Goal: Information Seeking & Learning: Compare options

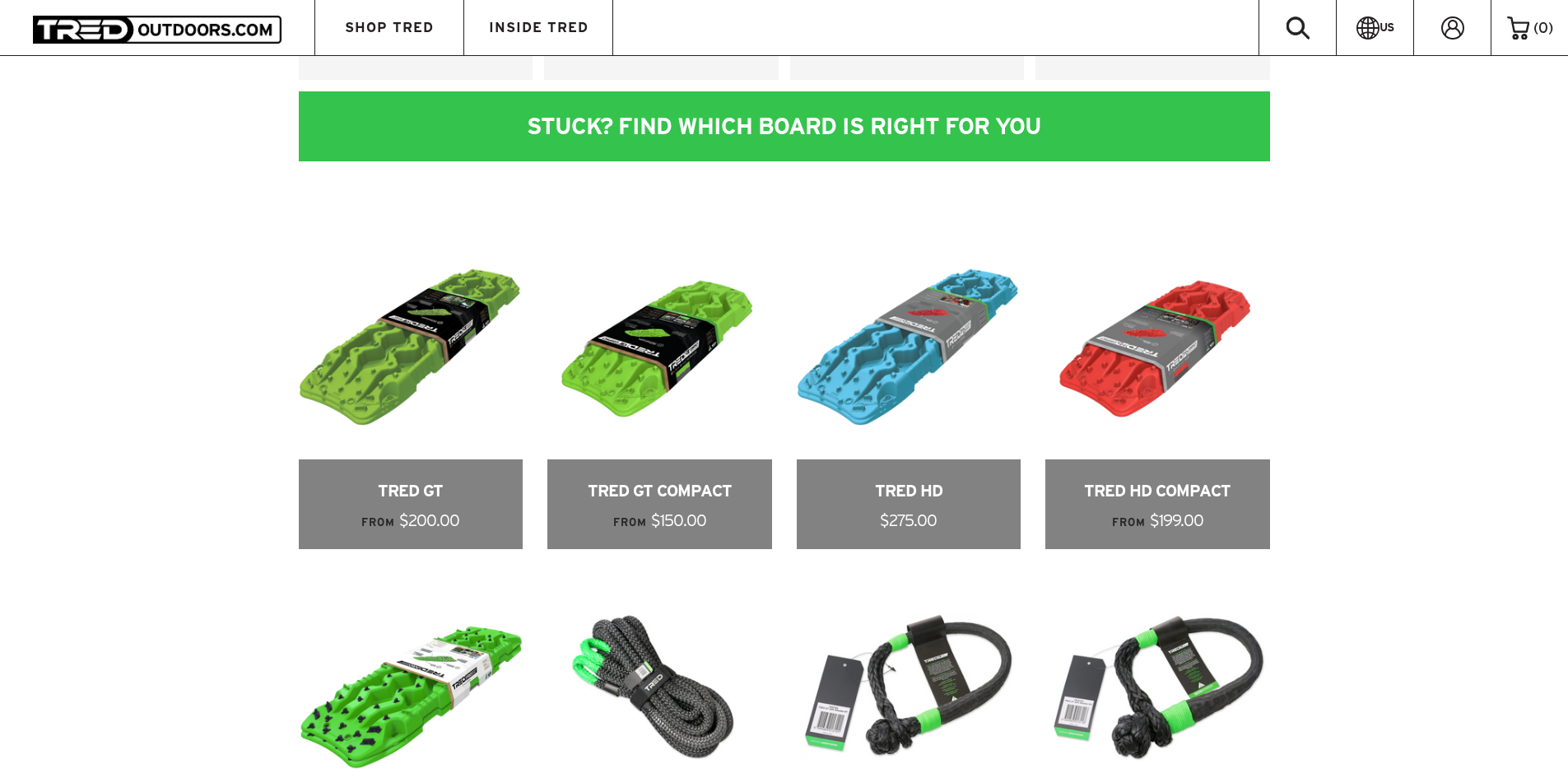
scroll to position [768, 0]
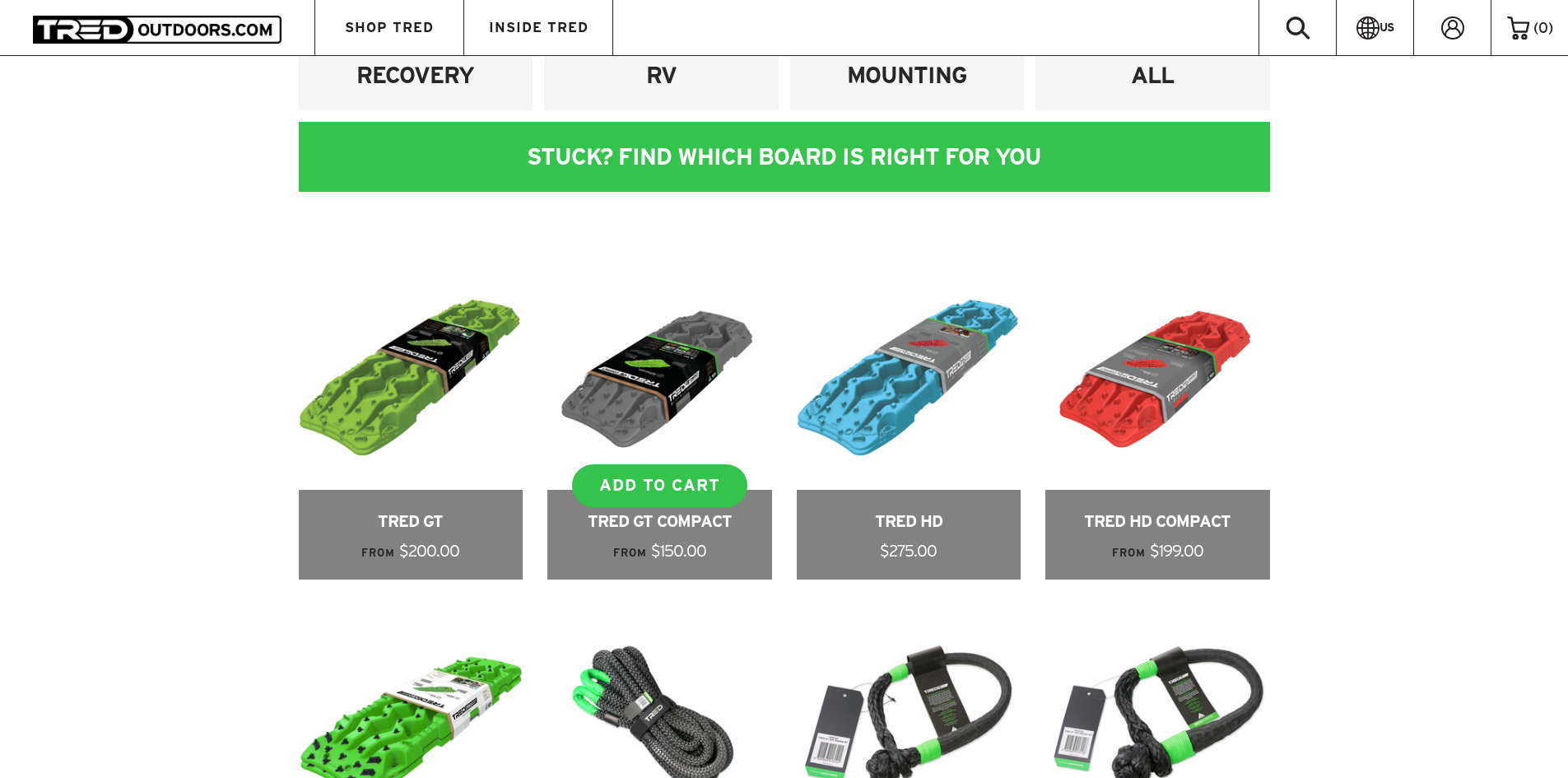
click at [662, 369] on link at bounding box center [660, 422] width 225 height 313
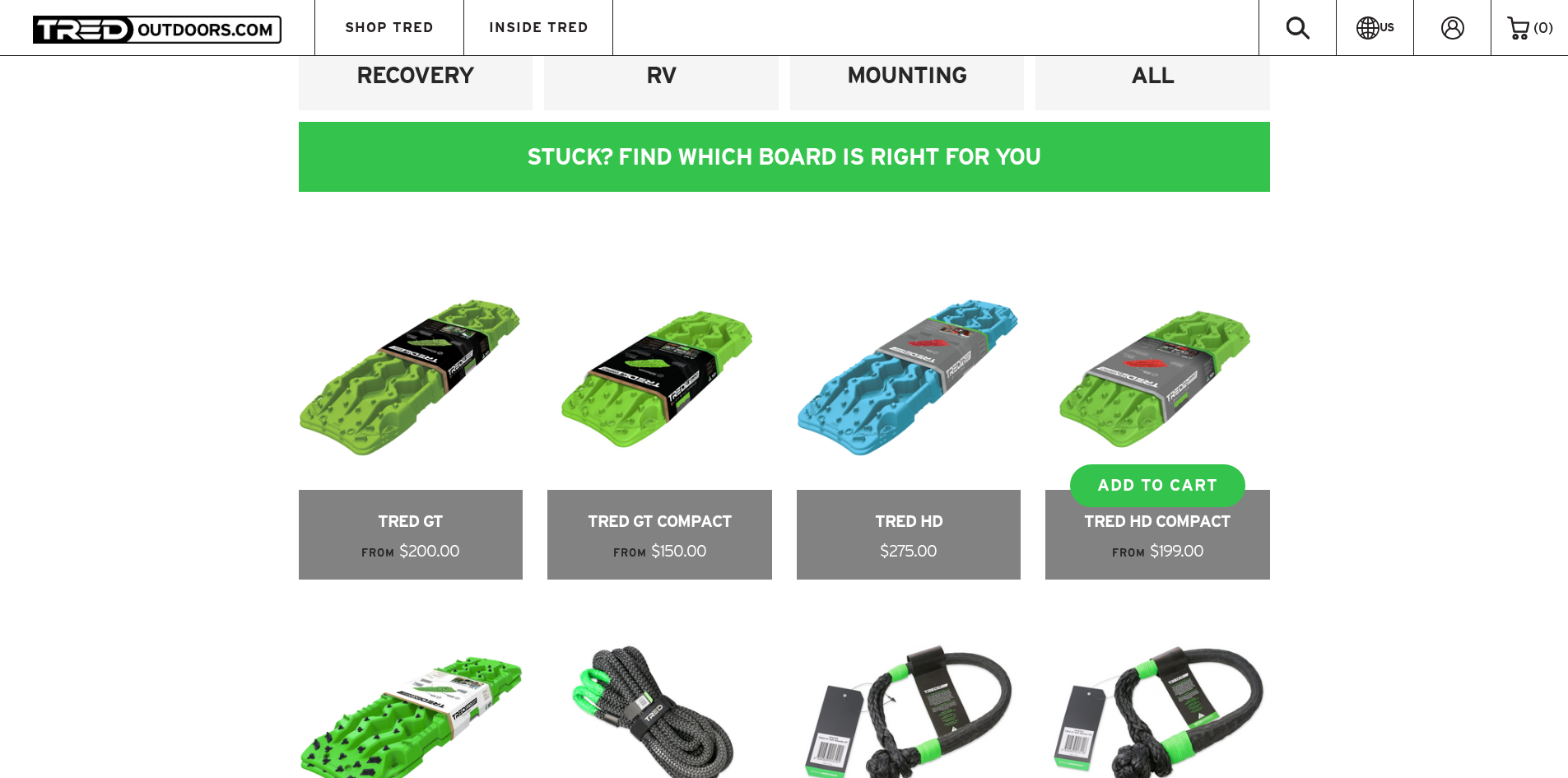
click at [1184, 424] on link at bounding box center [1158, 422] width 225 height 313
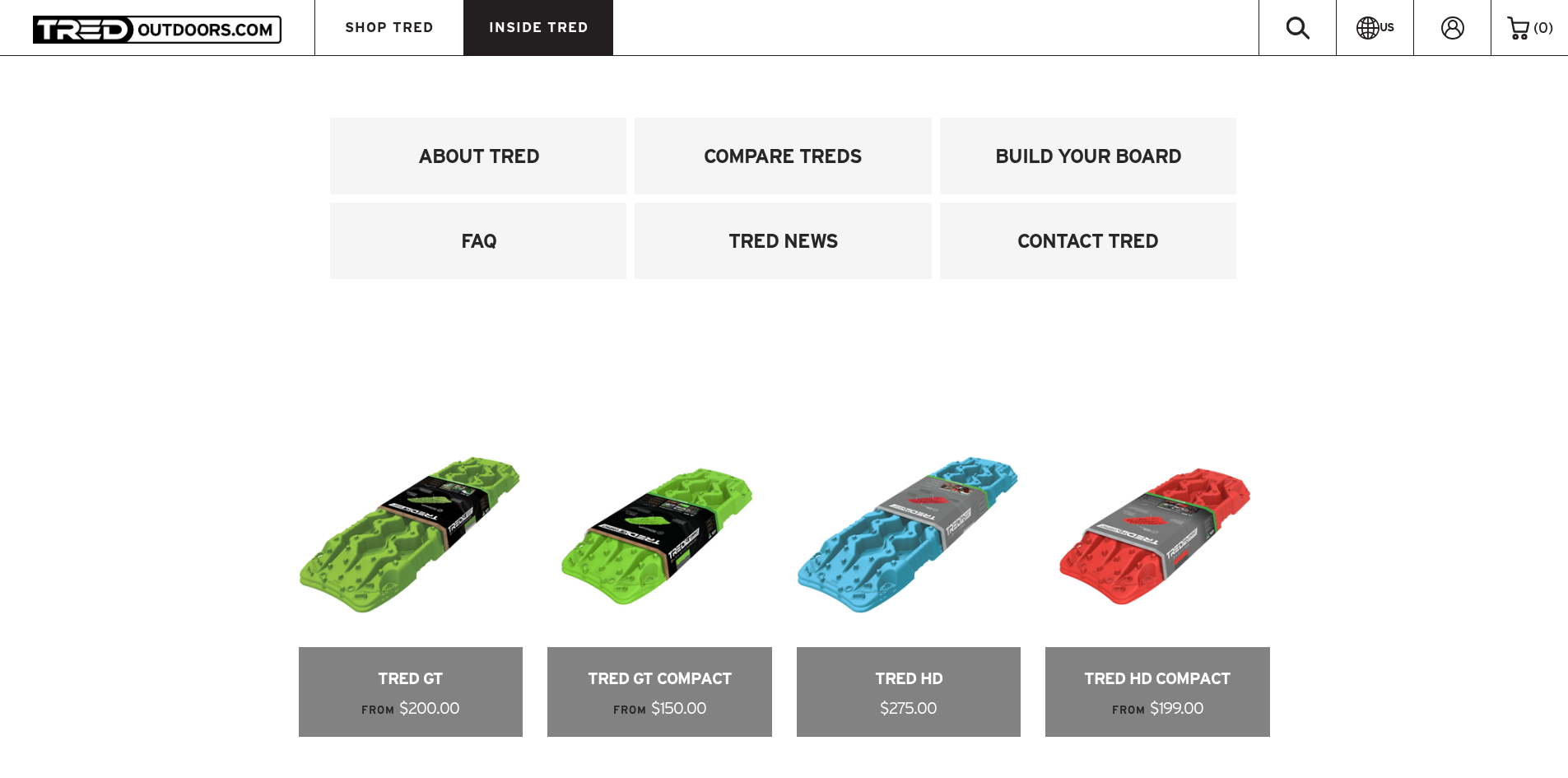
scroll to position [659, 0]
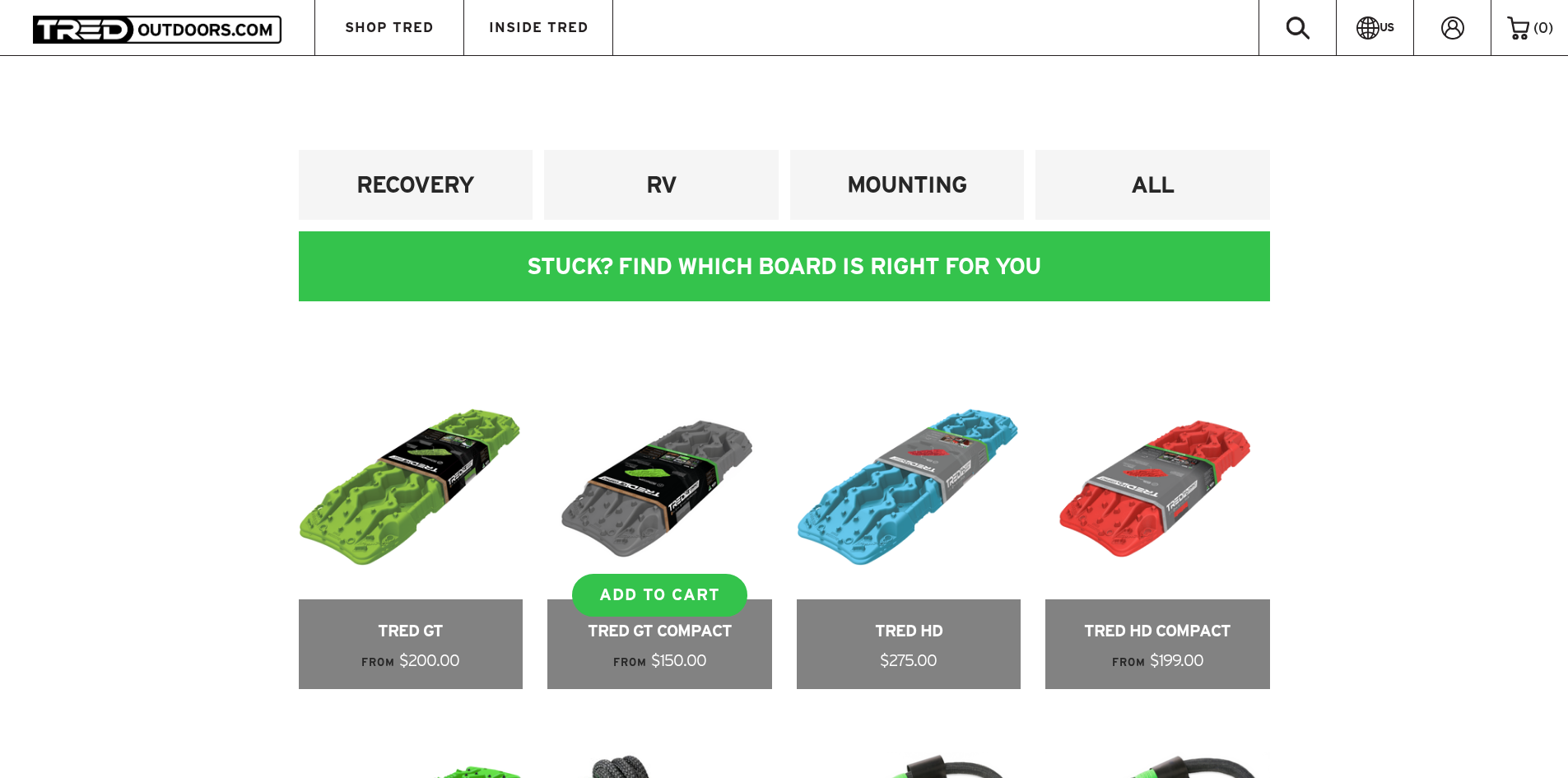
click at [670, 525] on link at bounding box center [660, 532] width 225 height 313
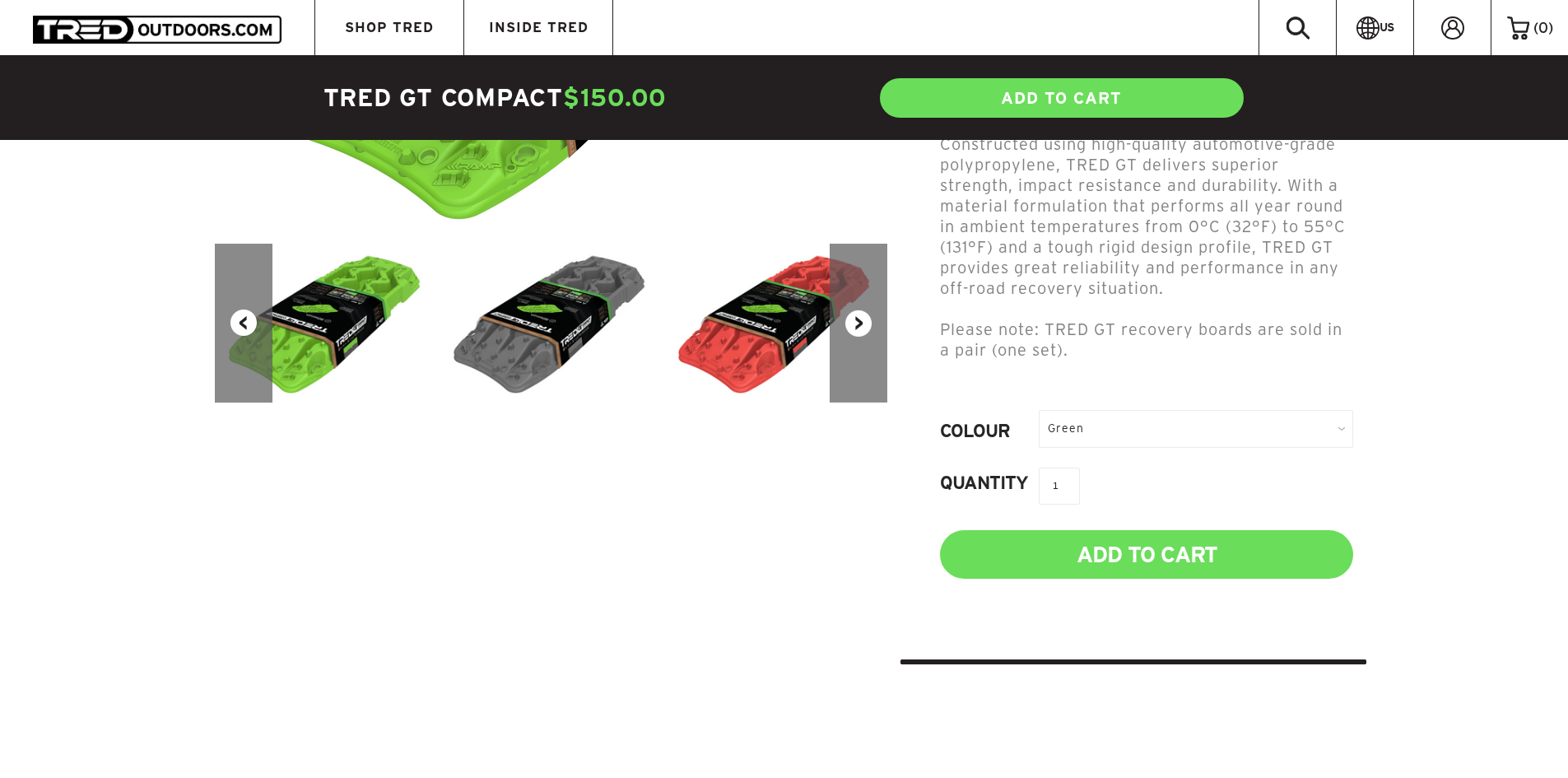
scroll to position [109, 0]
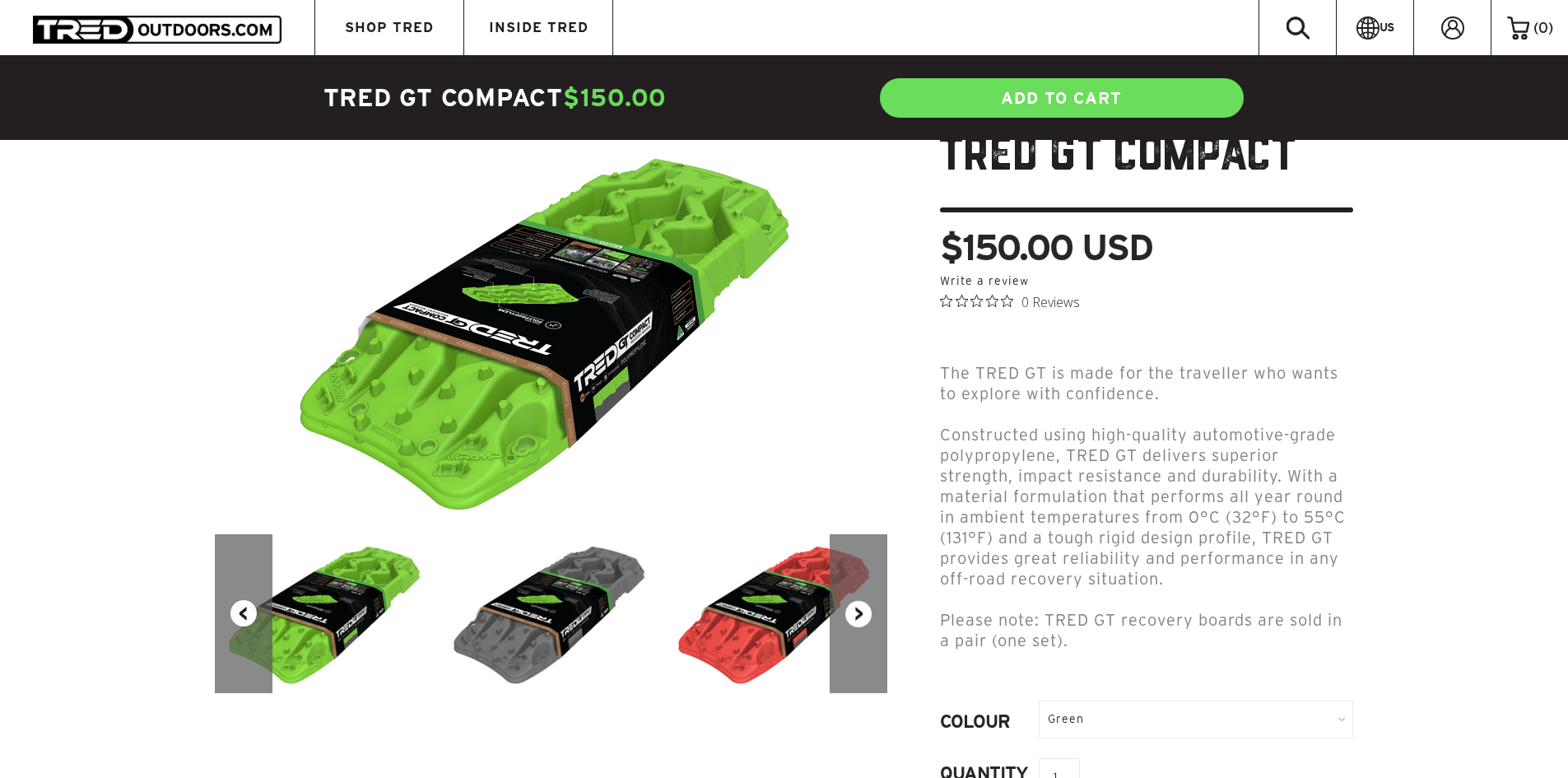
click at [558, 623] on img at bounding box center [552, 613] width 225 height 159
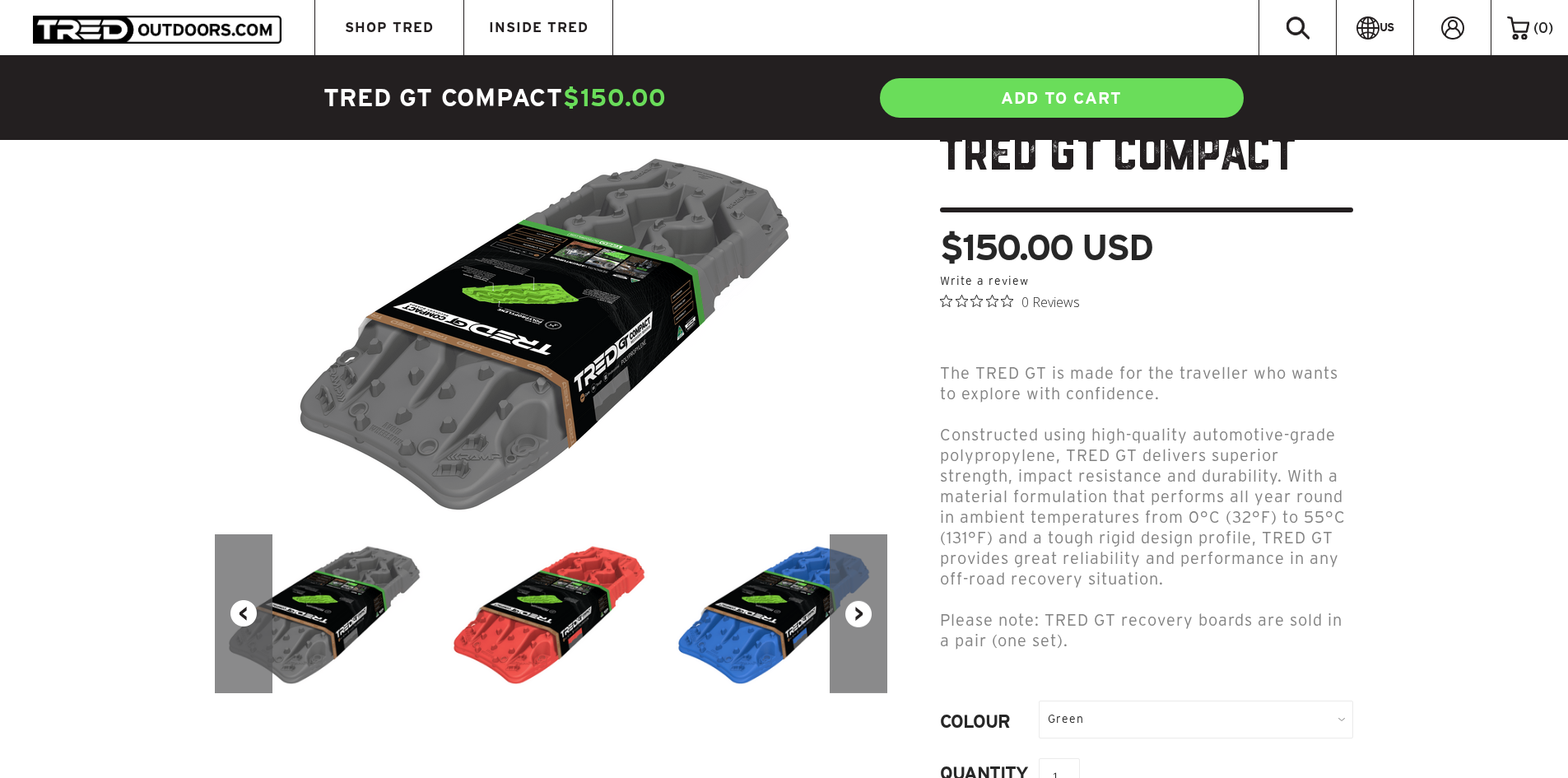
click at [241, 610] on button "Previous" at bounding box center [244, 613] width 58 height 159
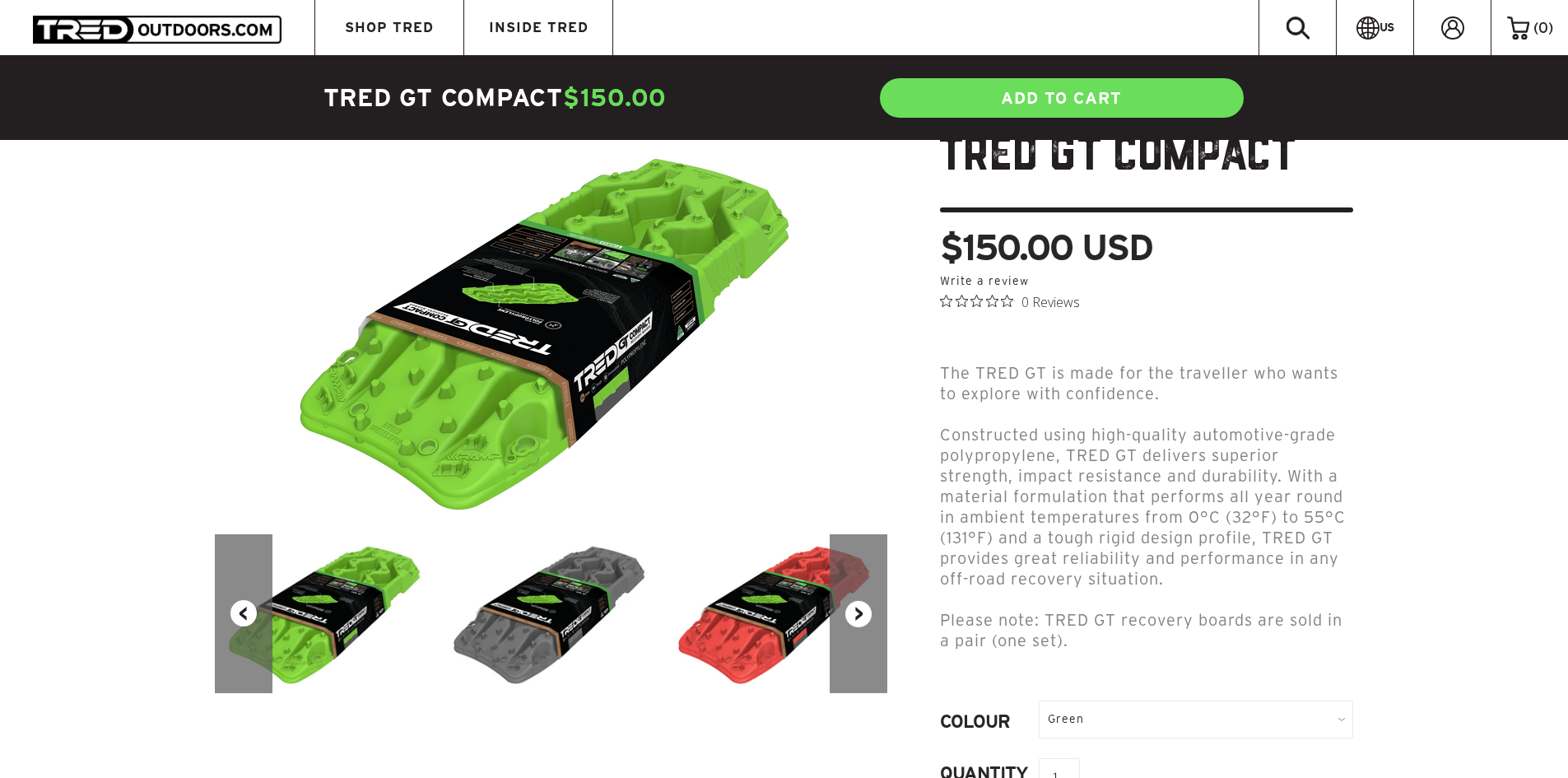
click at [860, 601] on button "Next" at bounding box center [859, 613] width 58 height 159
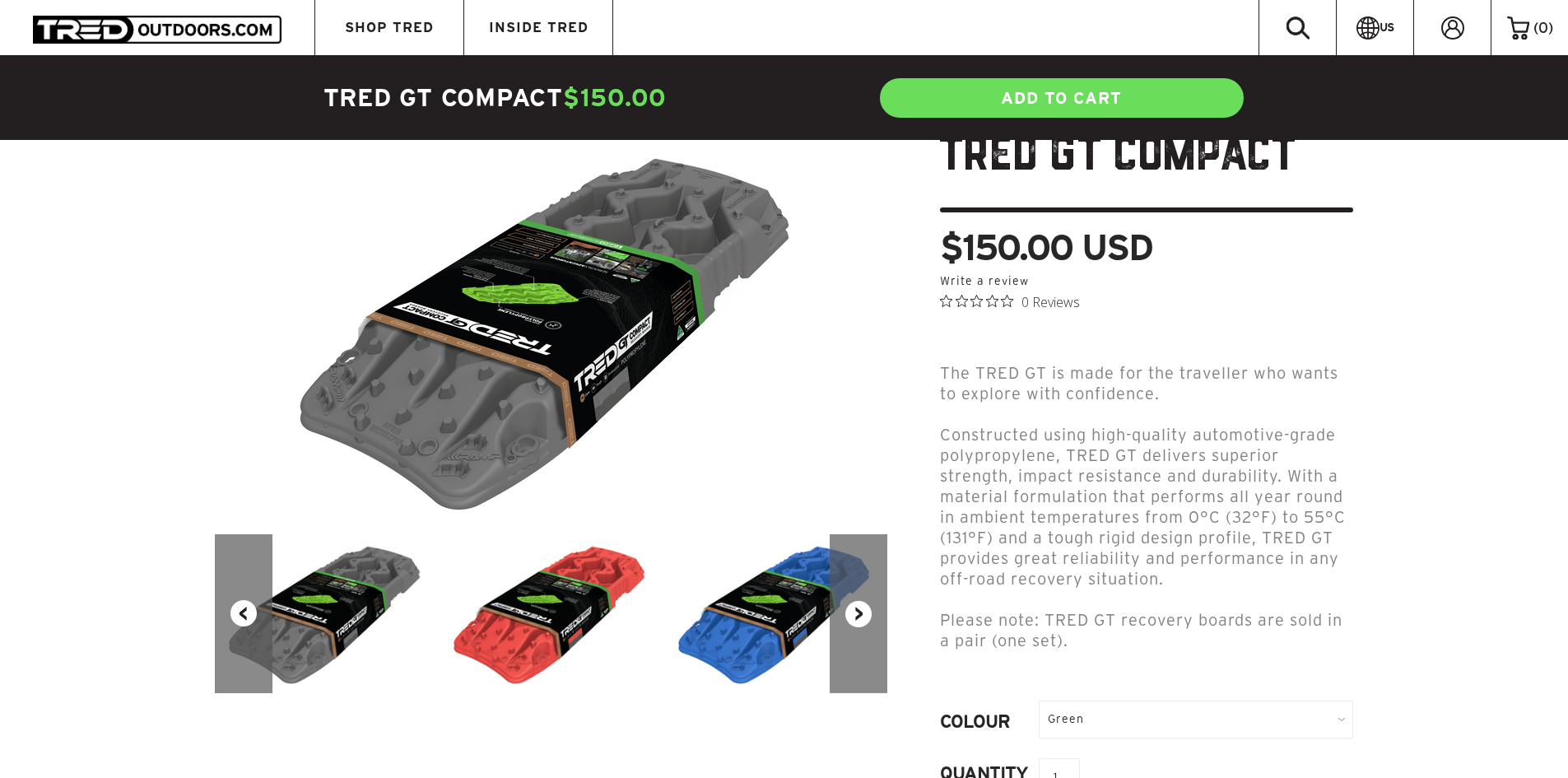
click at [860, 601] on button "Next" at bounding box center [859, 613] width 58 height 159
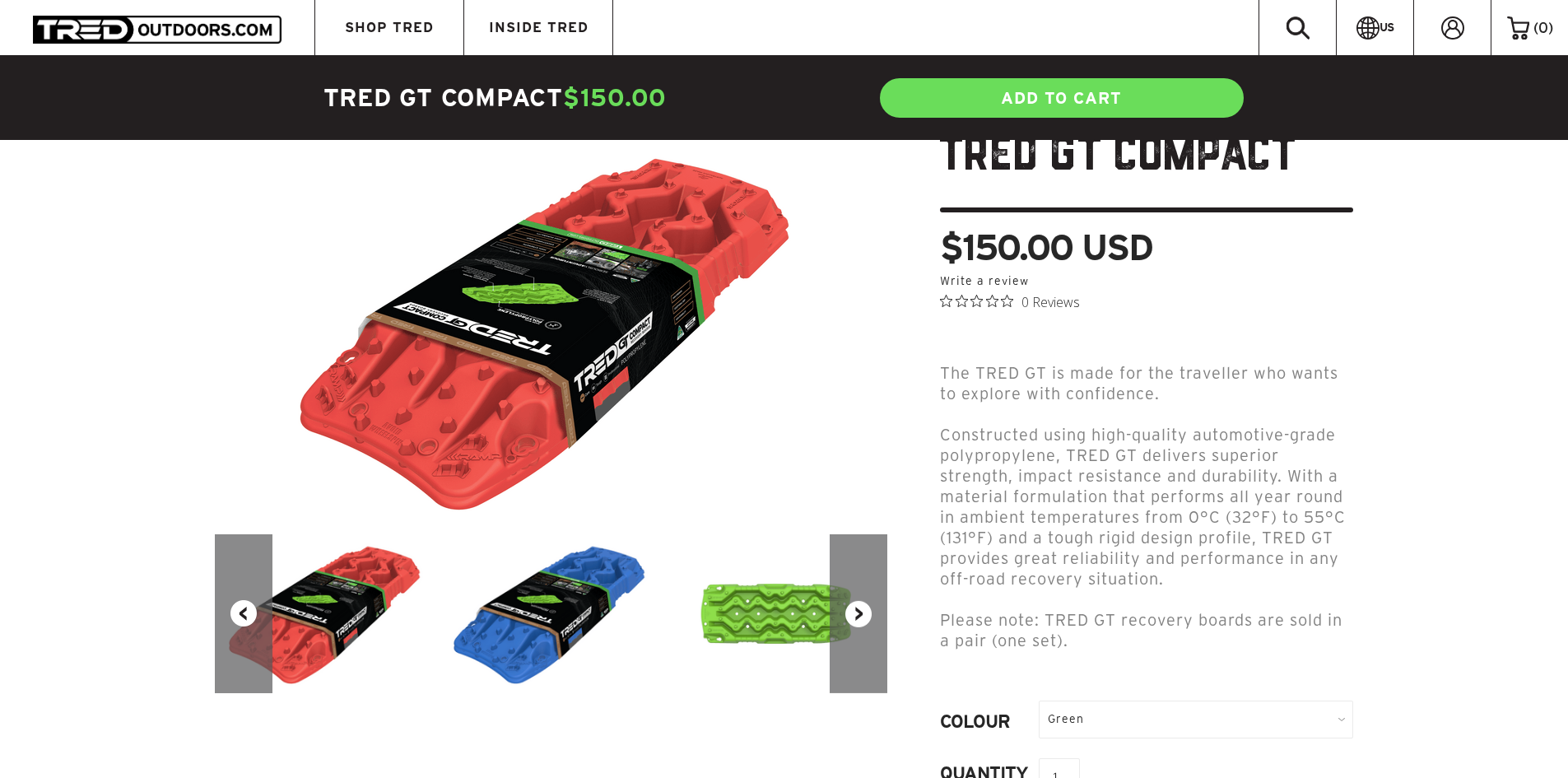
click at [860, 601] on button "Next" at bounding box center [859, 613] width 58 height 159
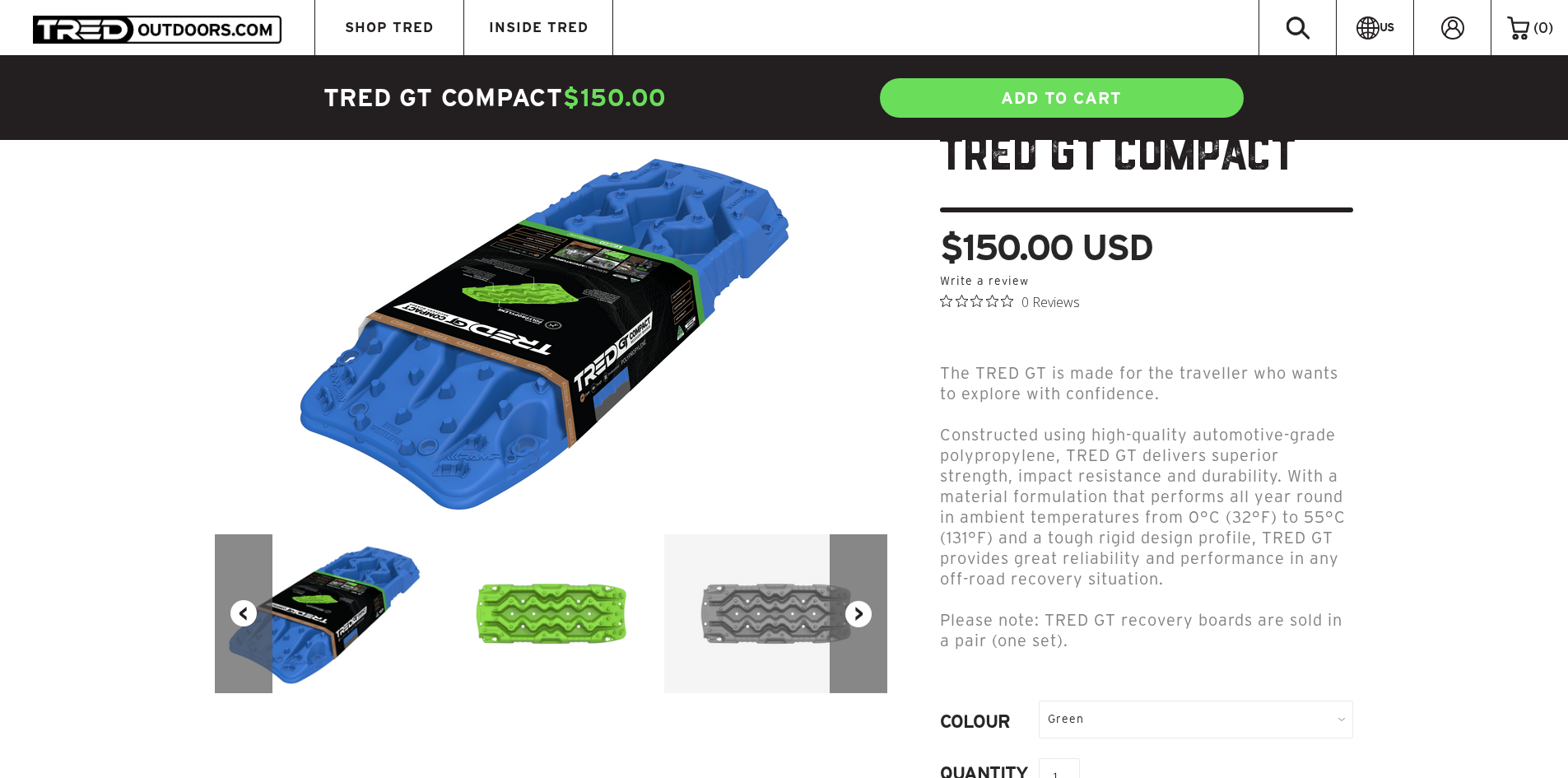
click at [860, 601] on button "Next" at bounding box center [859, 613] width 58 height 159
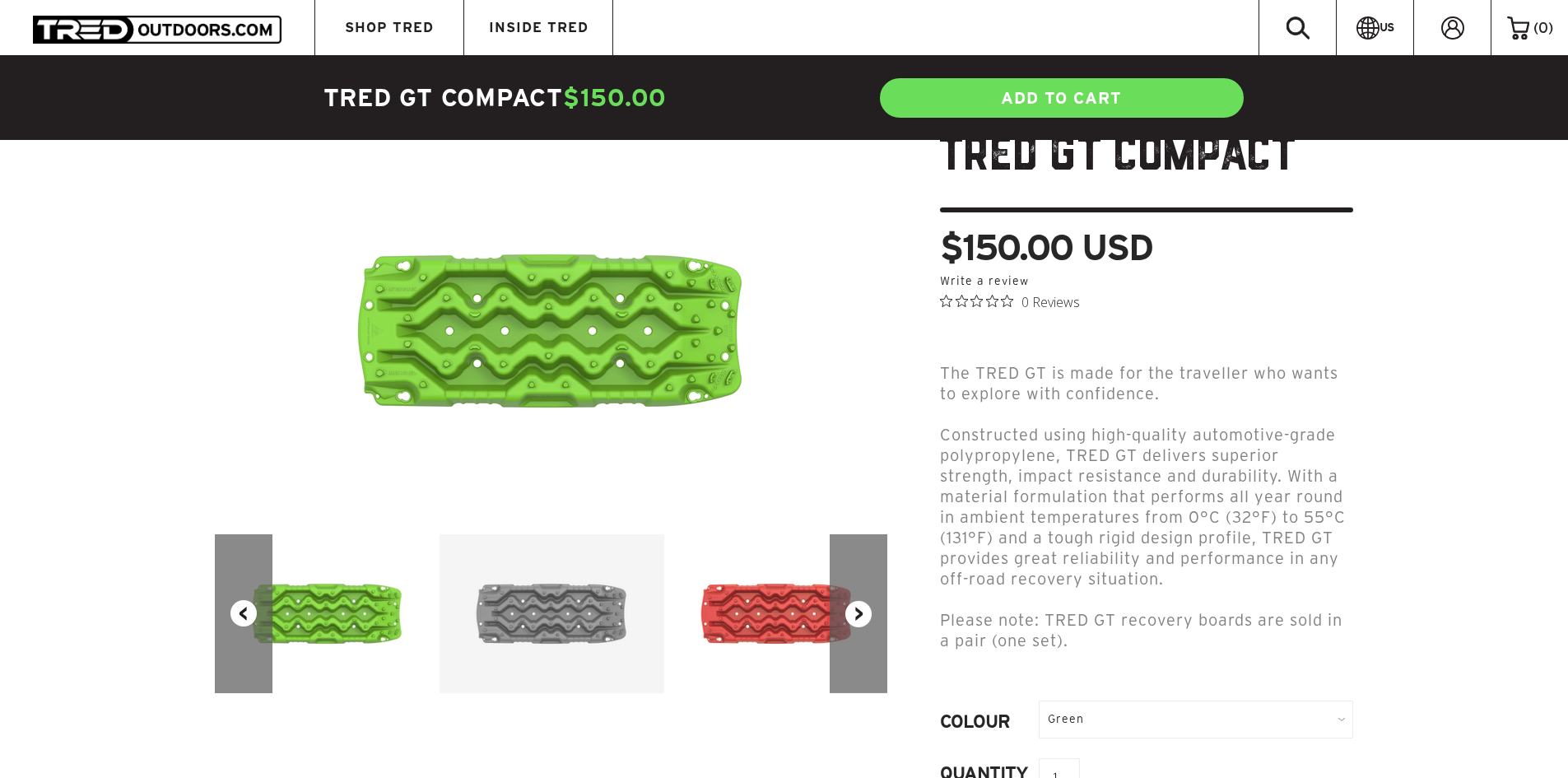
click at [860, 601] on button "Next" at bounding box center [859, 613] width 58 height 159
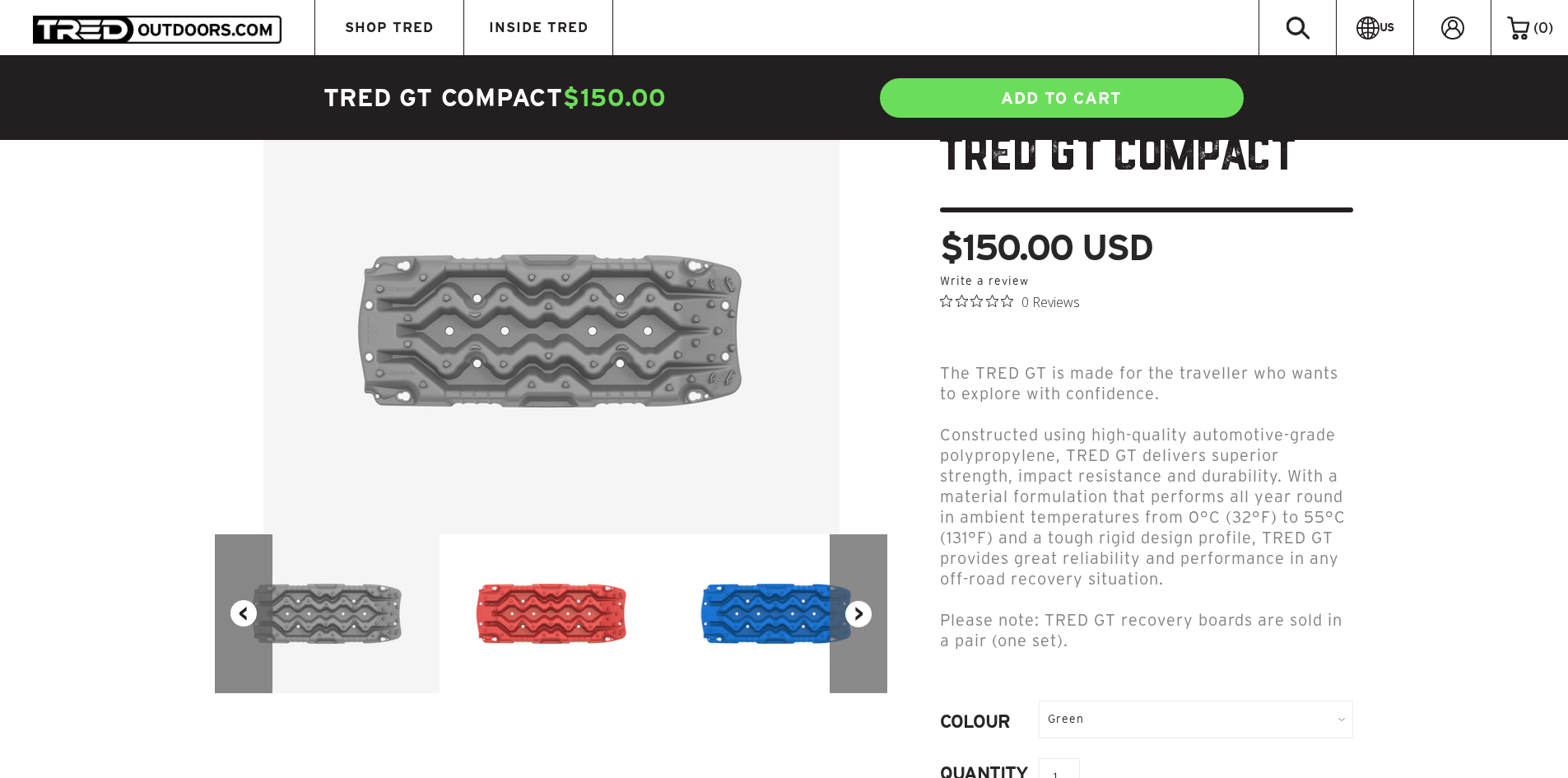
click at [860, 601] on button "Next" at bounding box center [859, 613] width 58 height 159
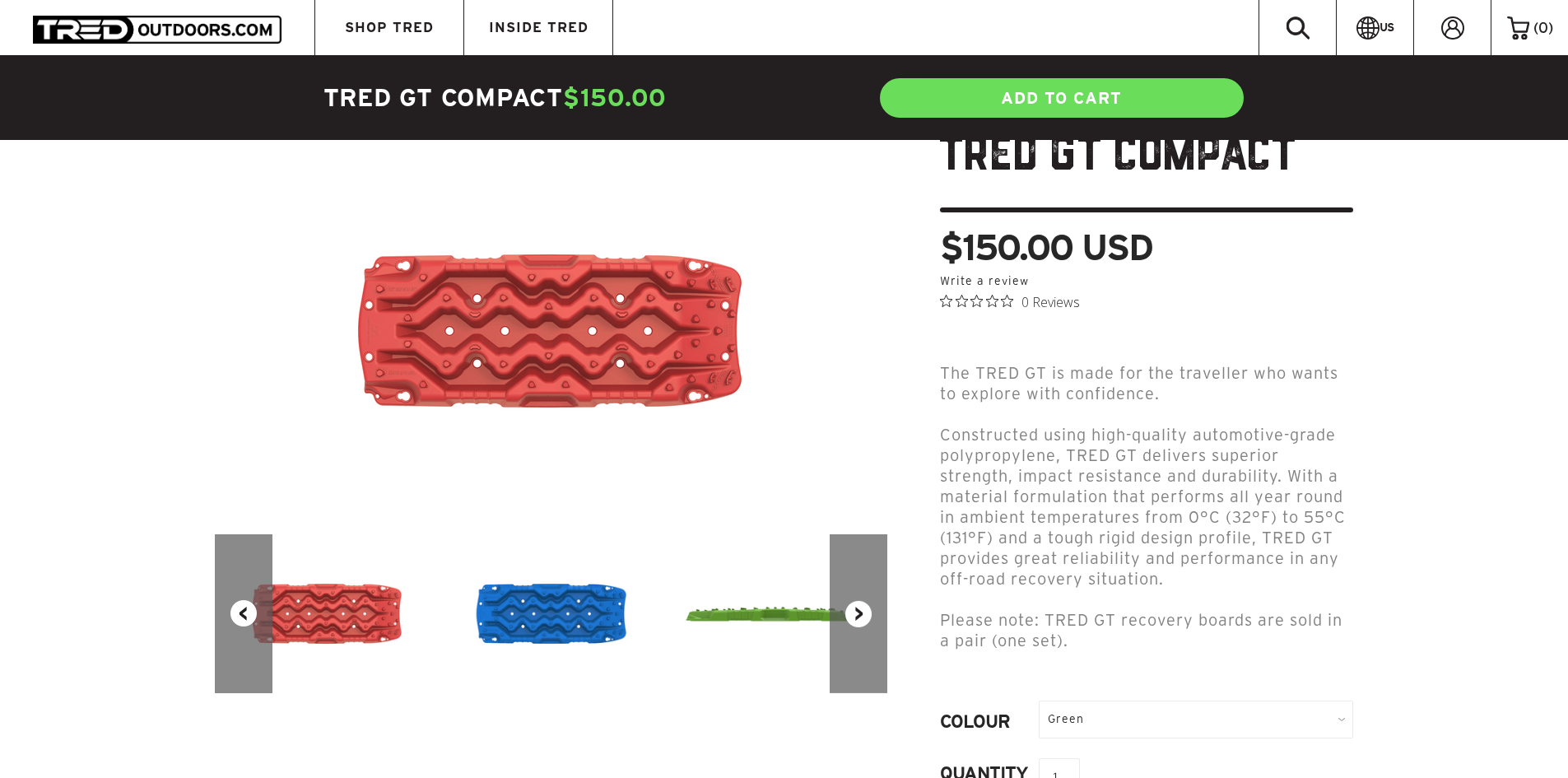
click at [860, 601] on button "Next" at bounding box center [859, 613] width 58 height 159
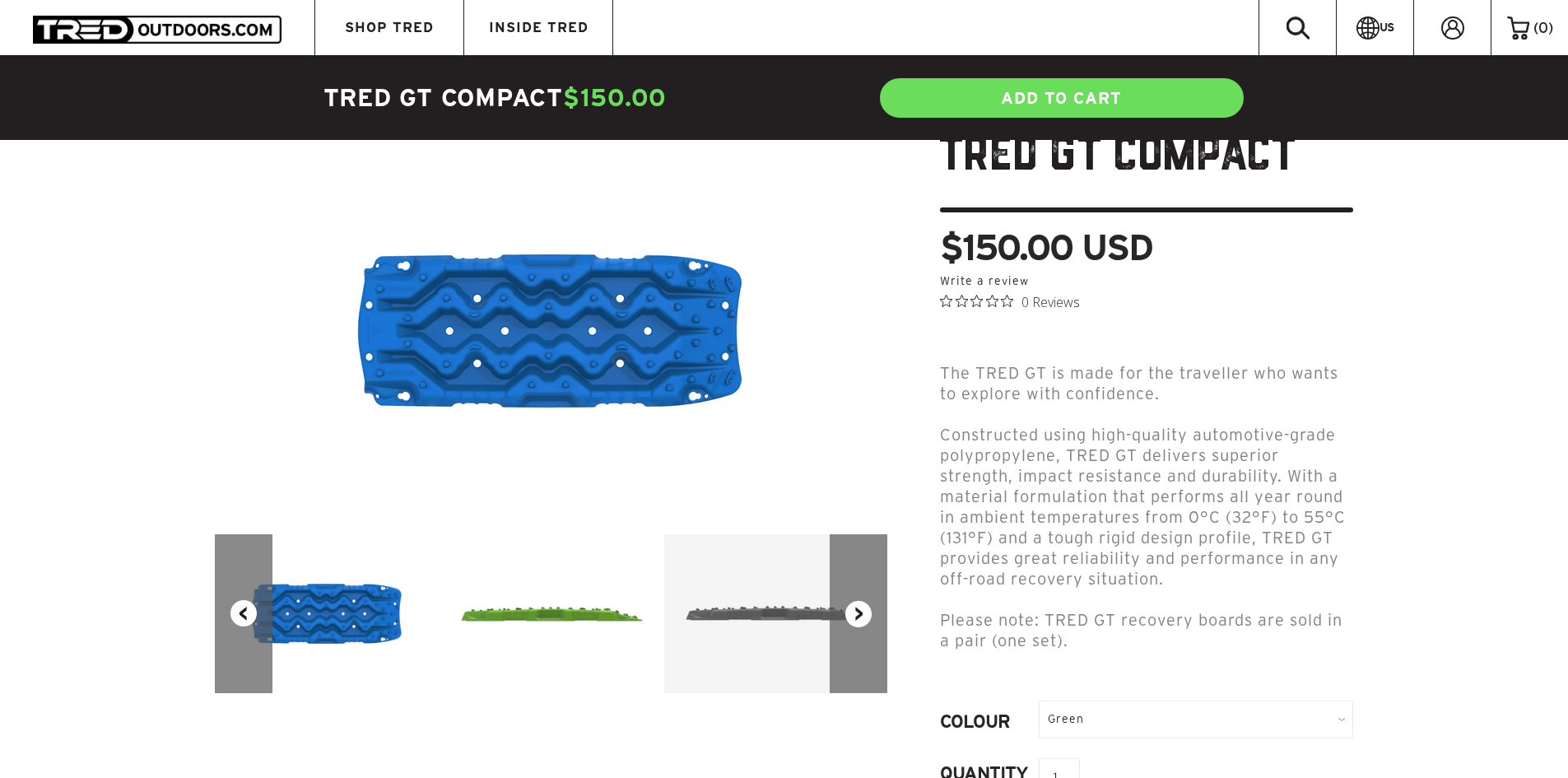
click at [860, 602] on button "Next" at bounding box center [859, 613] width 58 height 159
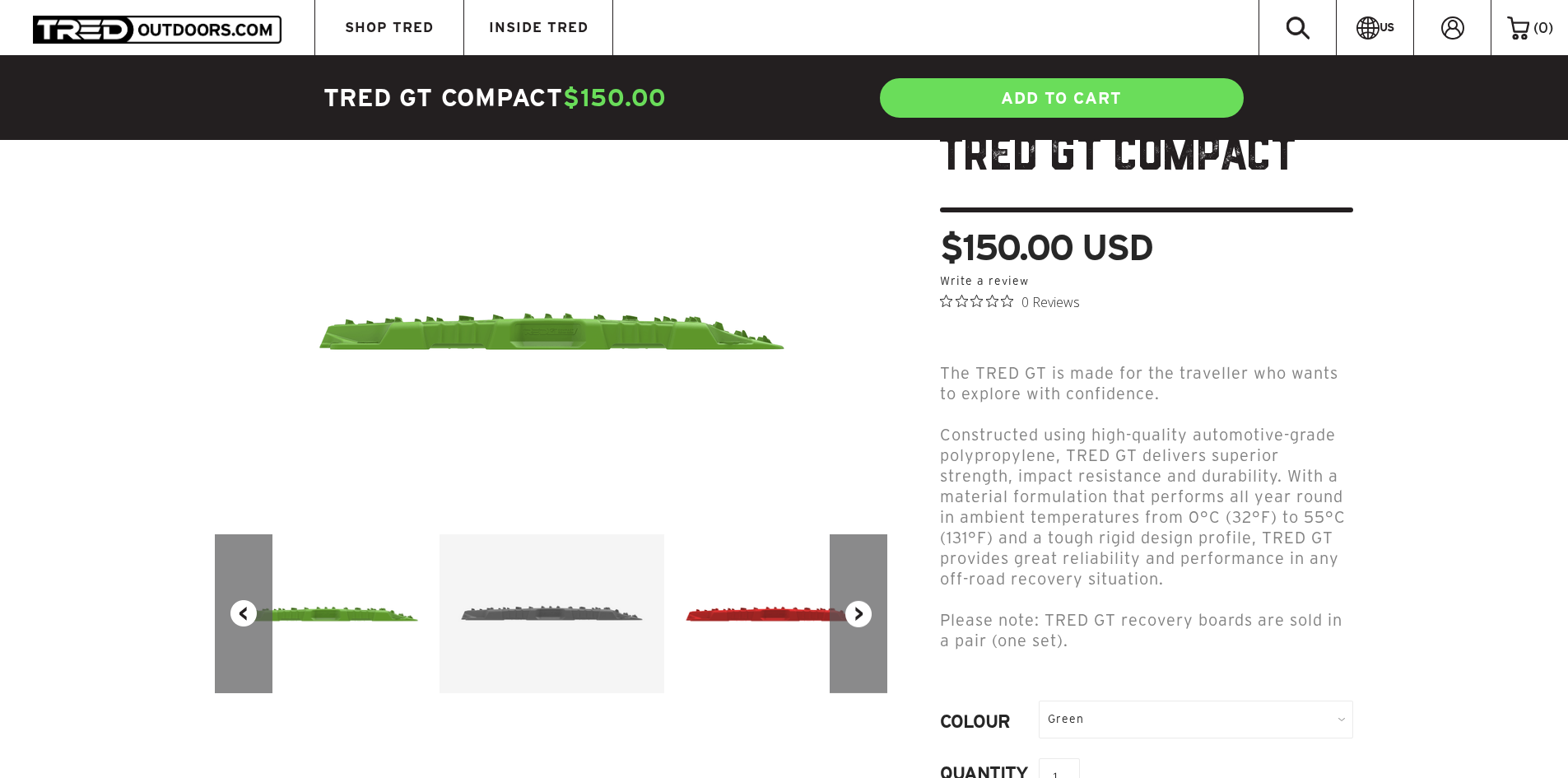
click at [860, 602] on button "Next" at bounding box center [859, 613] width 58 height 159
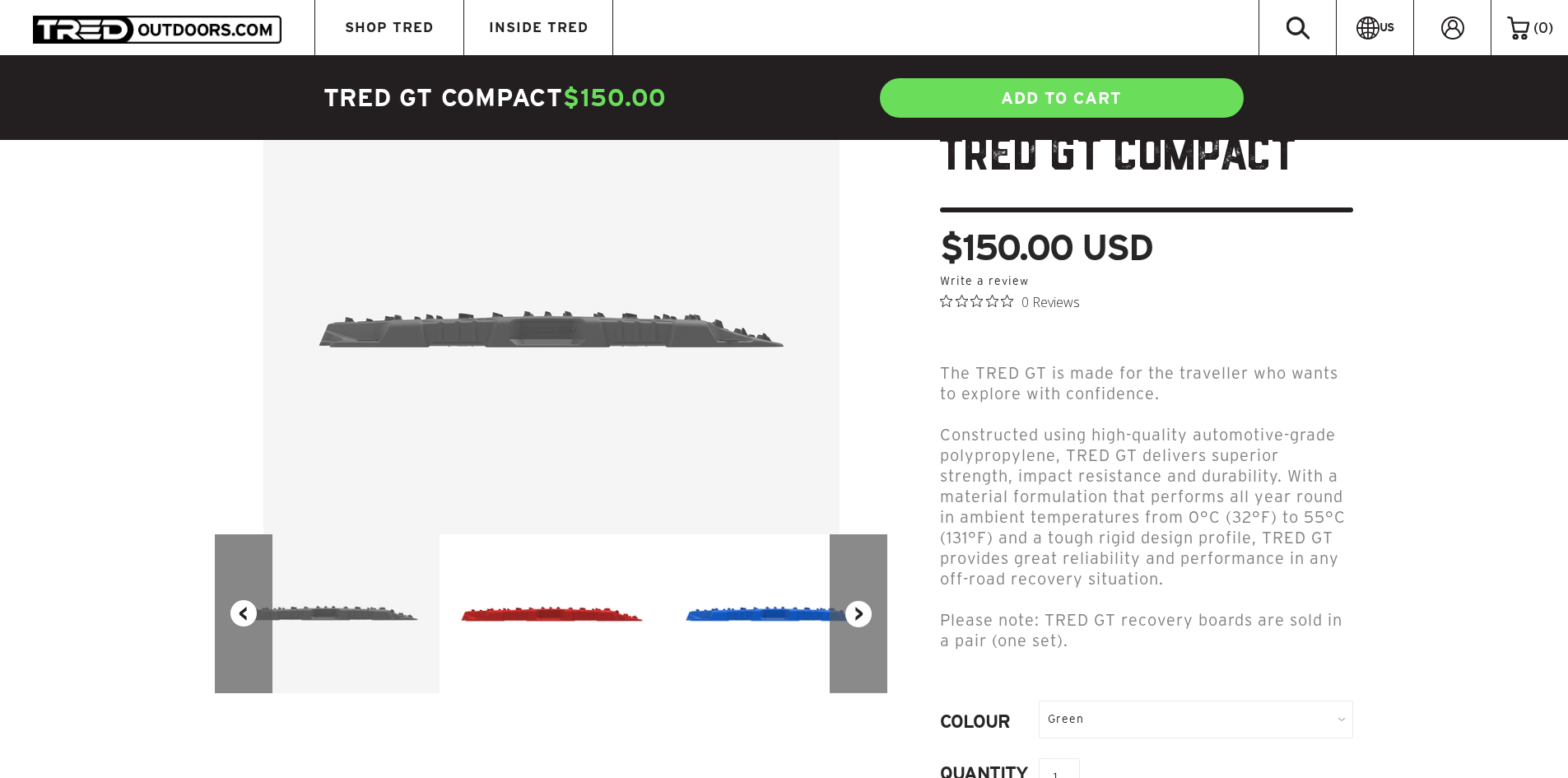
click at [860, 602] on button "Next" at bounding box center [859, 613] width 58 height 159
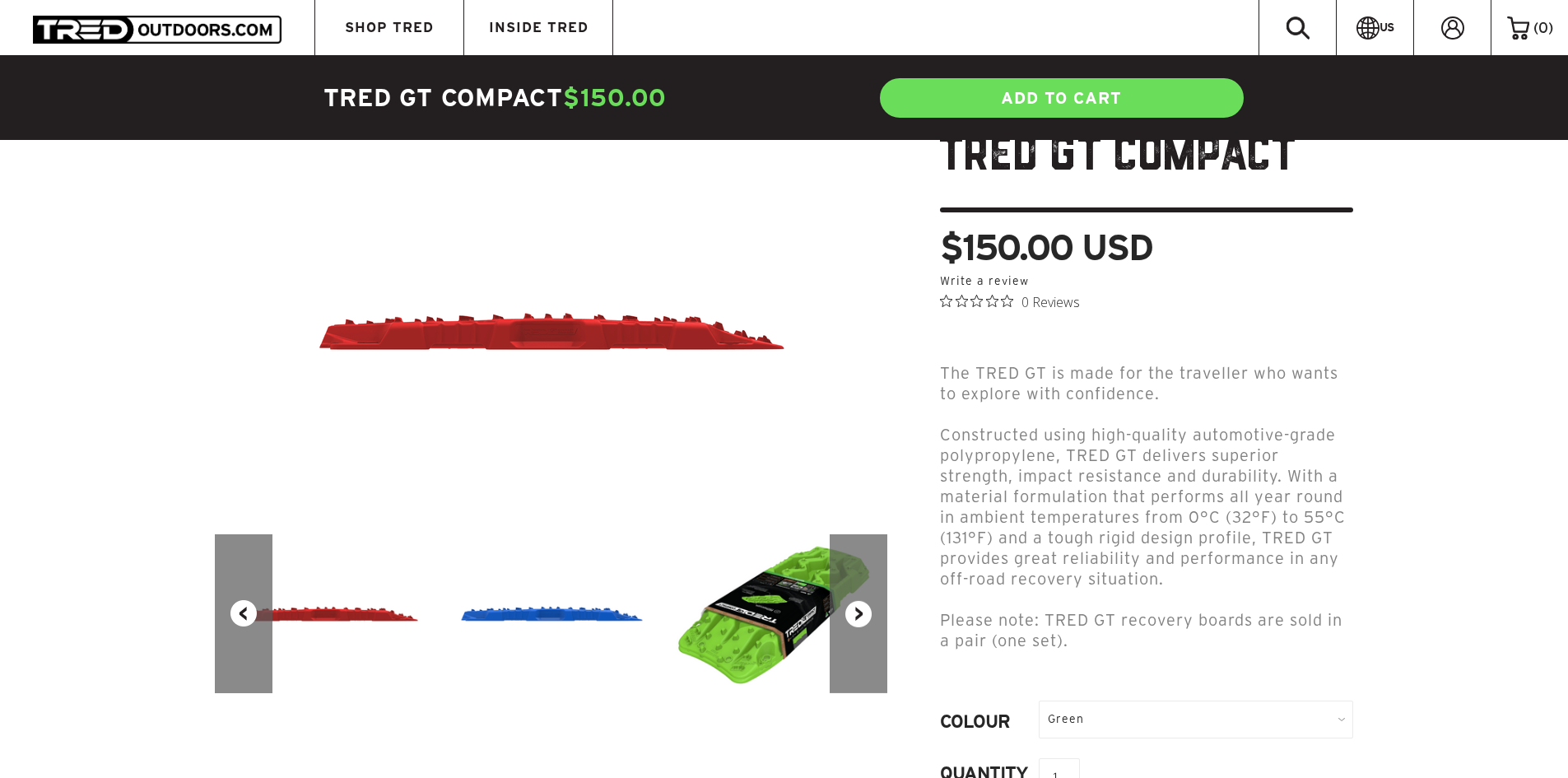
click at [860, 602] on button "Next" at bounding box center [859, 613] width 58 height 159
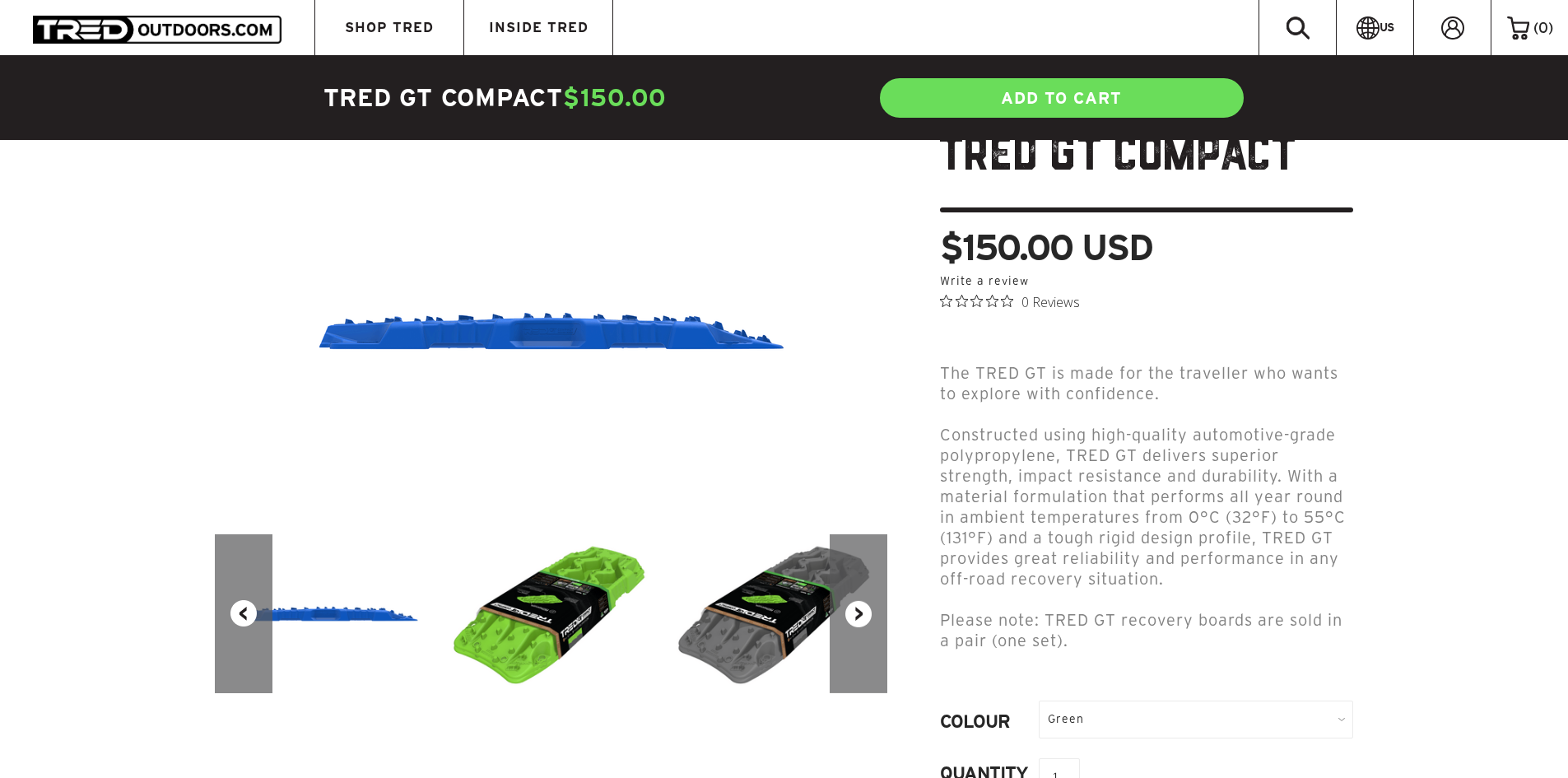
click at [860, 602] on button "Next" at bounding box center [859, 613] width 58 height 159
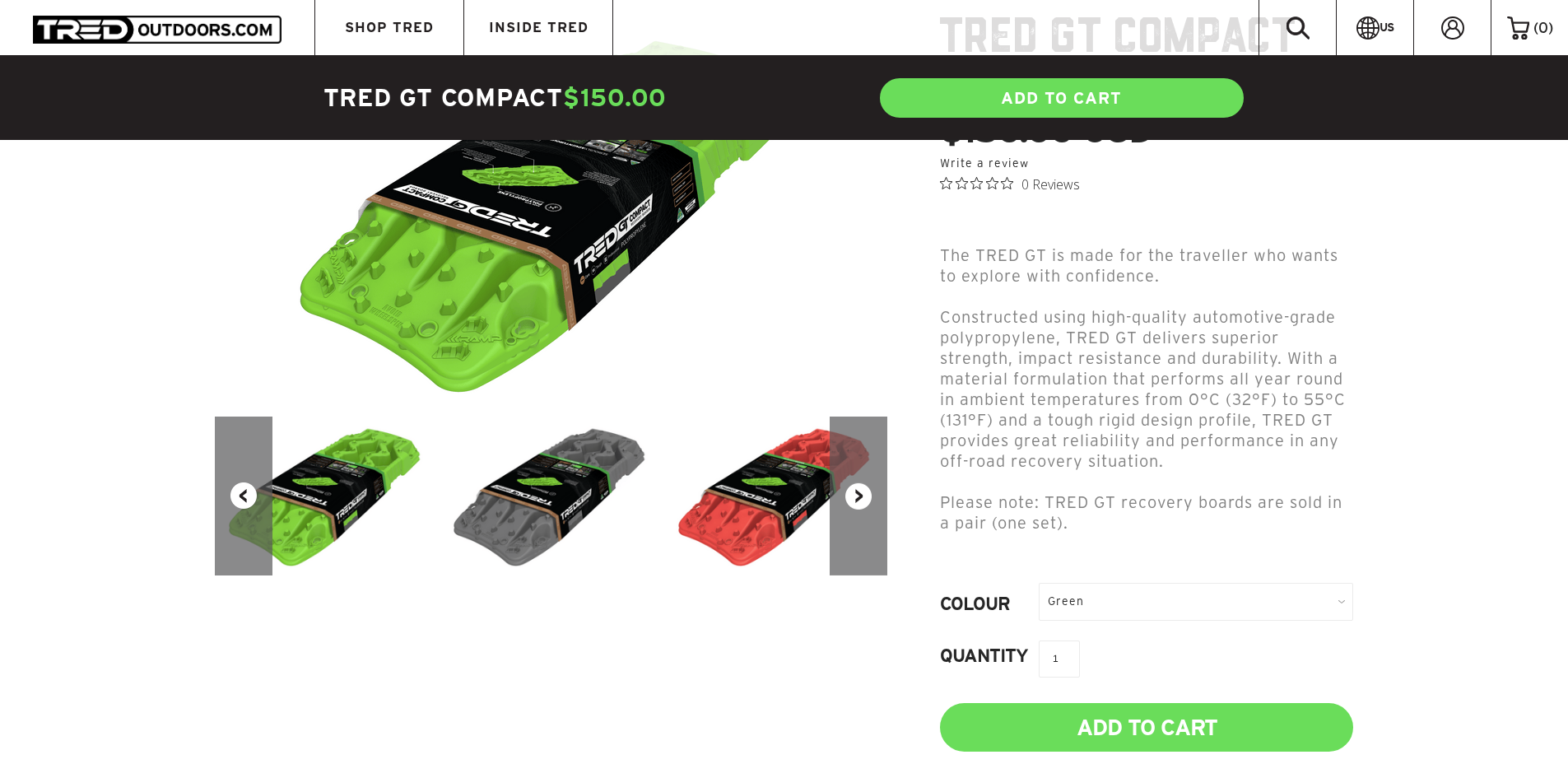
scroll to position [329, 0]
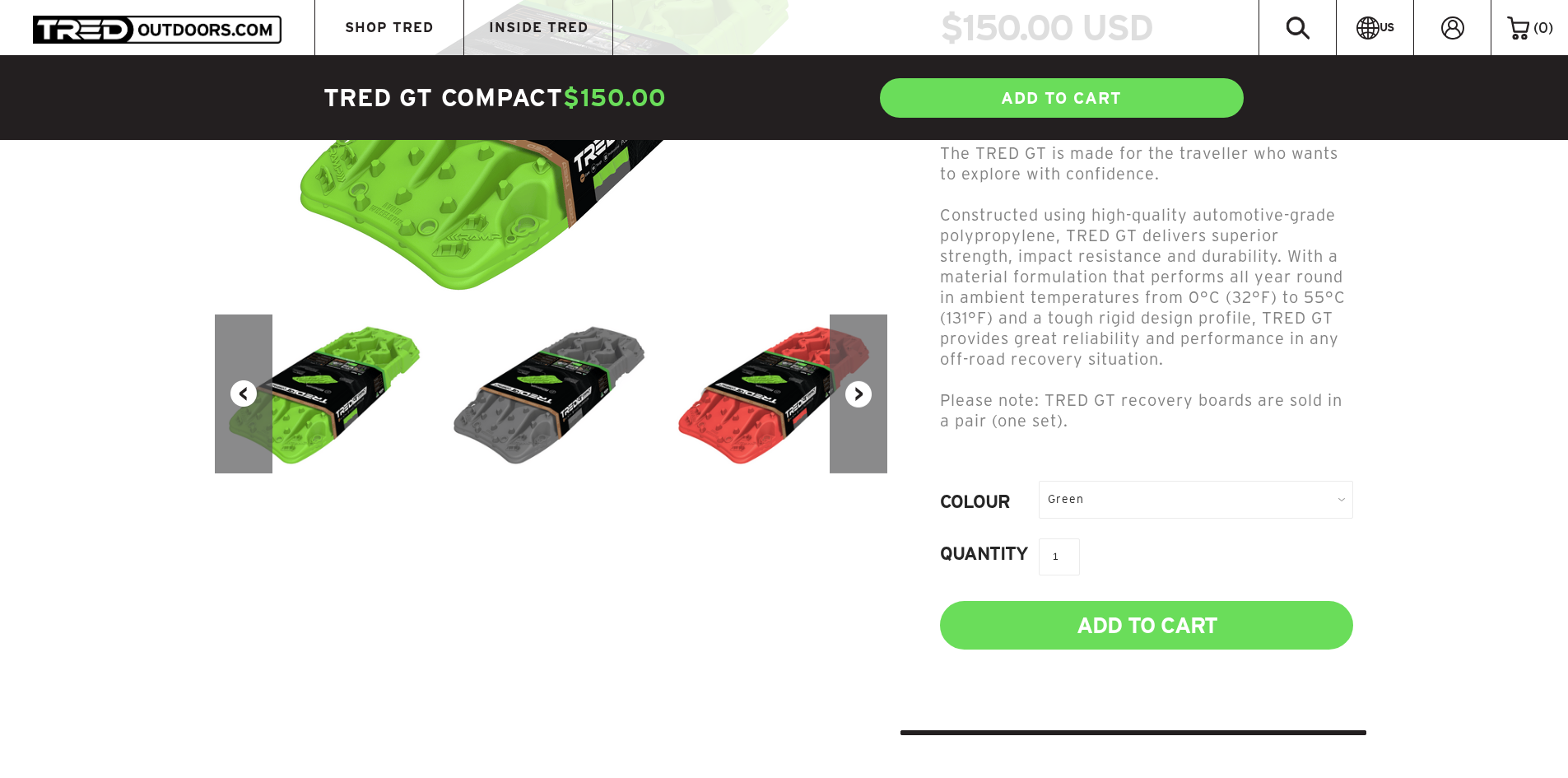
click at [1130, 481] on div "Green" at bounding box center [1196, 499] width 314 height 37
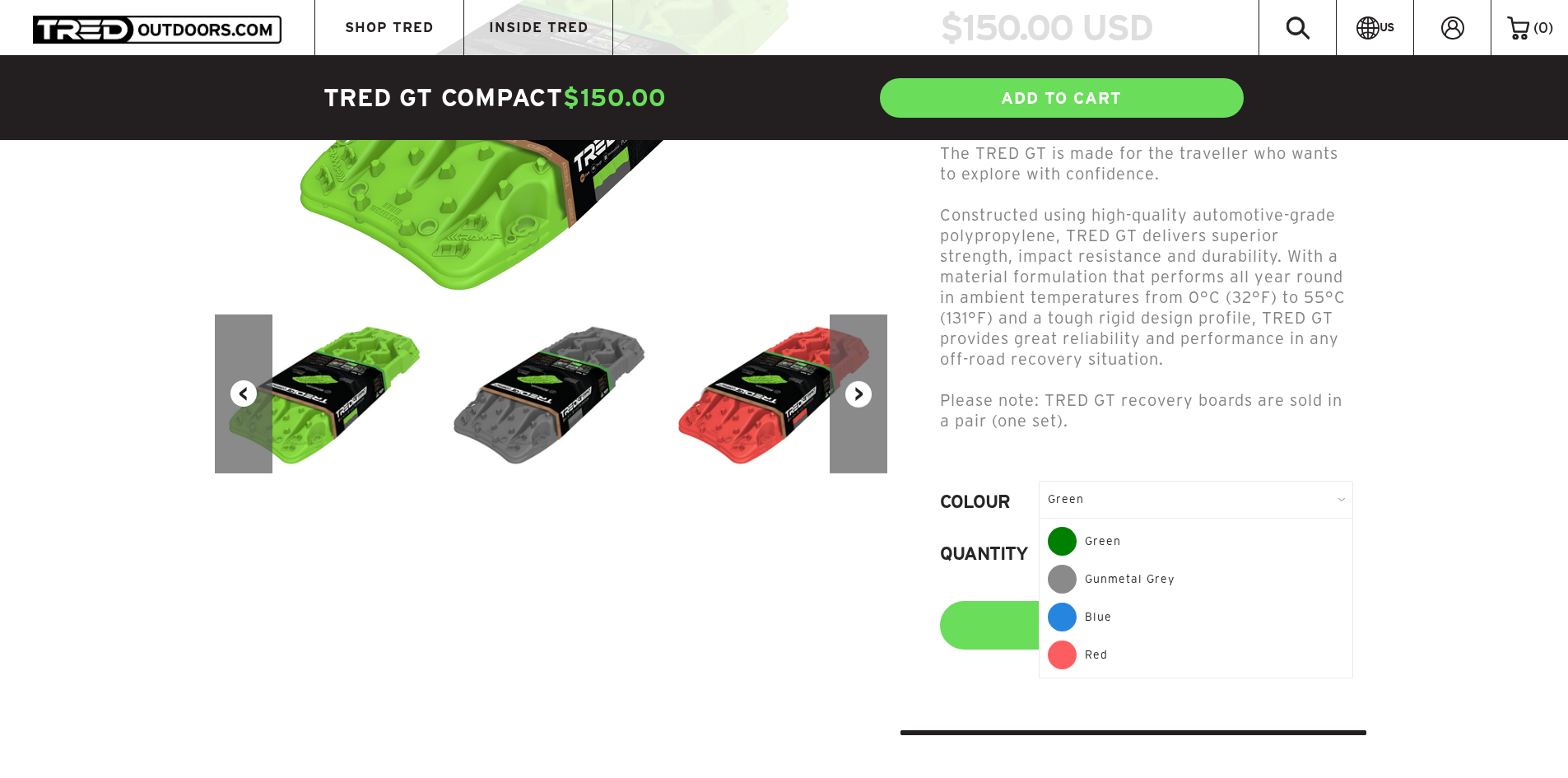
click at [1135, 565] on div "Gunmetal Grey" at bounding box center [1196, 584] width 297 height 38
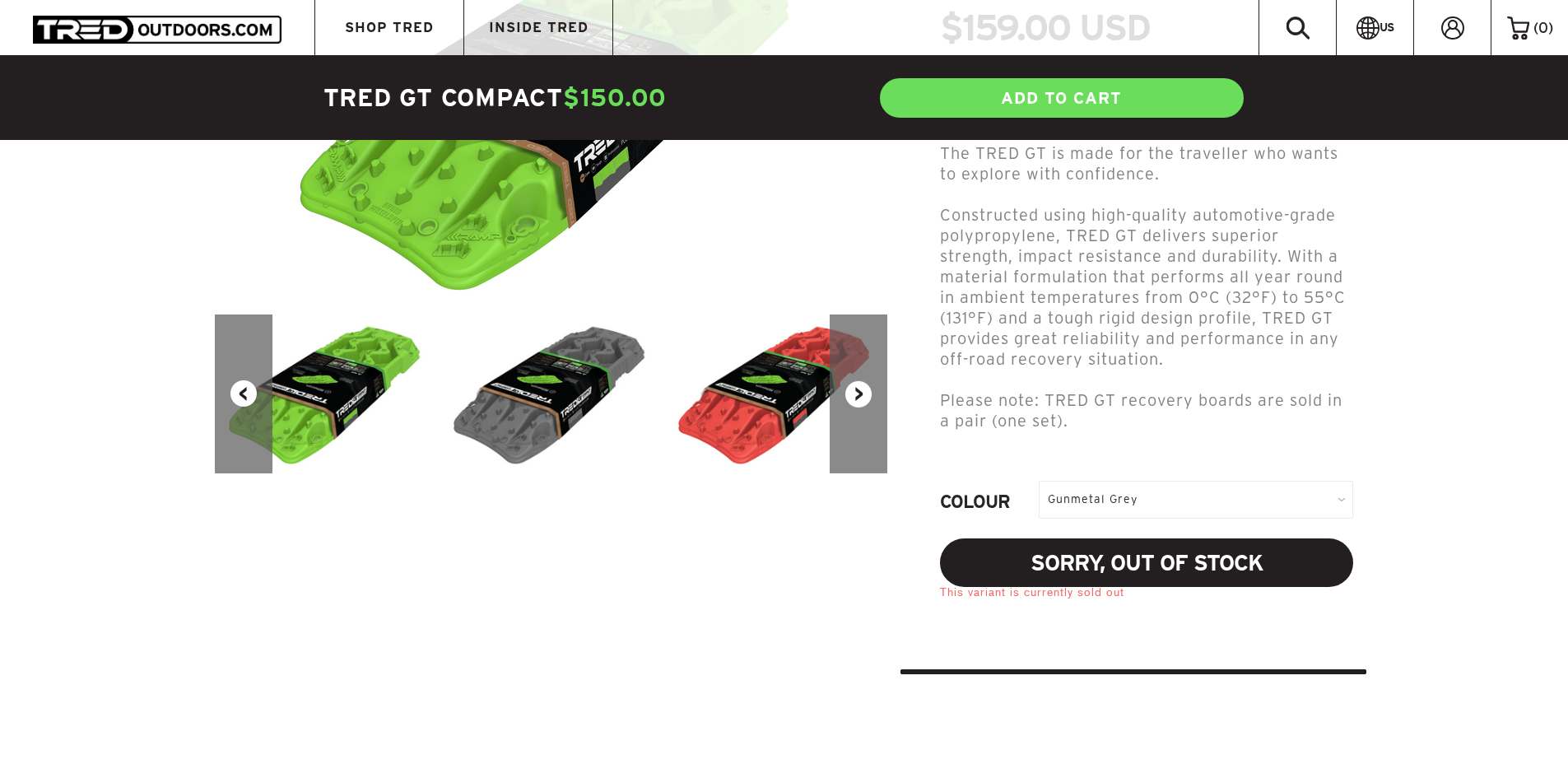
click at [1131, 481] on div "Gunmetal Grey" at bounding box center [1196, 499] width 314 height 37
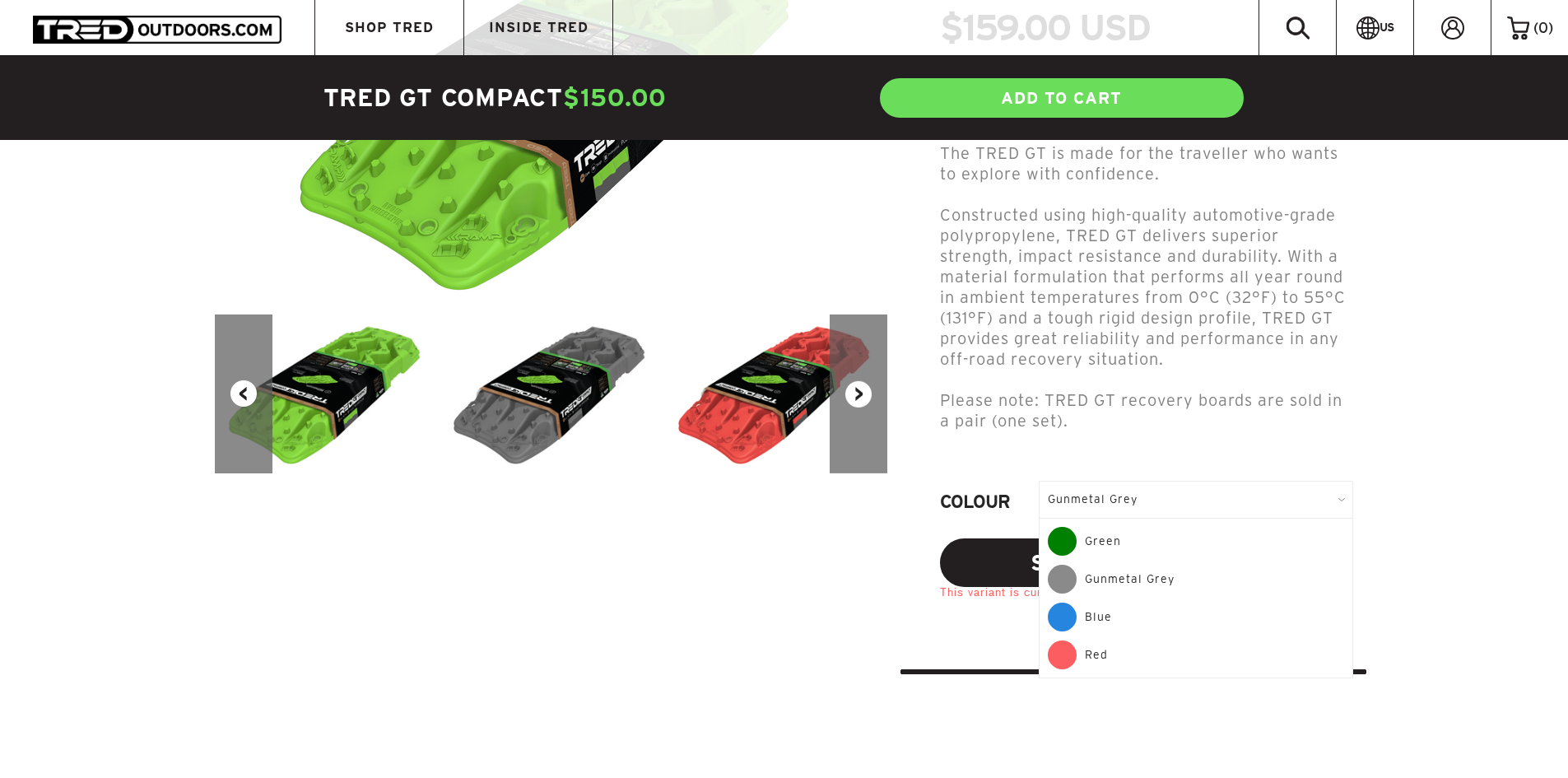
click at [1123, 641] on div "Red" at bounding box center [1196, 655] width 297 height 29
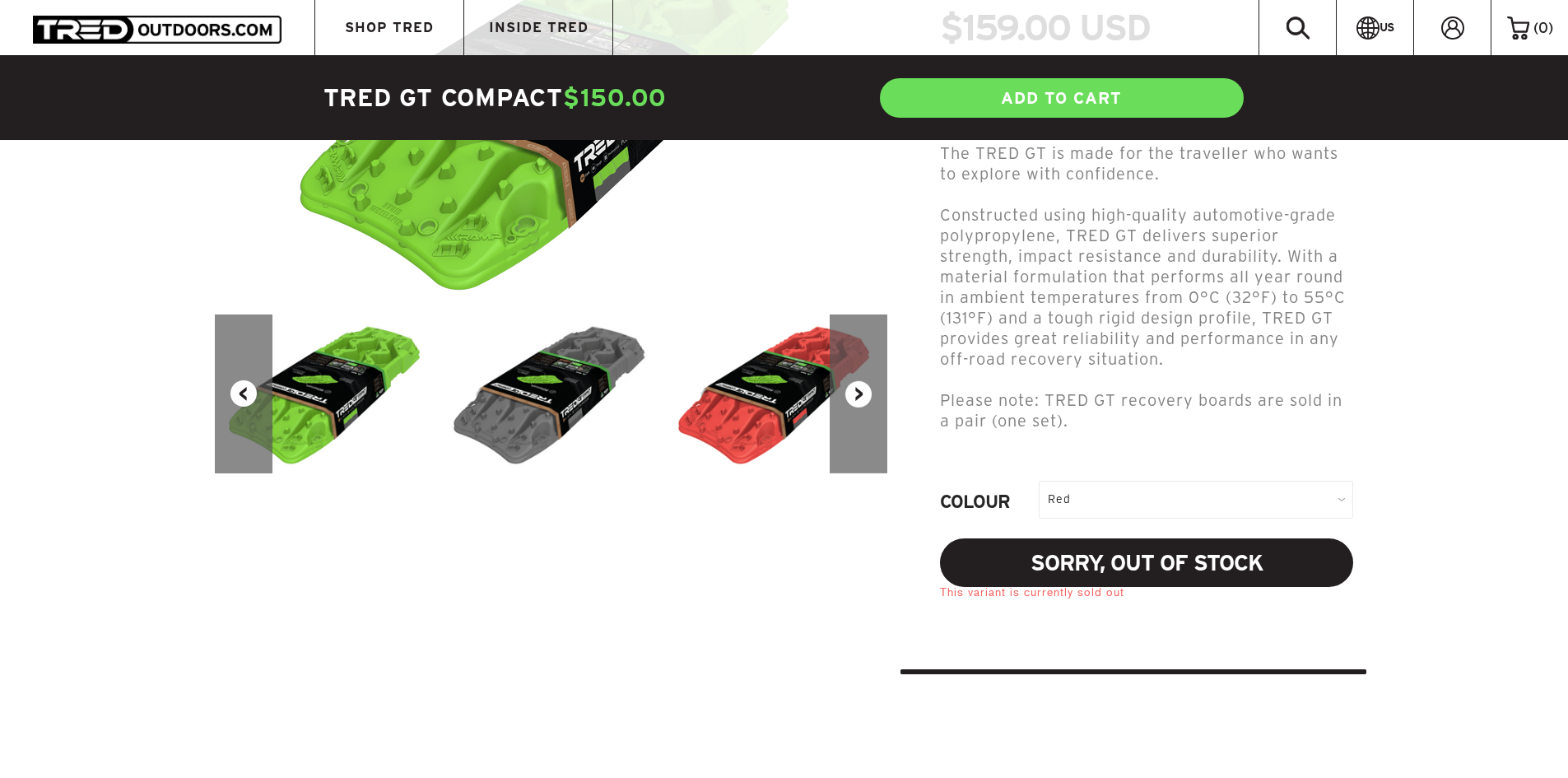
click at [1128, 481] on div "Red" at bounding box center [1196, 499] width 314 height 37
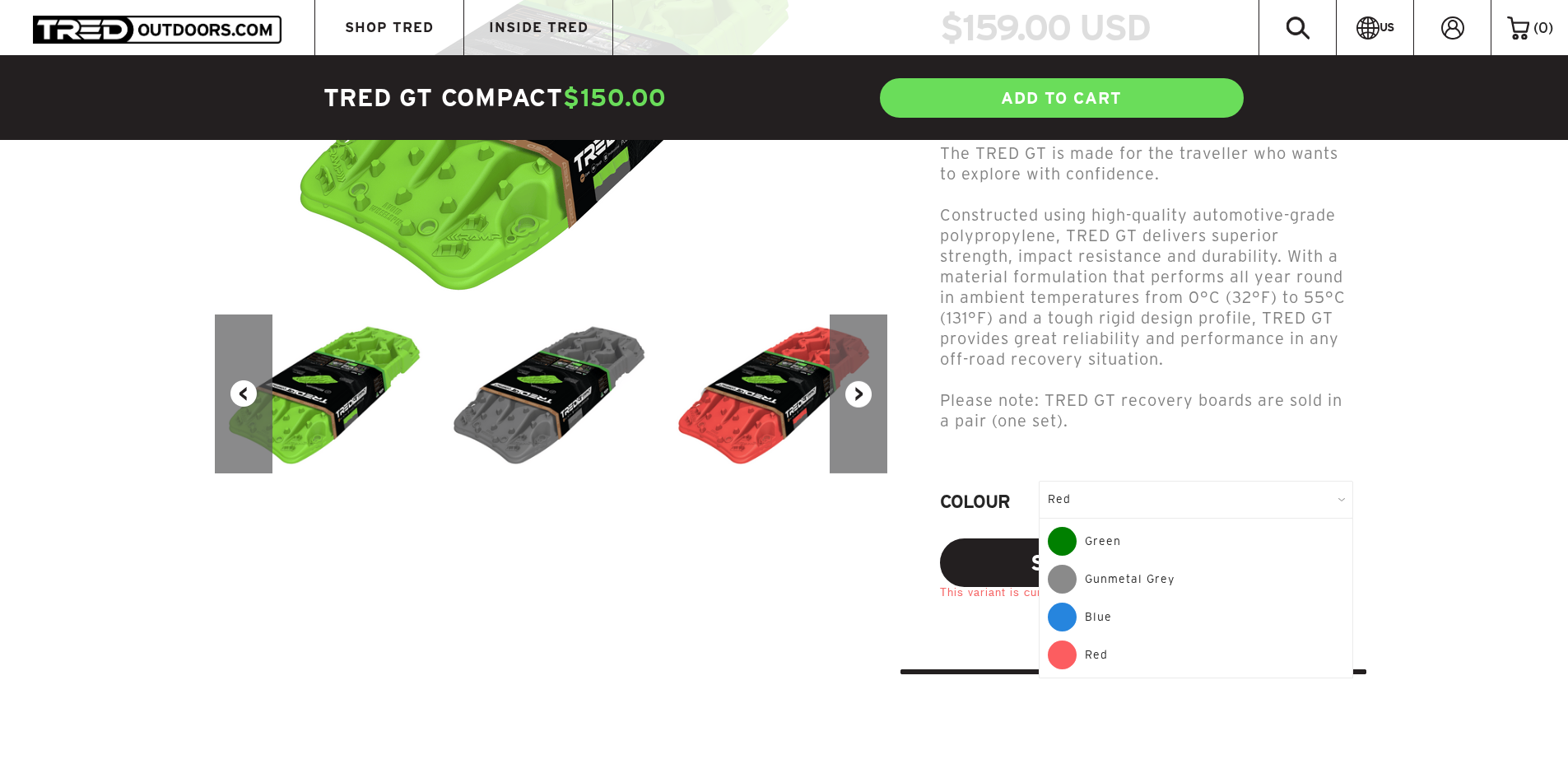
click at [1102, 603] on div "Blue" at bounding box center [1196, 622] width 297 height 38
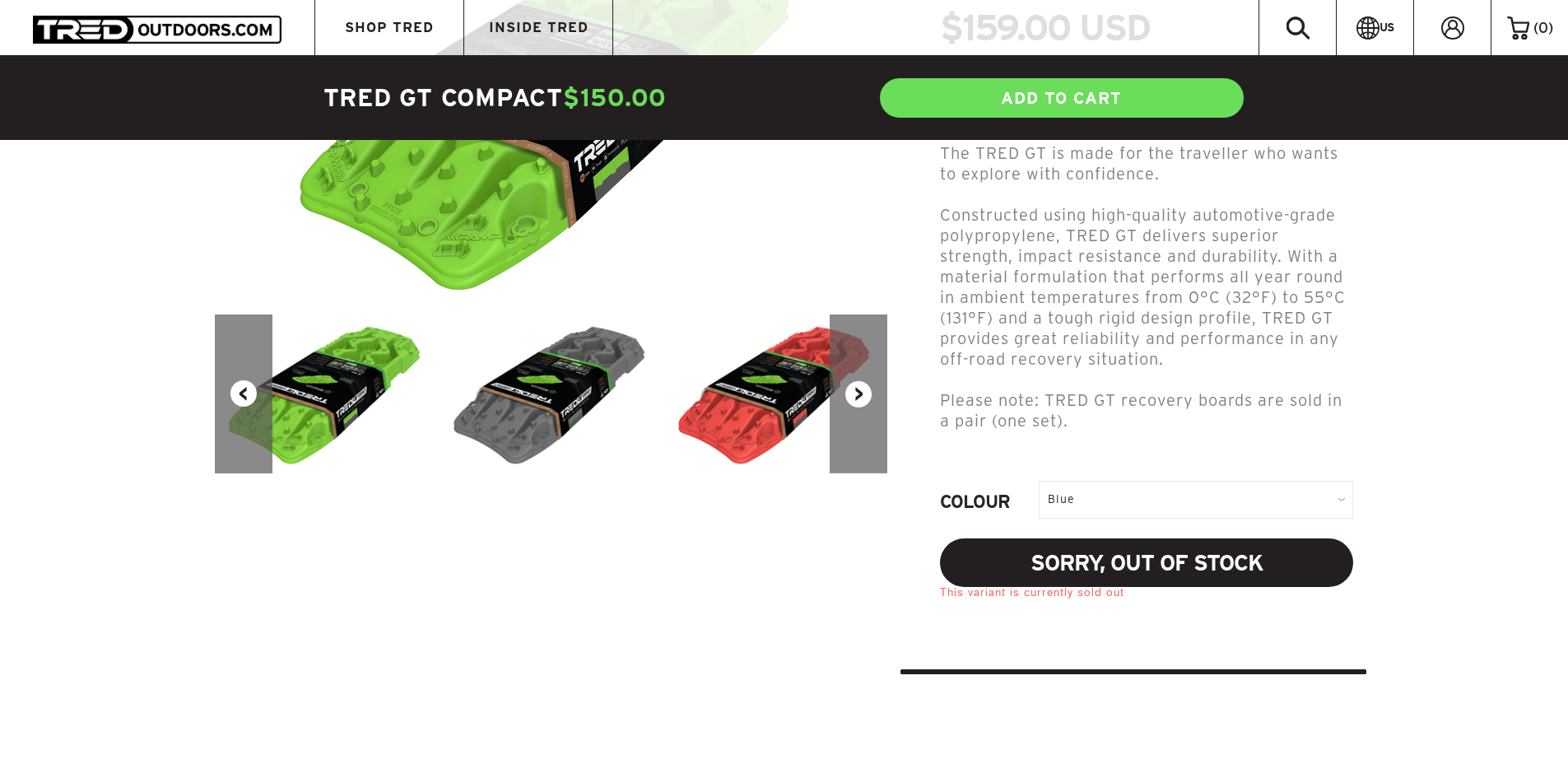
click at [1133, 481] on div "Blue" at bounding box center [1196, 499] width 314 height 37
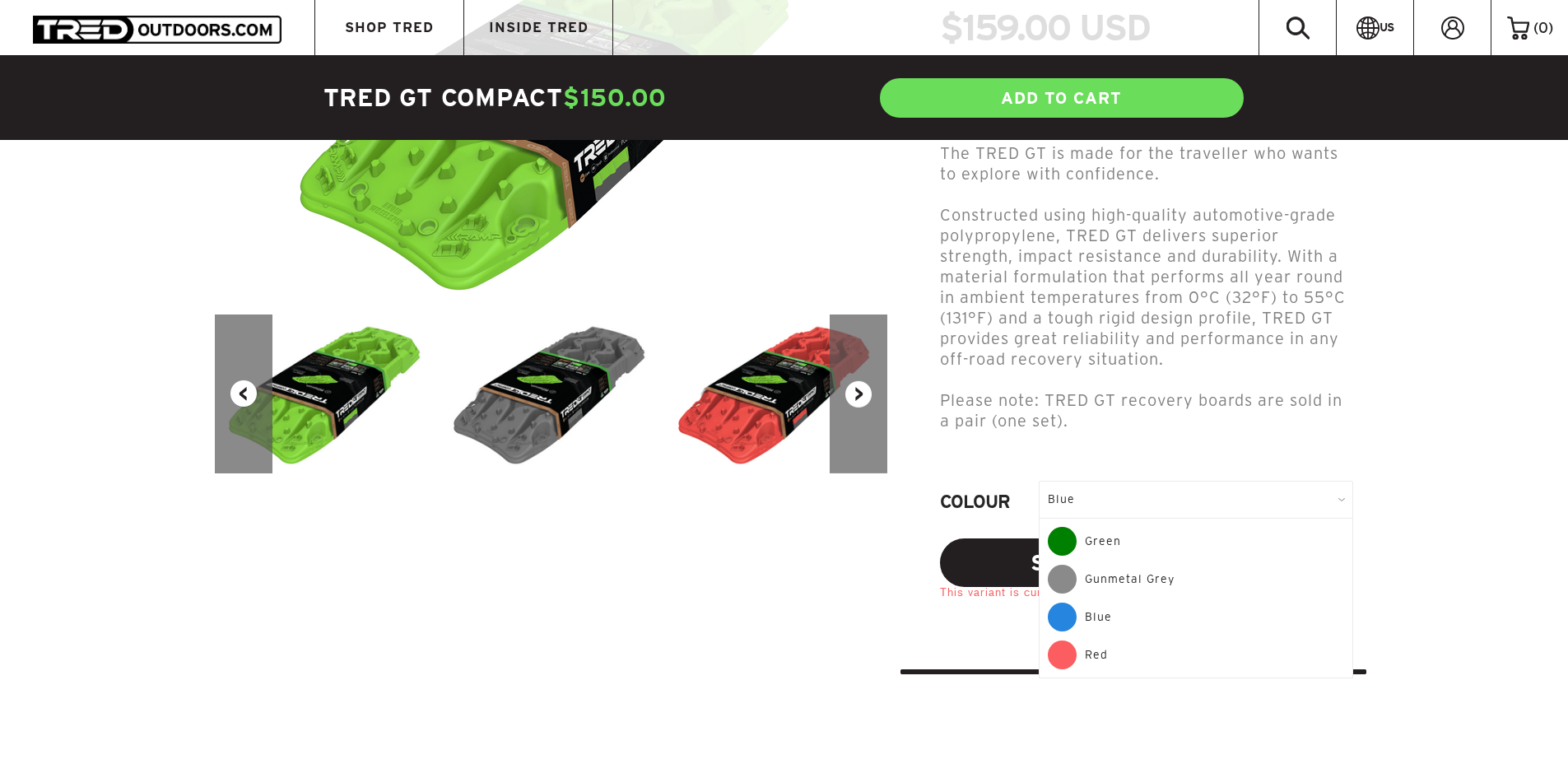
click at [1123, 527] on div "Green" at bounding box center [1196, 546] width 297 height 38
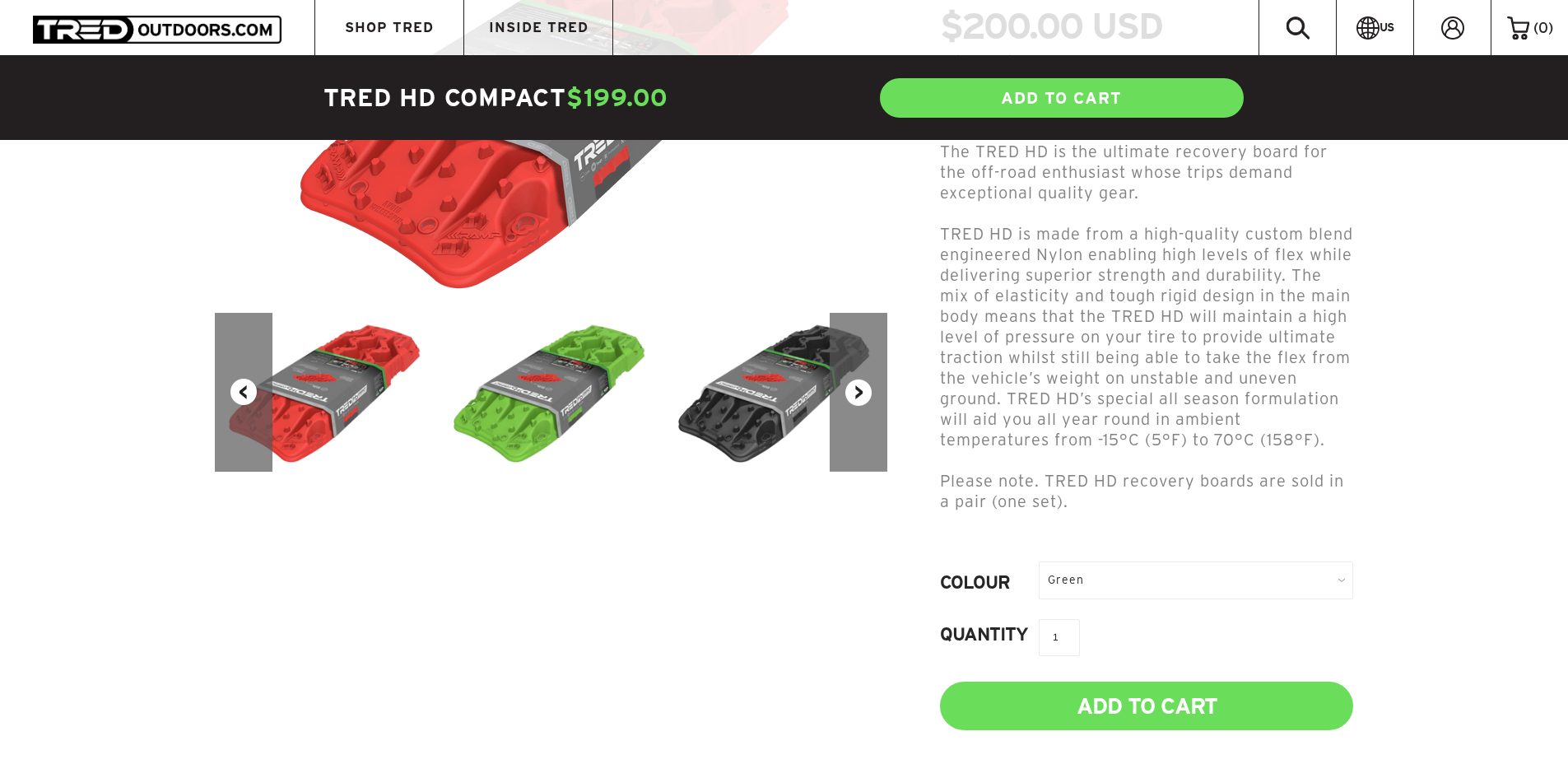
scroll to position [329, 0]
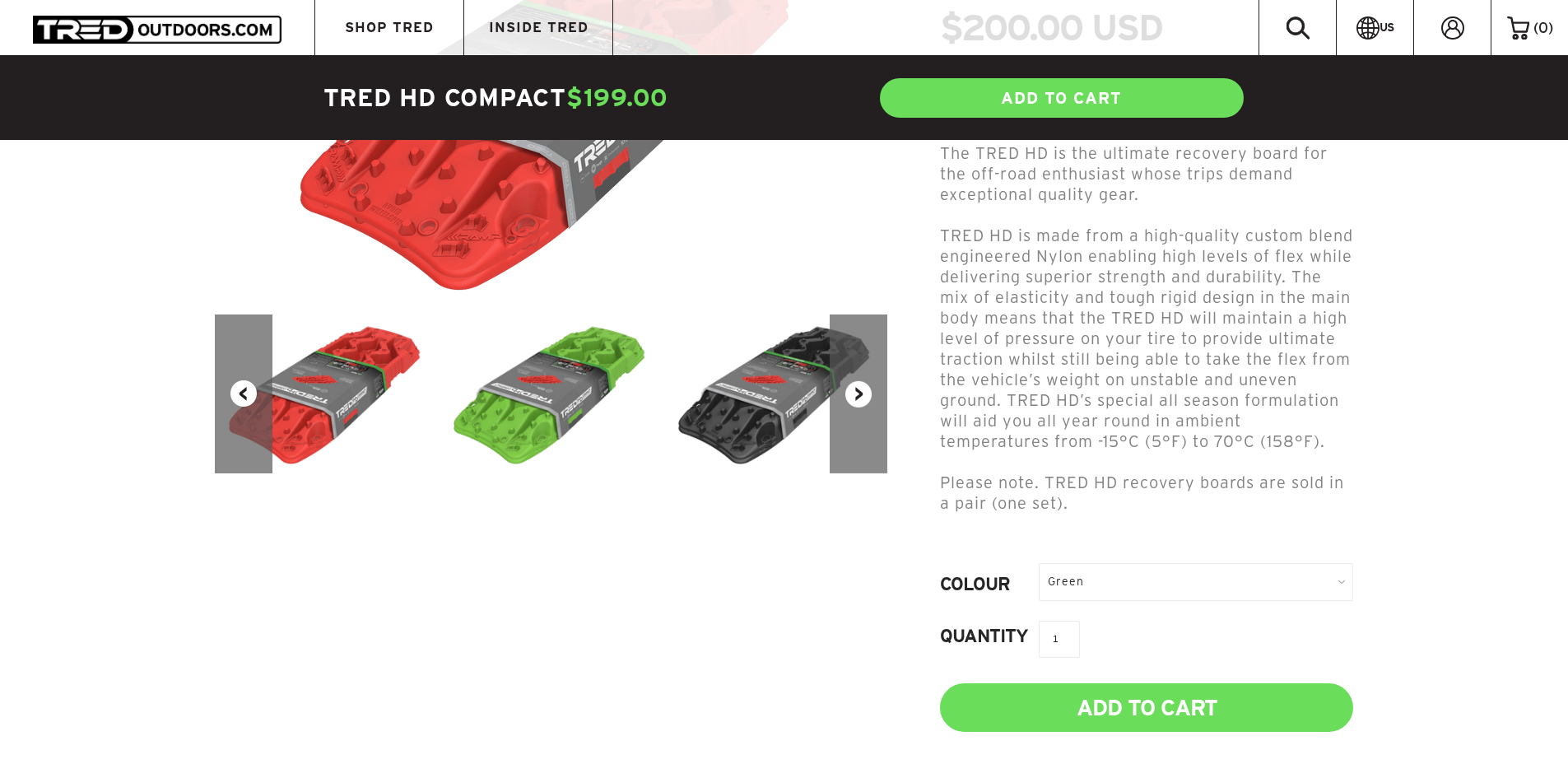
click at [1269, 563] on div "Green" at bounding box center [1196, 581] width 314 height 37
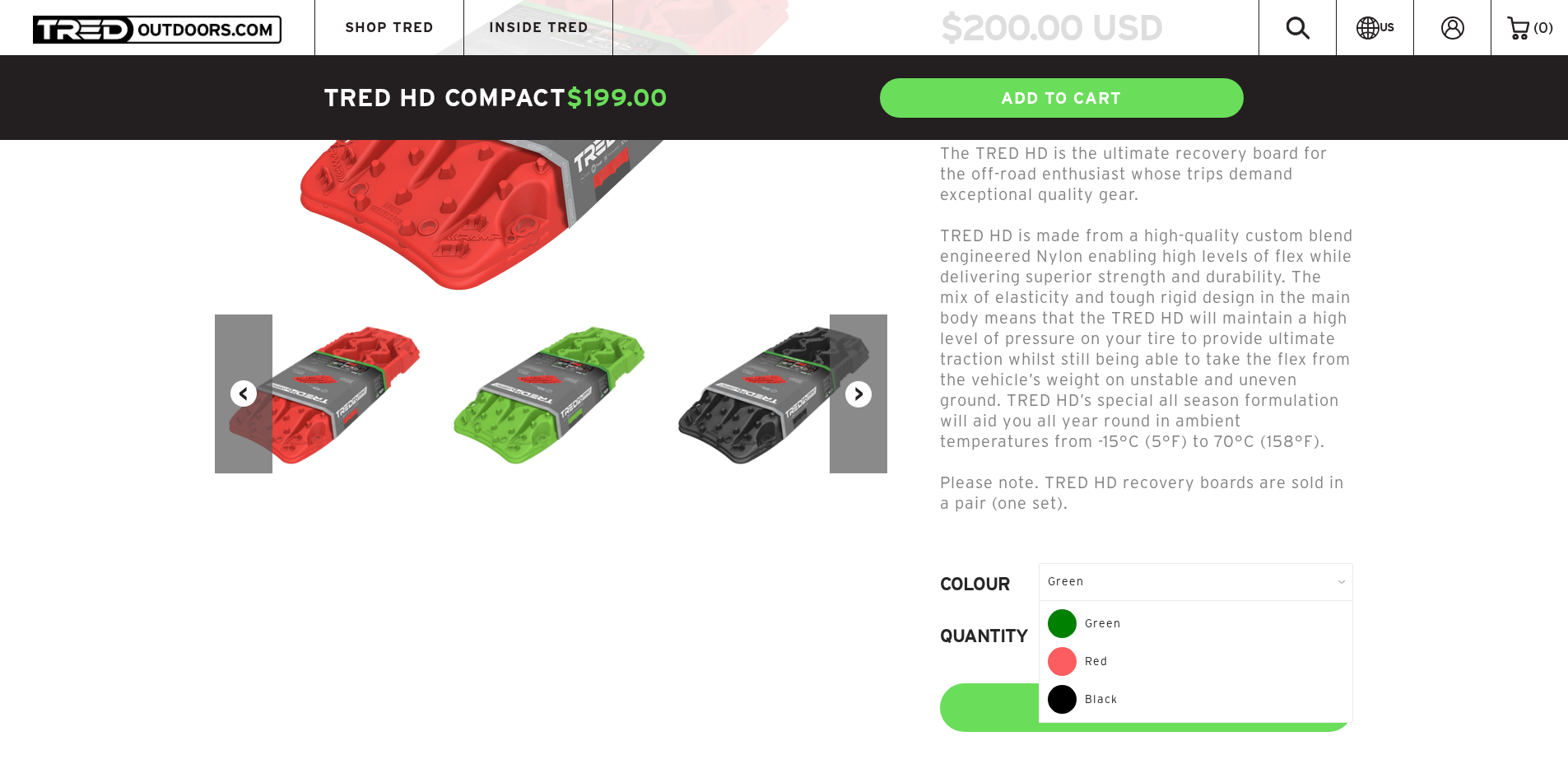
click at [1137, 656] on div "Red" at bounding box center [1196, 666] width 297 height 38
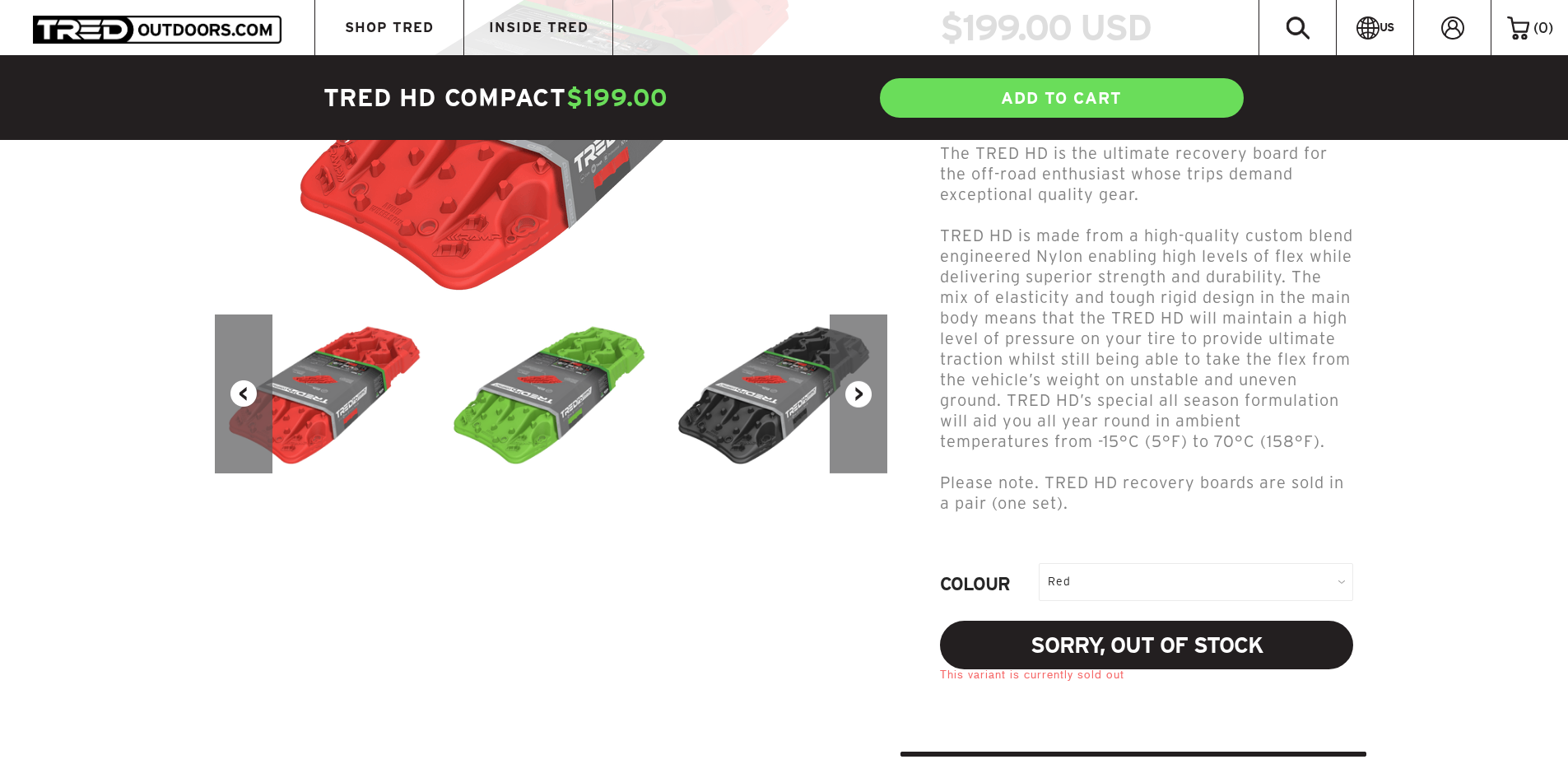
click at [1201, 564] on div "Red" at bounding box center [1196, 581] width 314 height 37
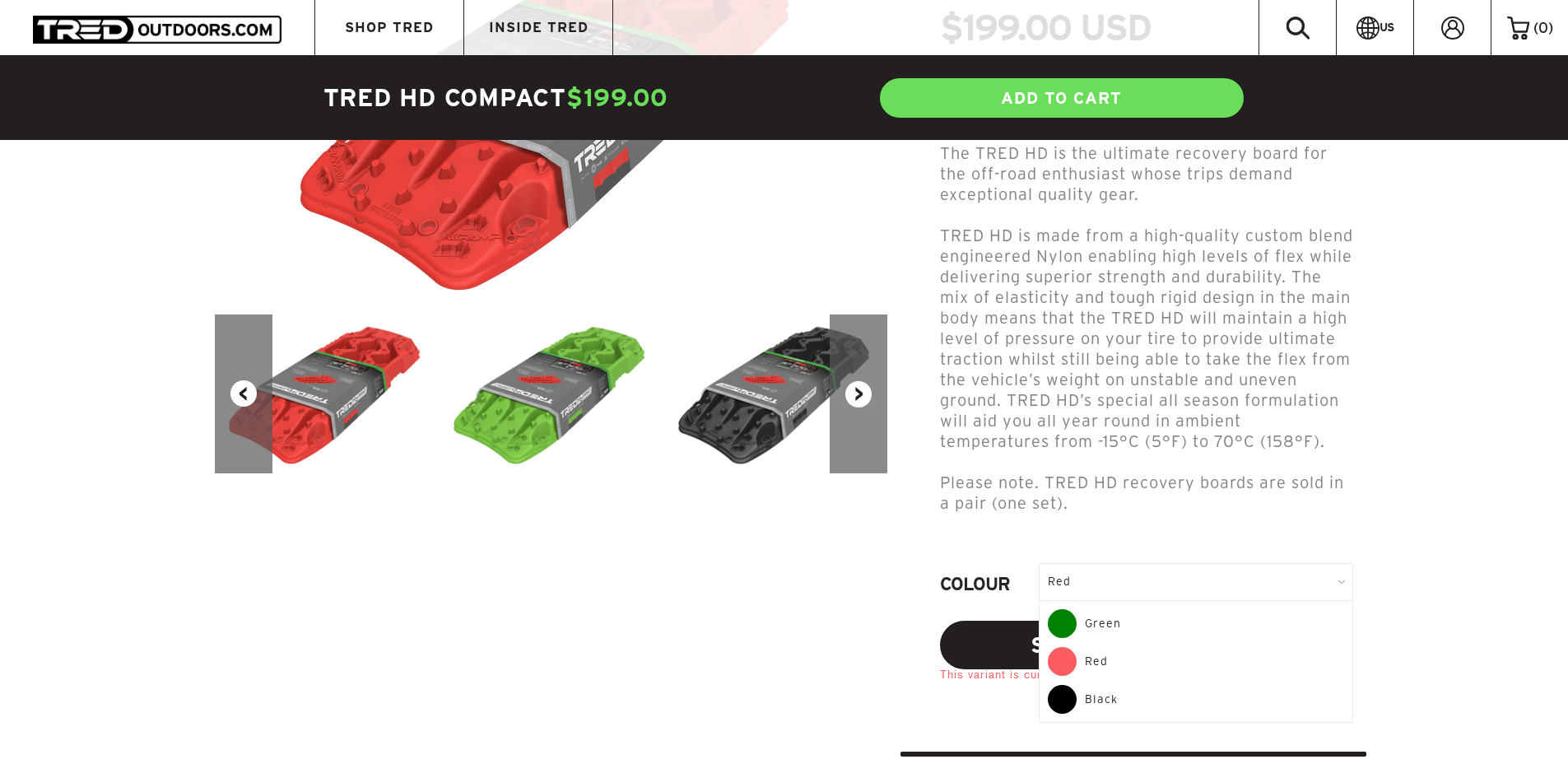
click at [1159, 685] on div "Black" at bounding box center [1196, 699] width 297 height 29
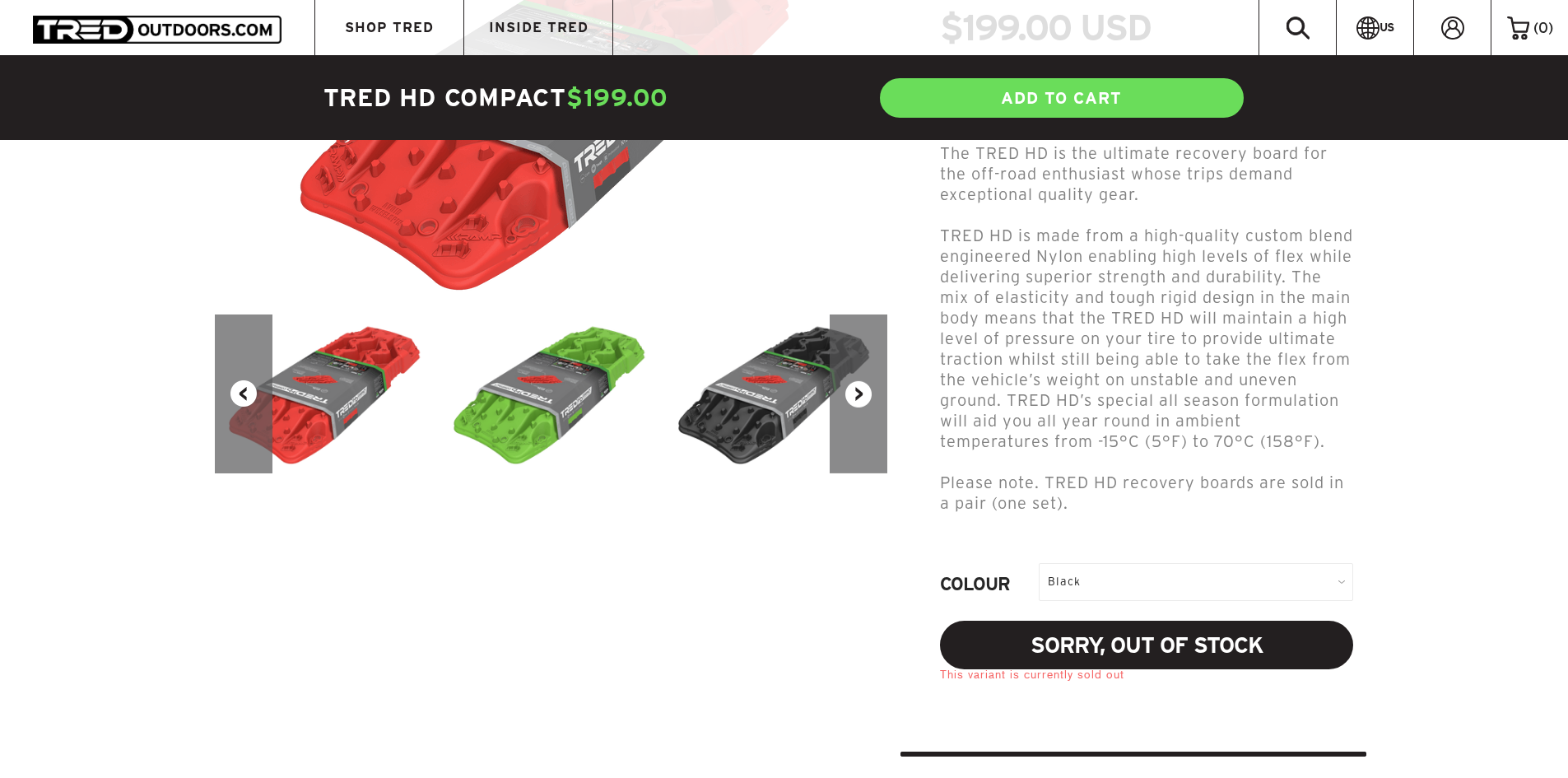
click at [1154, 563] on div "Black" at bounding box center [1196, 581] width 314 height 37
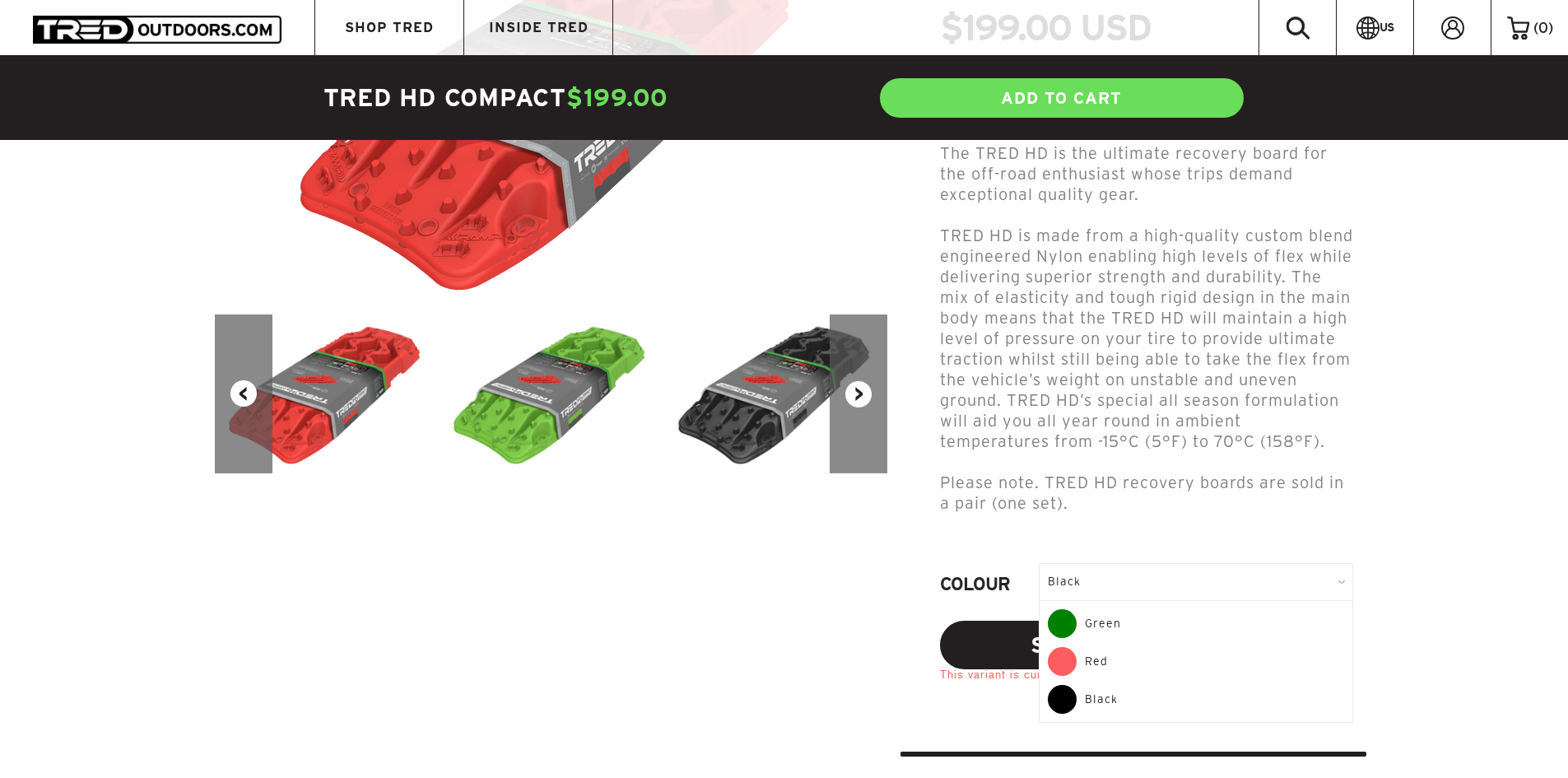
click at [1137, 609] on div "Green" at bounding box center [1196, 628] width 297 height 38
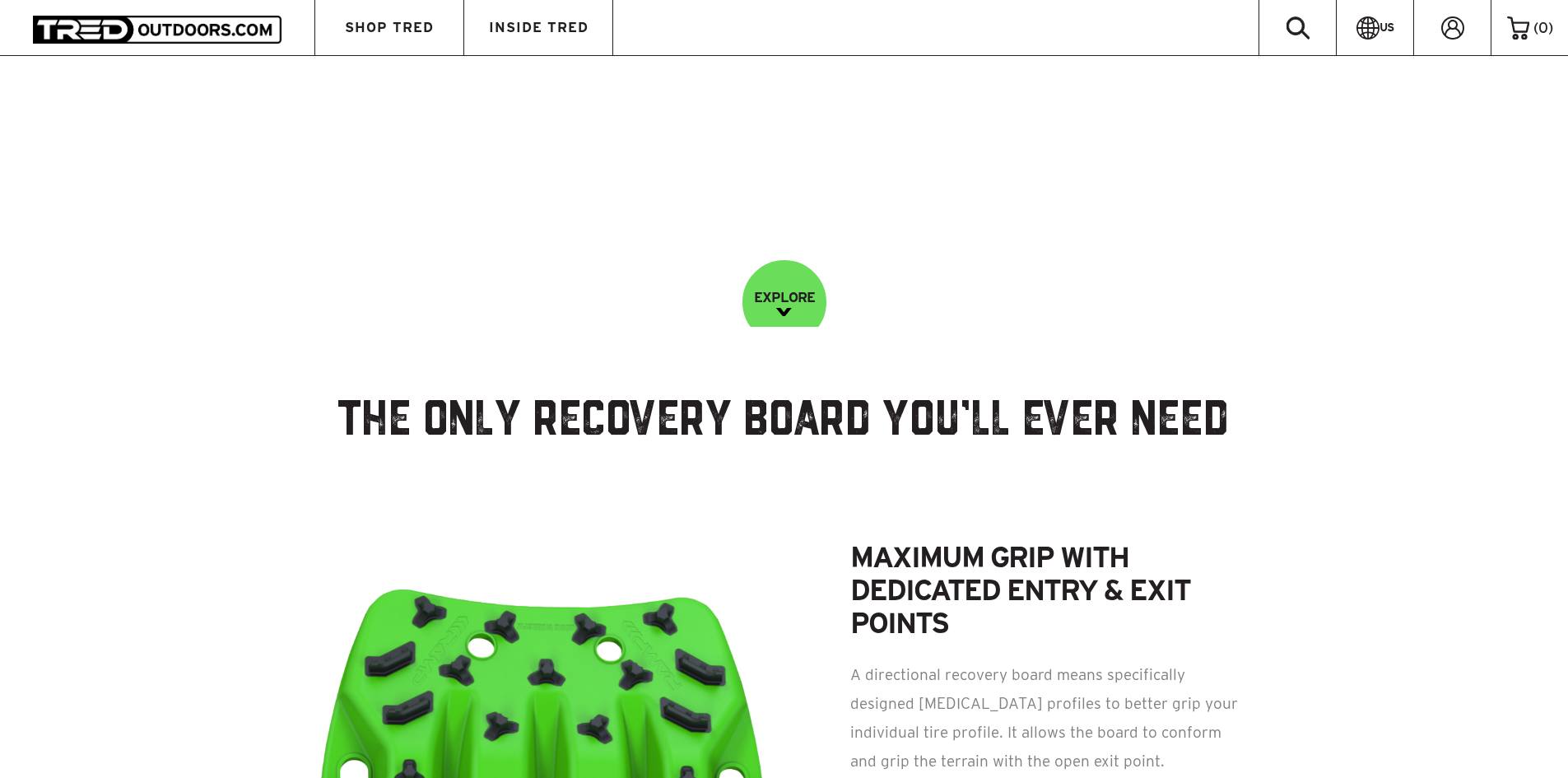
scroll to position [109, 0]
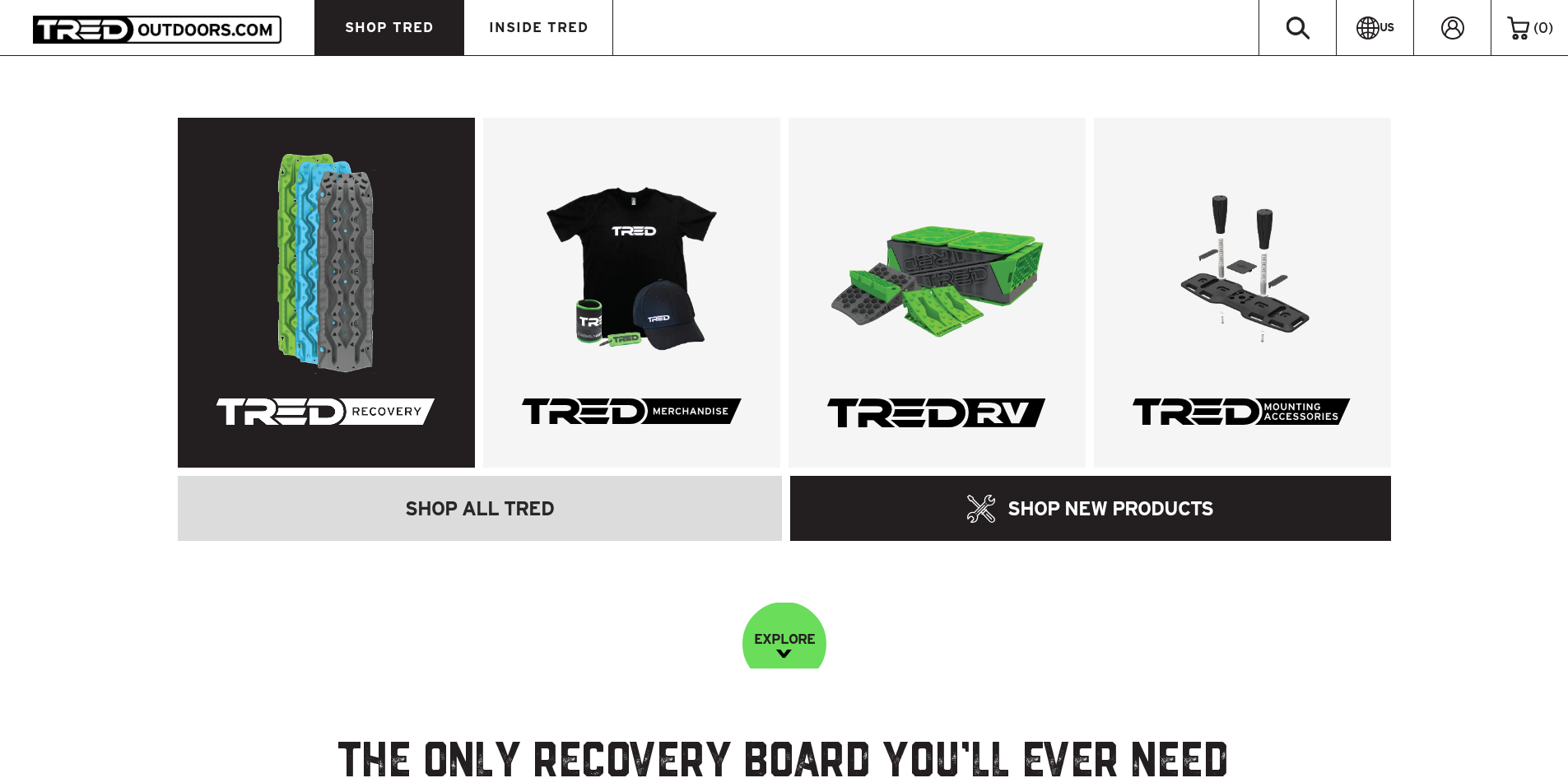
click at [357, 248] on link at bounding box center [326, 292] width 298 height 350
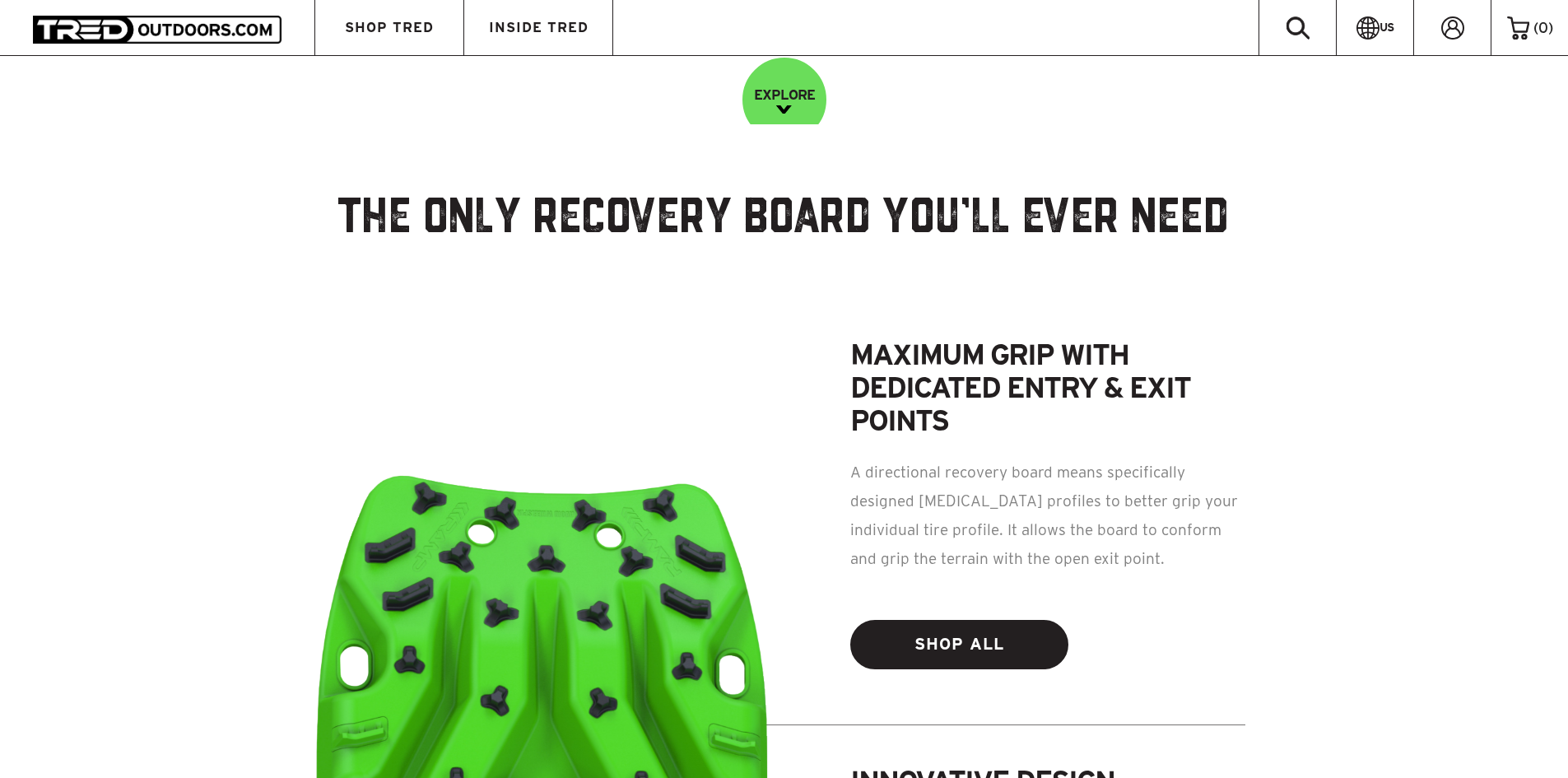
scroll to position [659, 0]
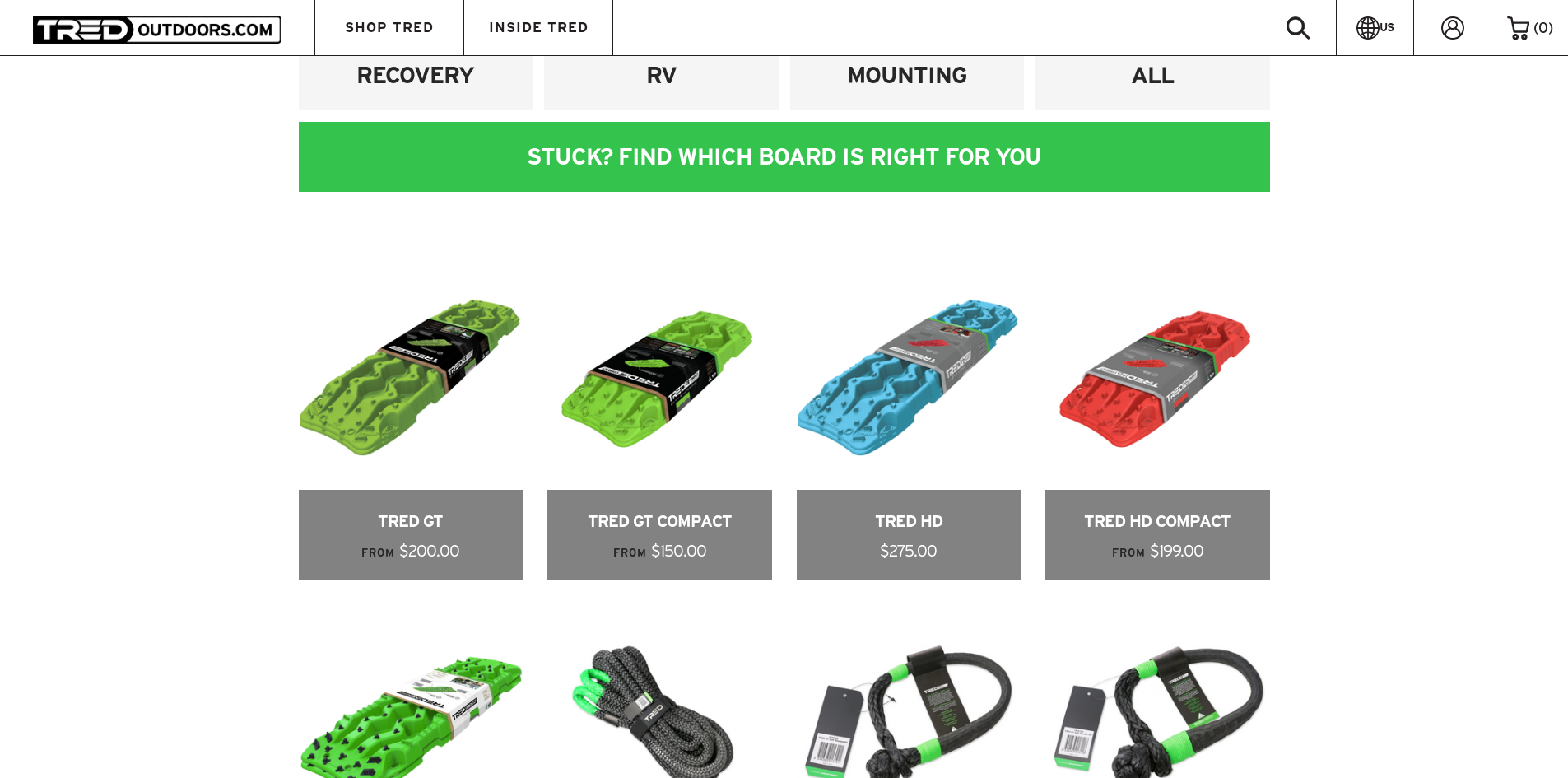
scroll to position [879, 0]
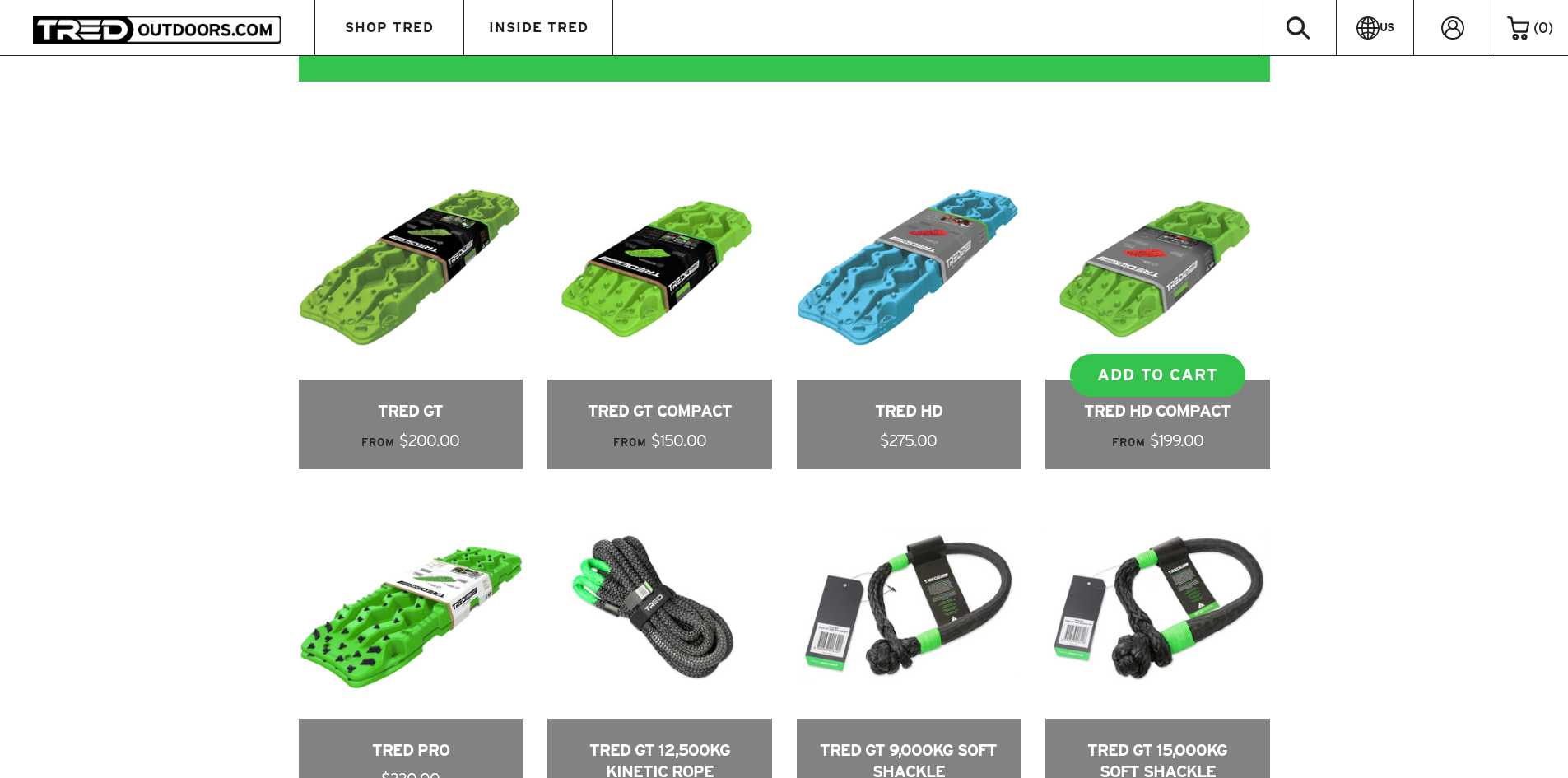
click at [1164, 283] on link at bounding box center [1158, 312] width 225 height 313
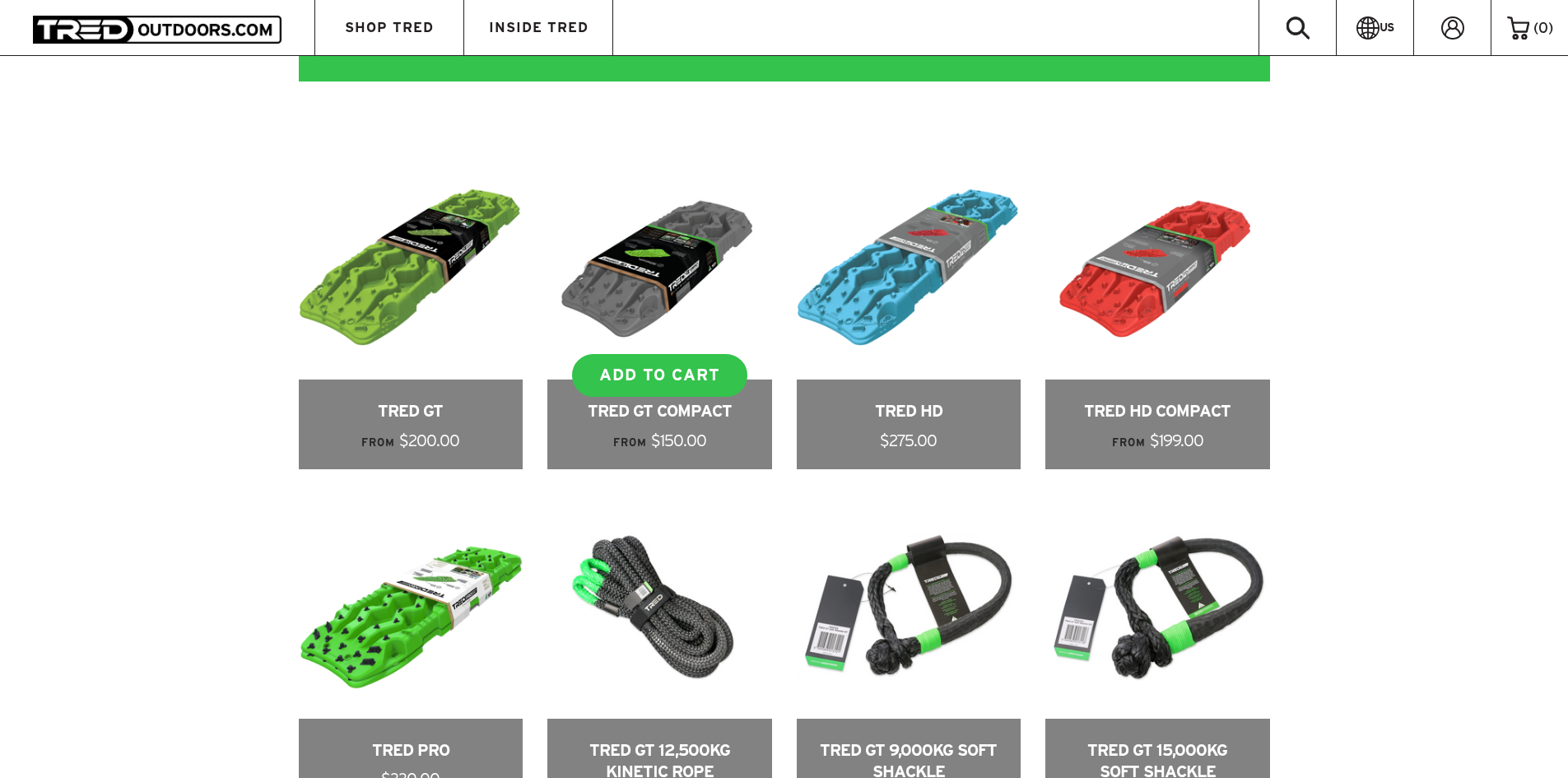
click at [611, 308] on link at bounding box center [660, 312] width 225 height 313
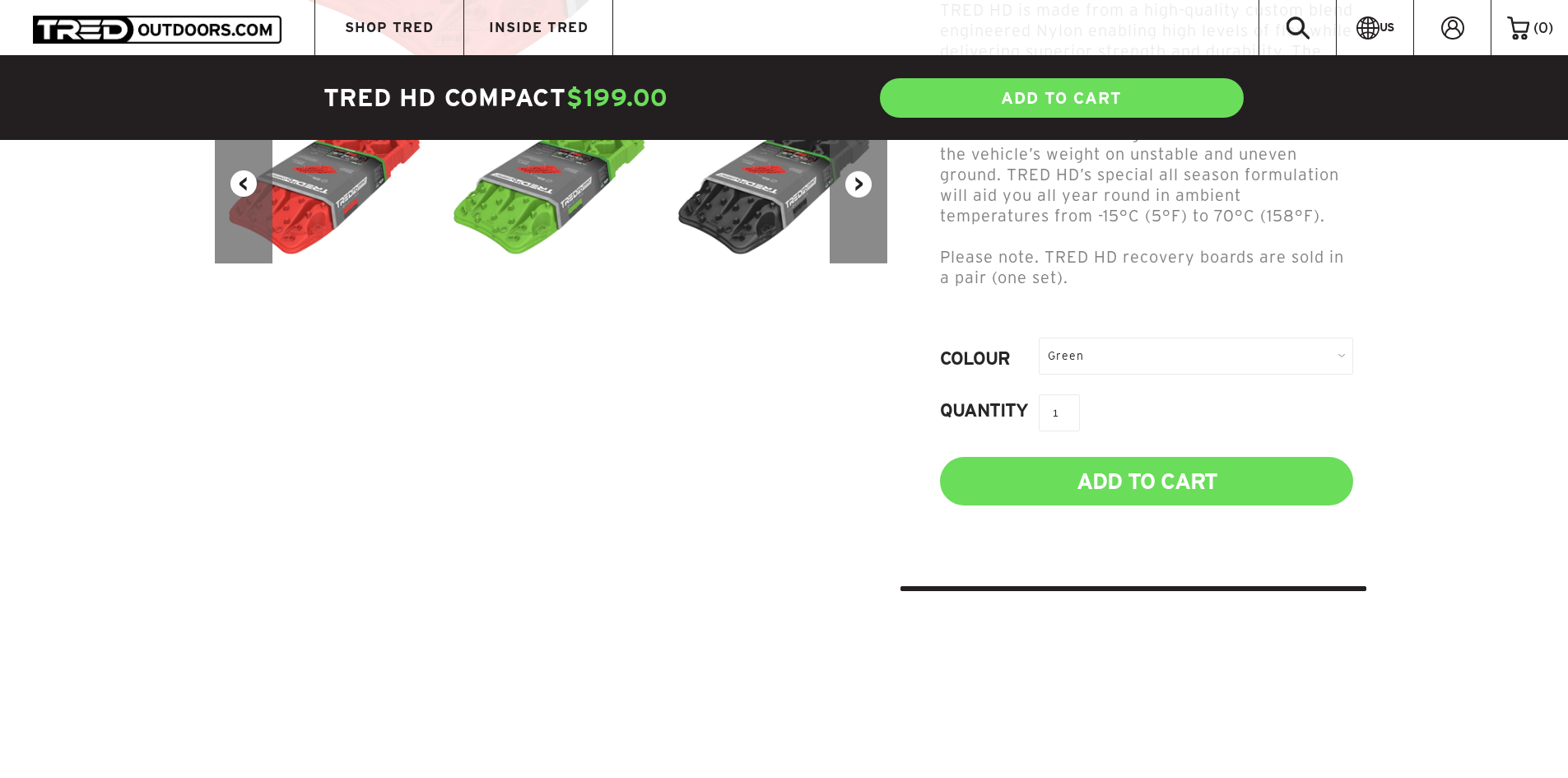
scroll to position [549, 0]
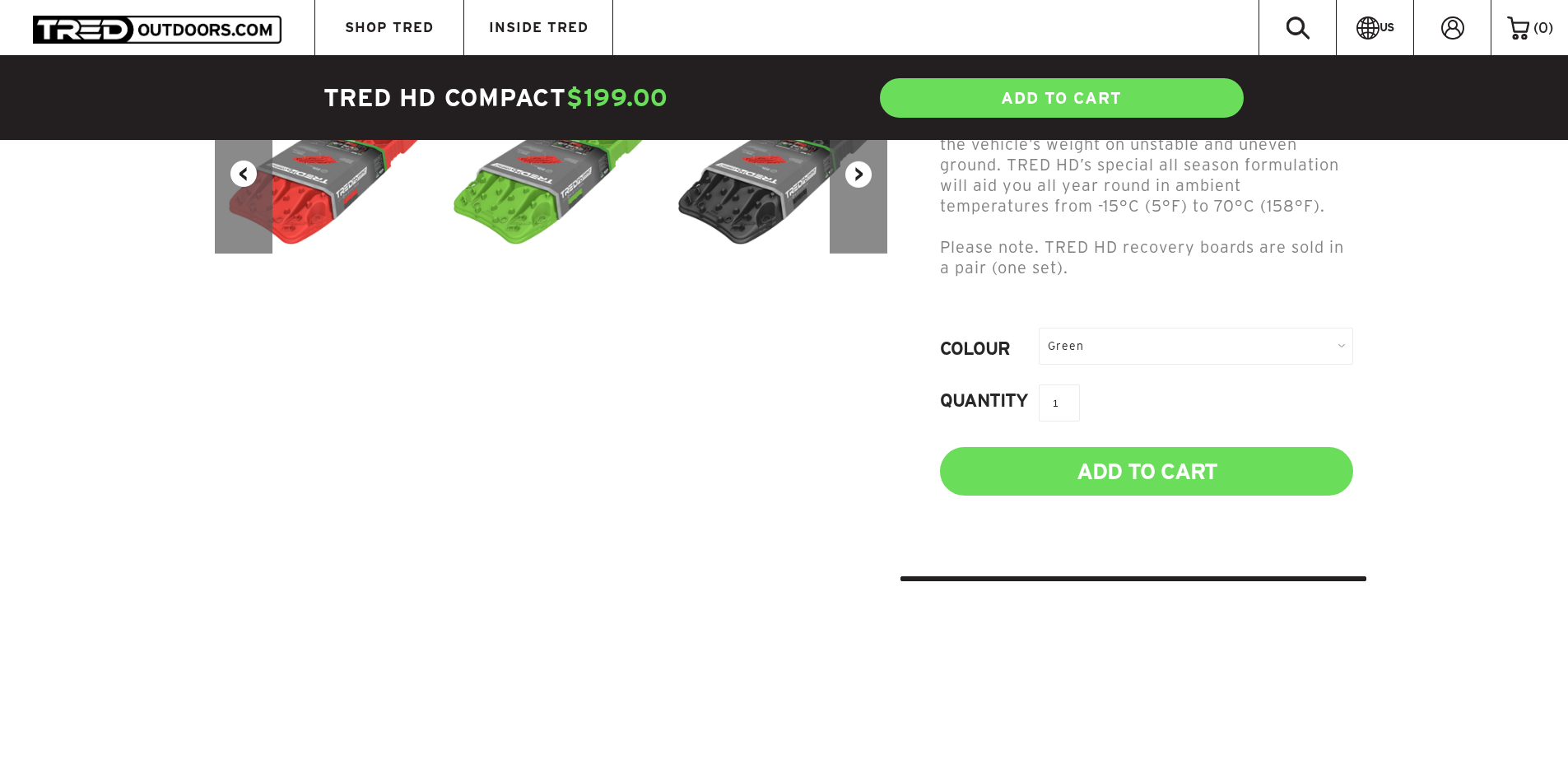
click at [1207, 327] on div "Green" at bounding box center [1196, 346] width 314 height 37
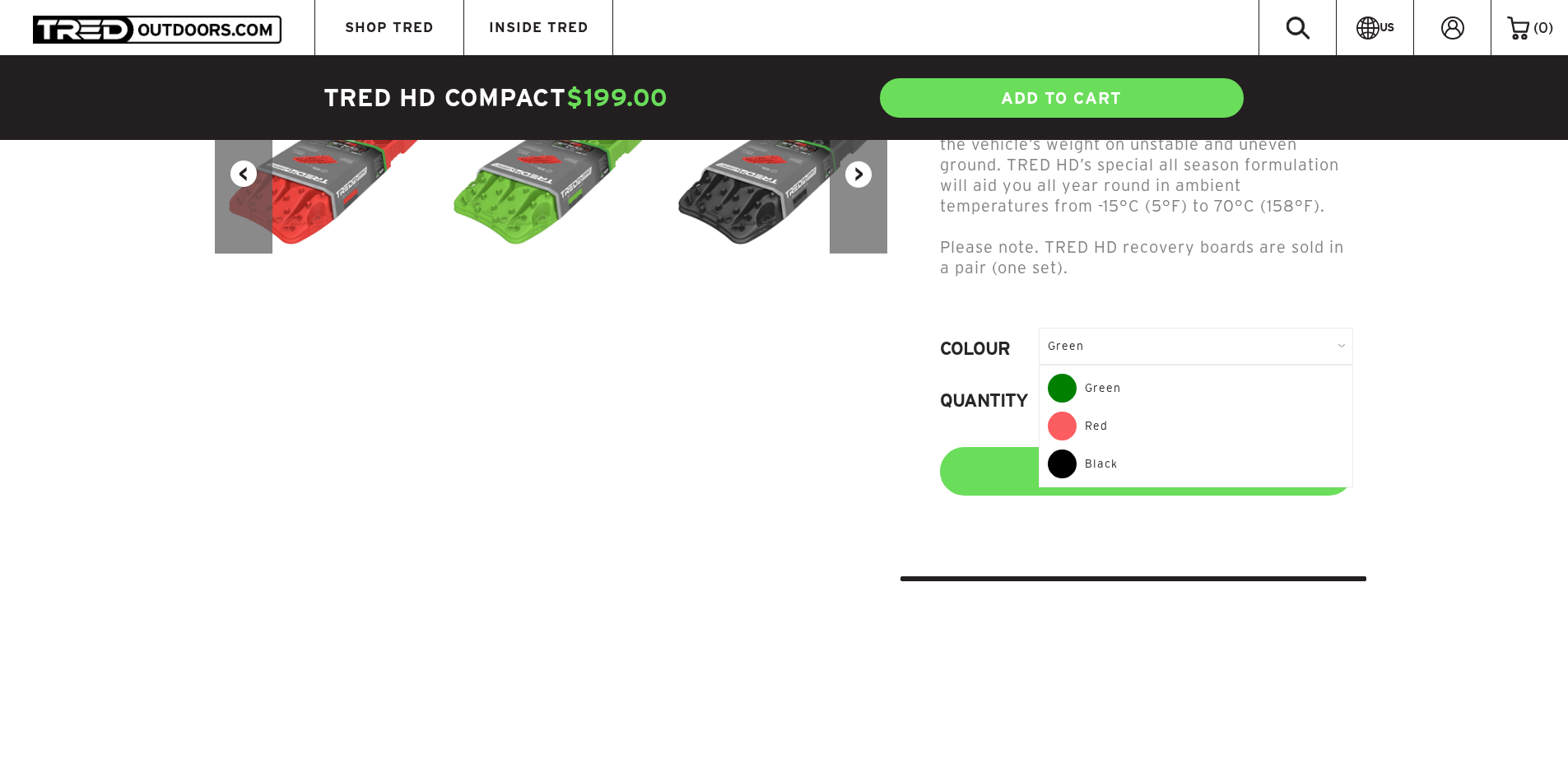
click at [1158, 412] on div "Red" at bounding box center [1196, 431] width 297 height 38
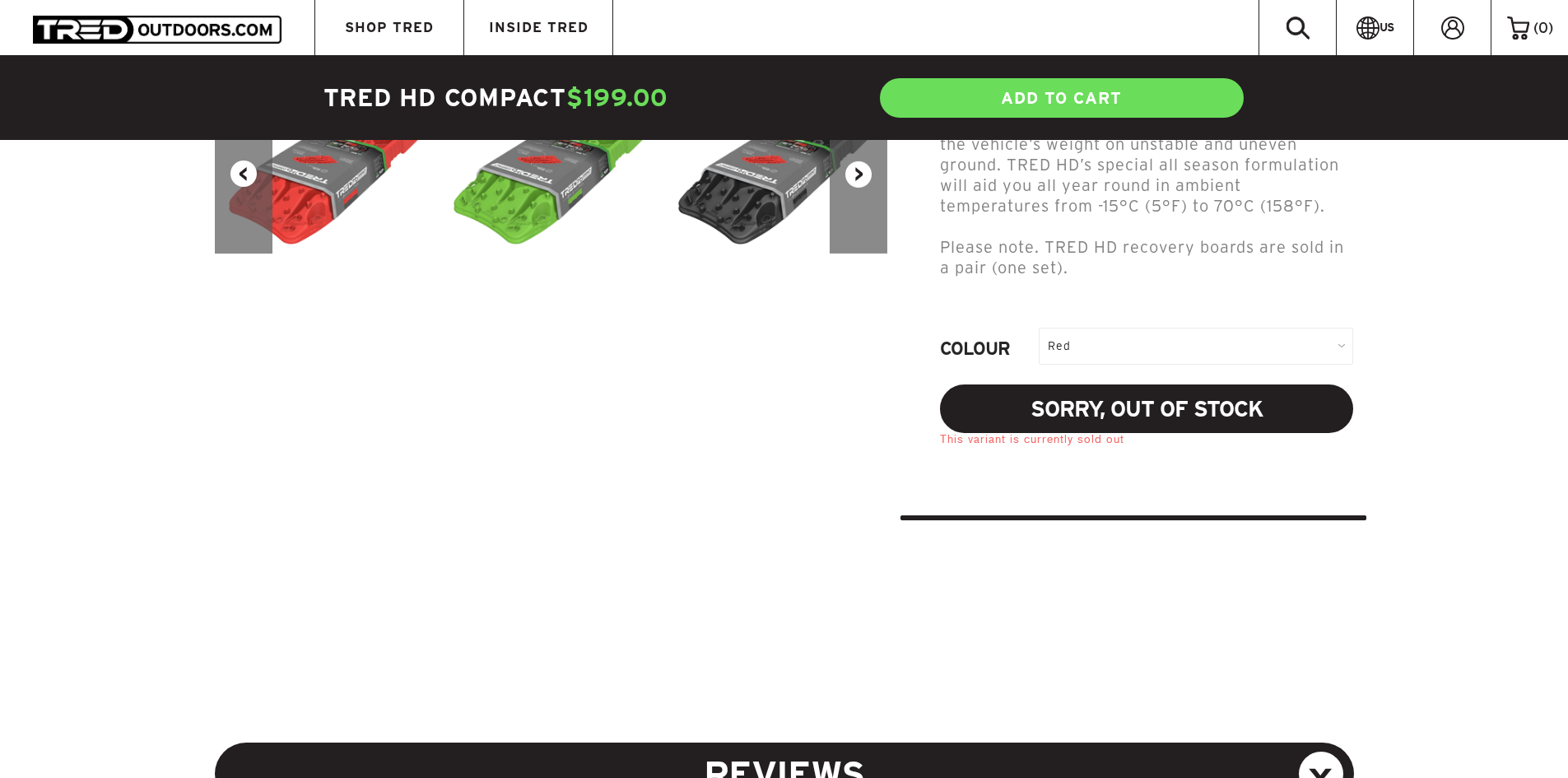
click at [1153, 327] on div "Red" at bounding box center [1196, 346] width 314 height 37
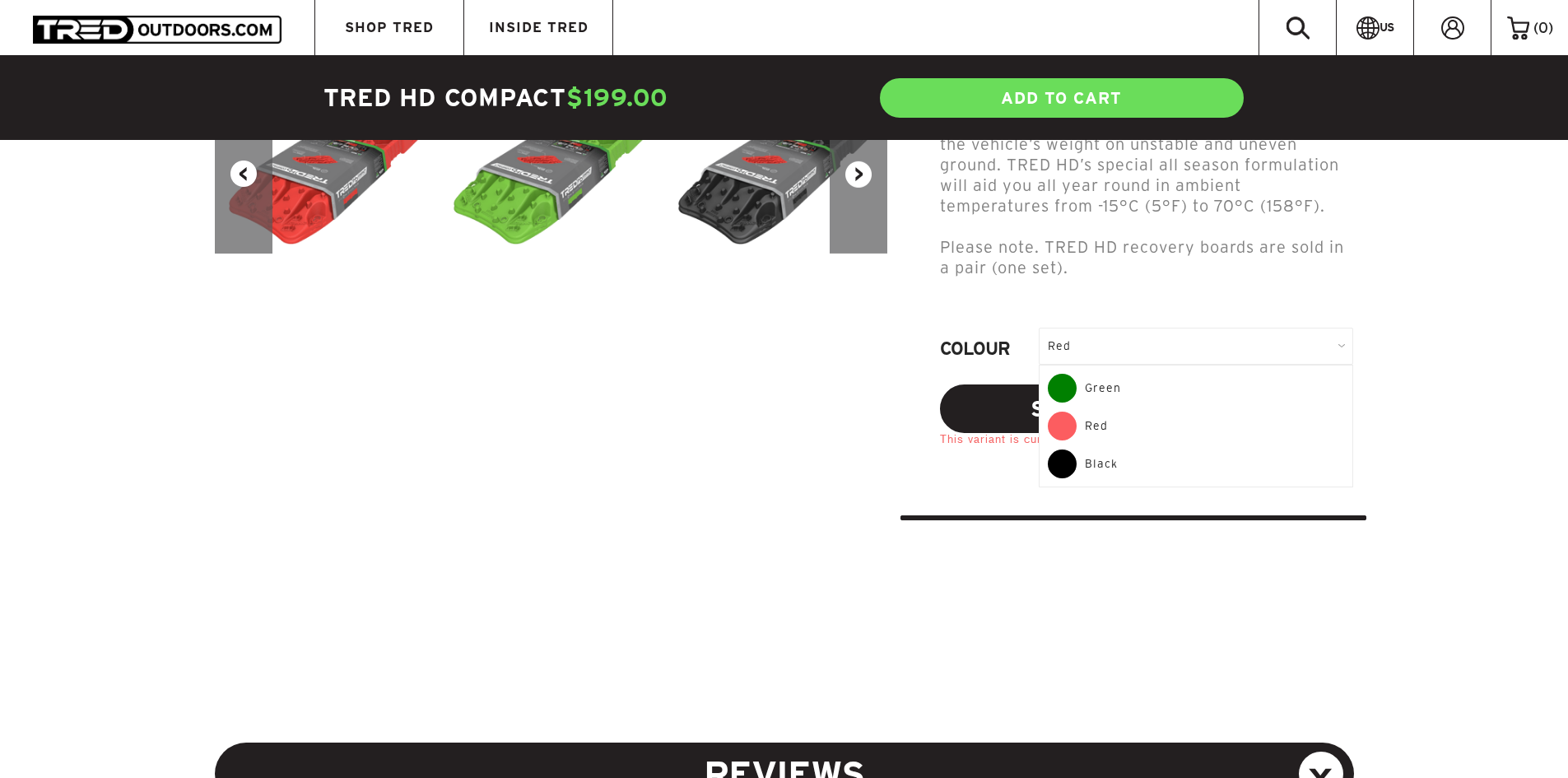
click at [1127, 450] on div "Black" at bounding box center [1196, 464] width 297 height 29
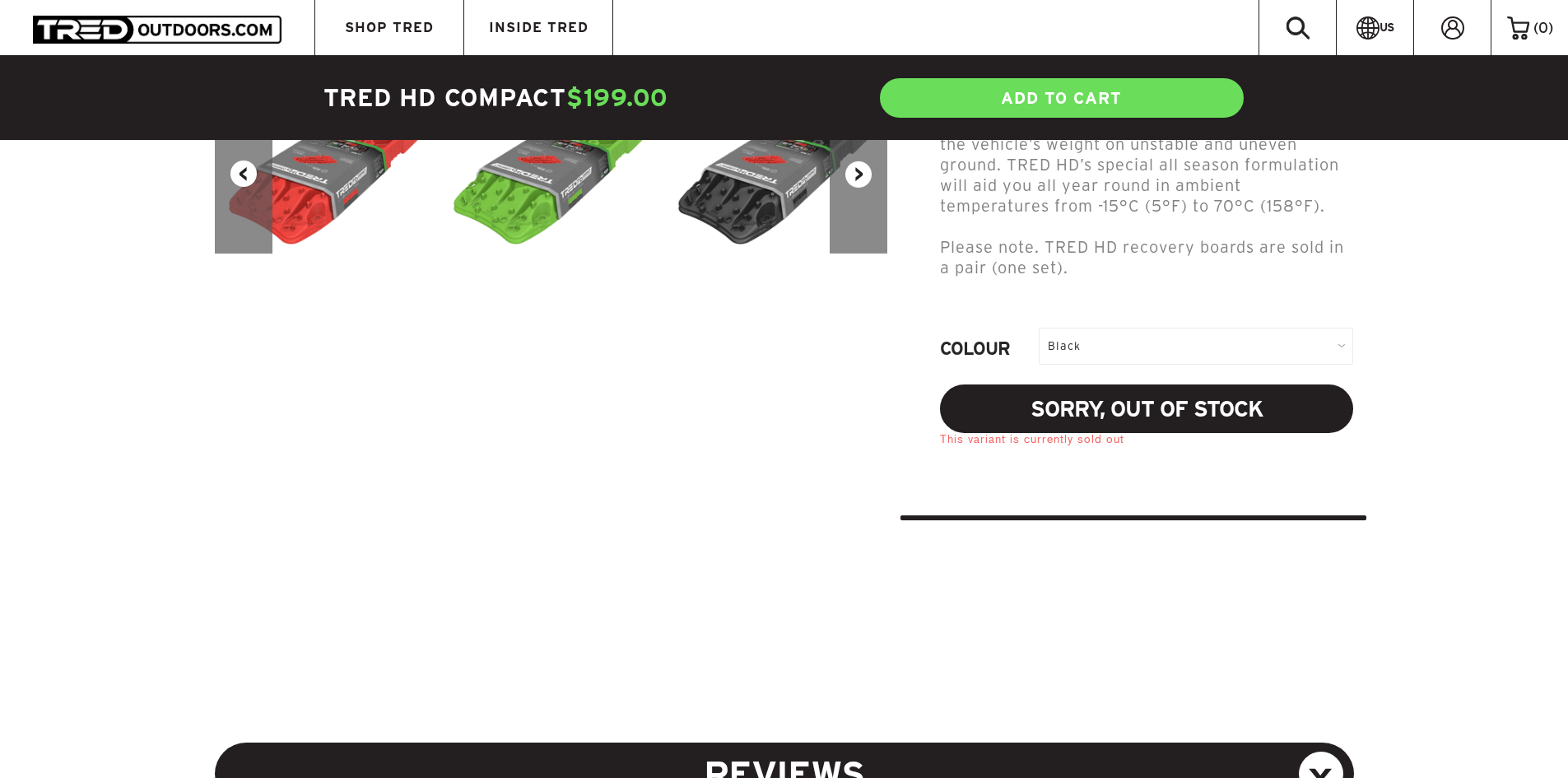
click at [1160, 330] on div "Black" at bounding box center [1196, 346] width 314 height 37
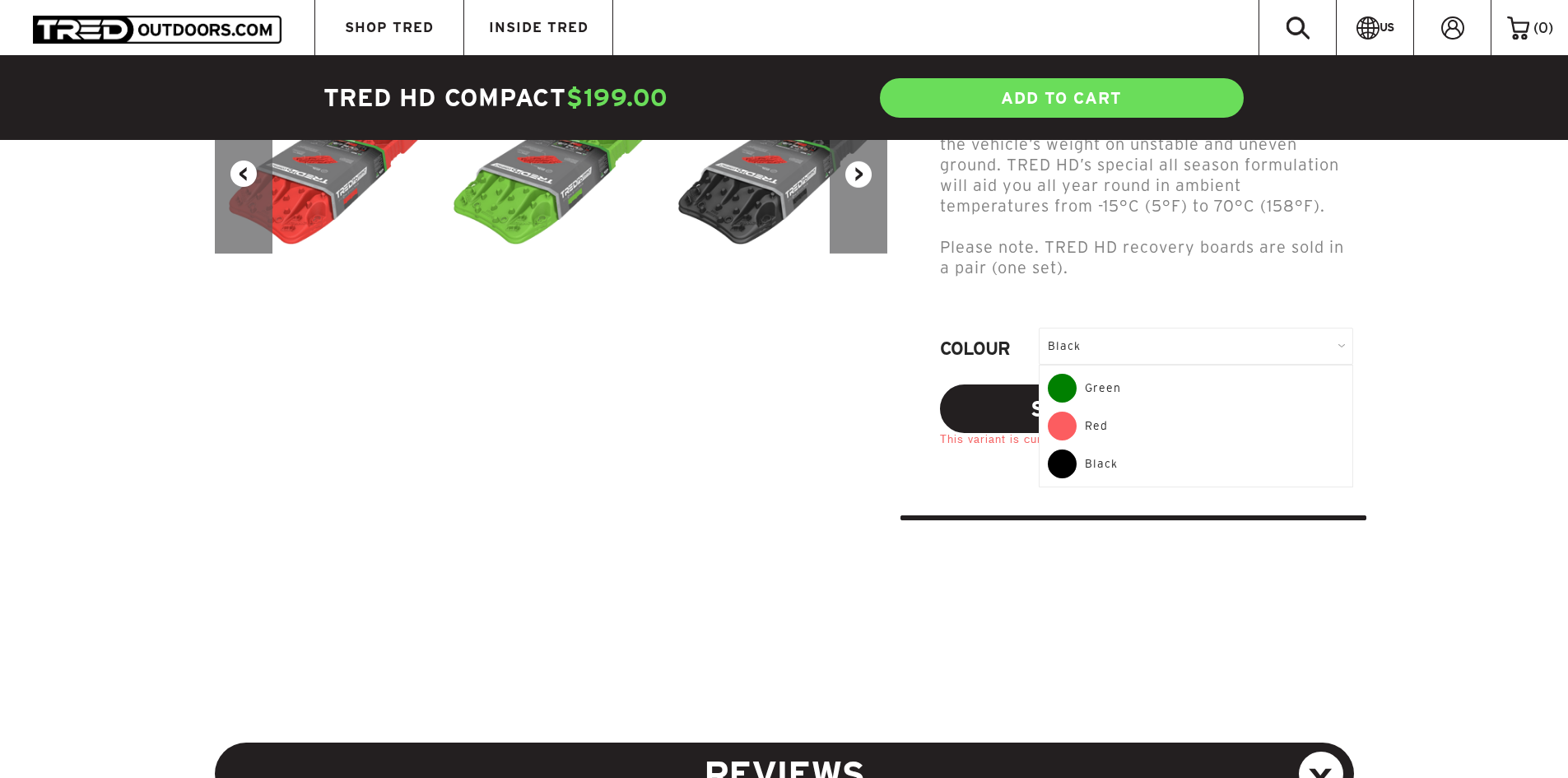
click at [1132, 384] on div "Green" at bounding box center [1196, 393] width 297 height 38
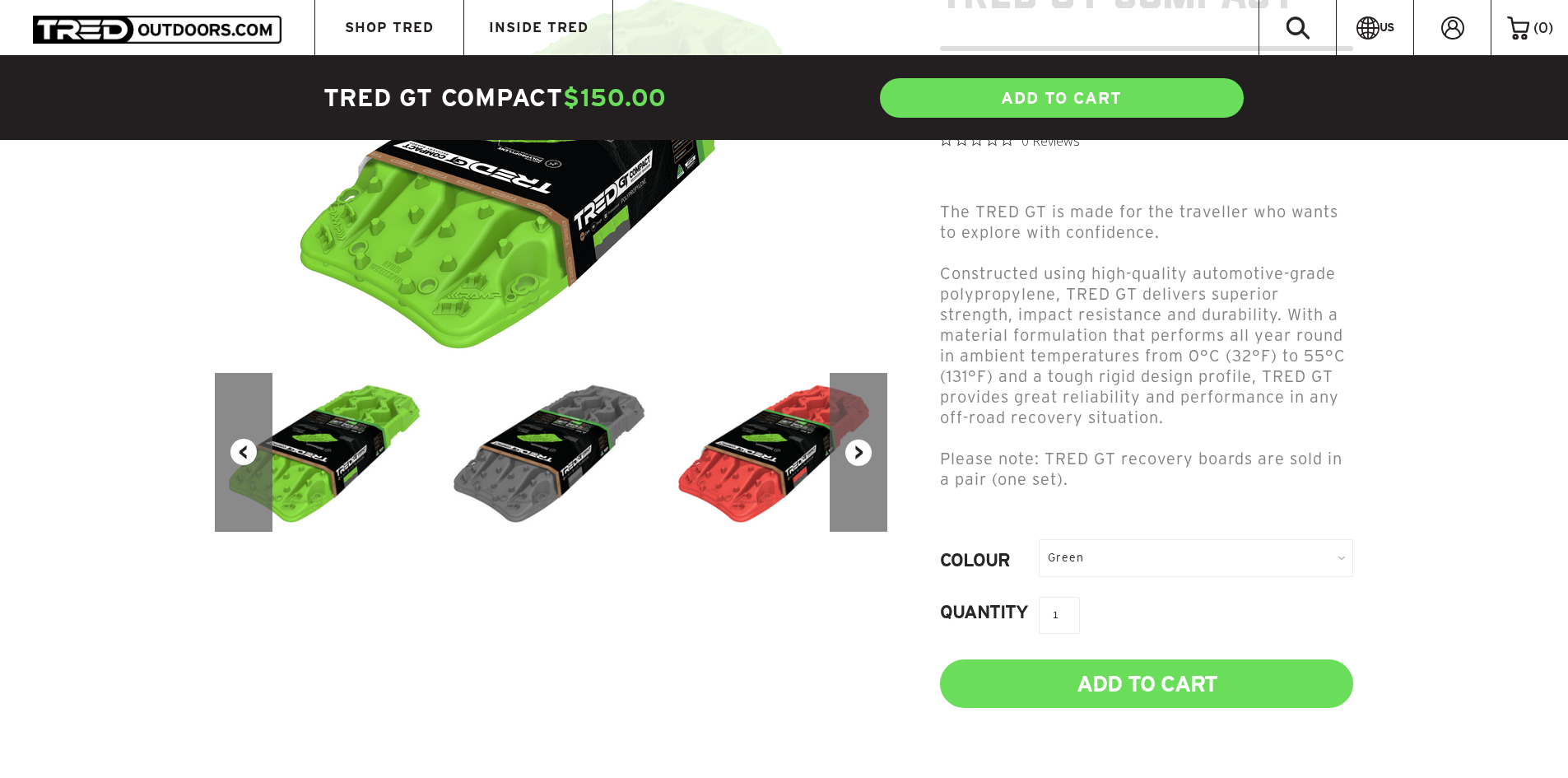
scroll to position [329, 0]
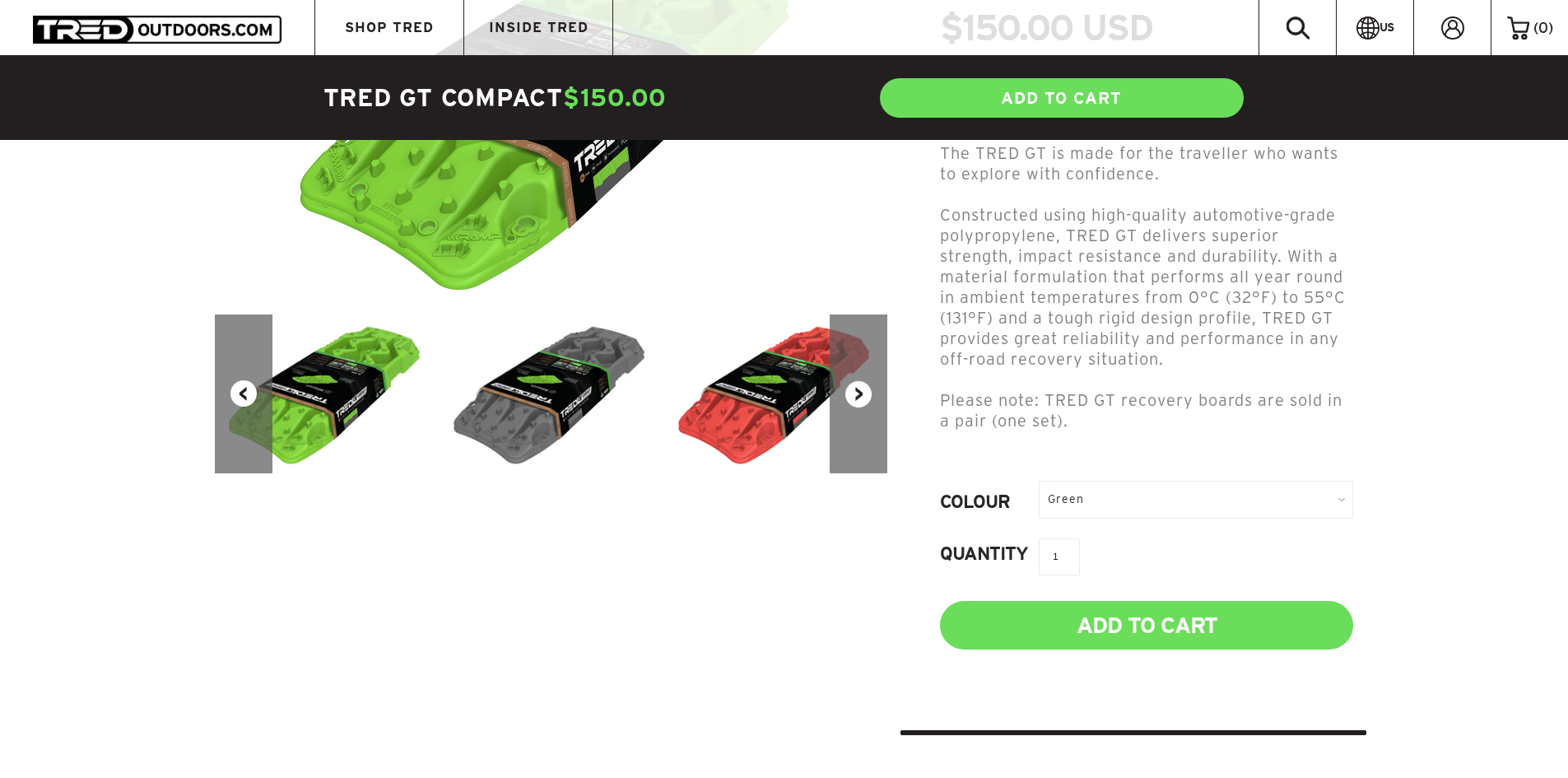
click at [1105, 481] on div "Green" at bounding box center [1196, 499] width 314 height 37
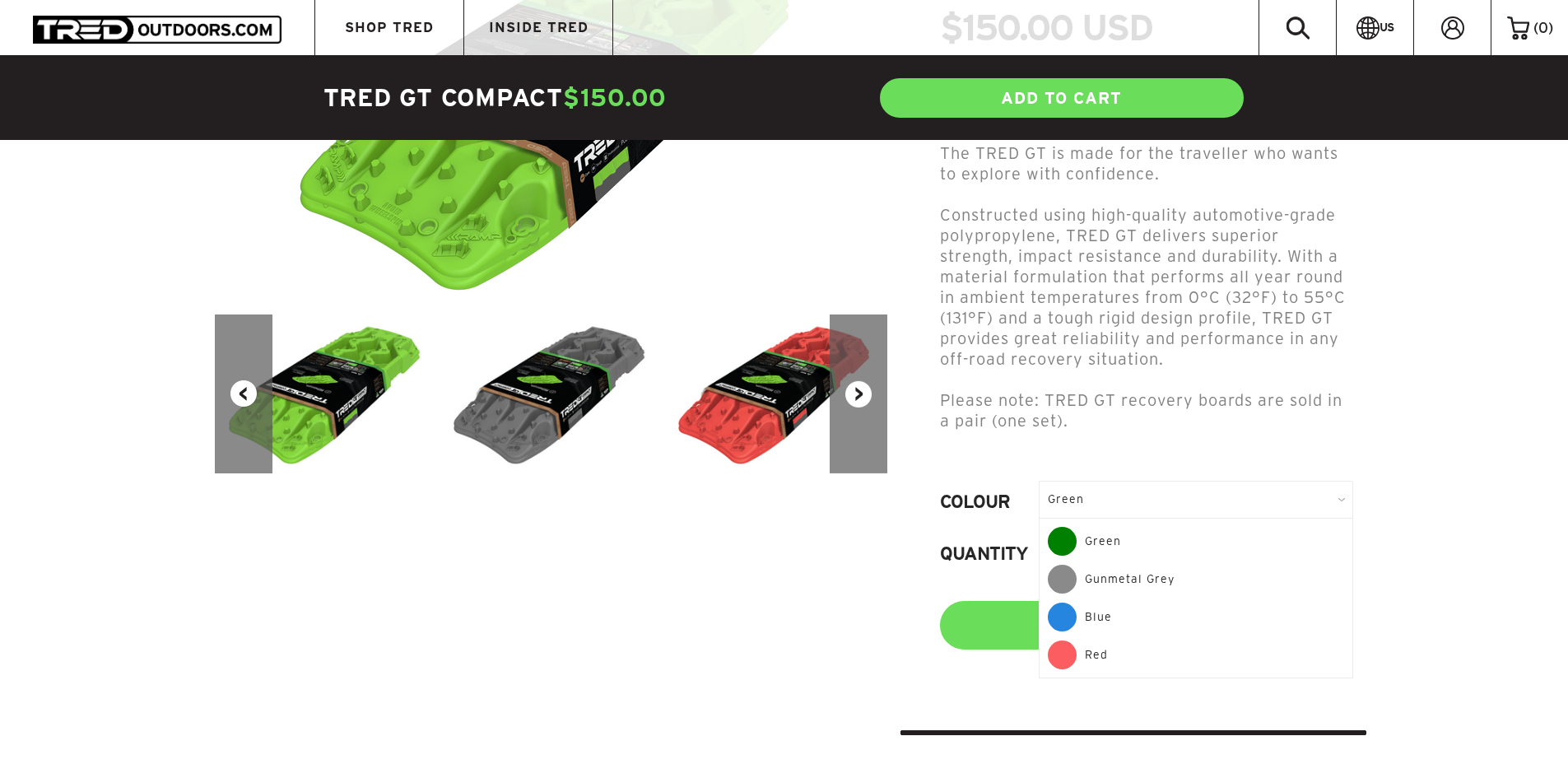
click at [1109, 565] on div "Gunmetal Grey" at bounding box center [1196, 584] width 297 height 38
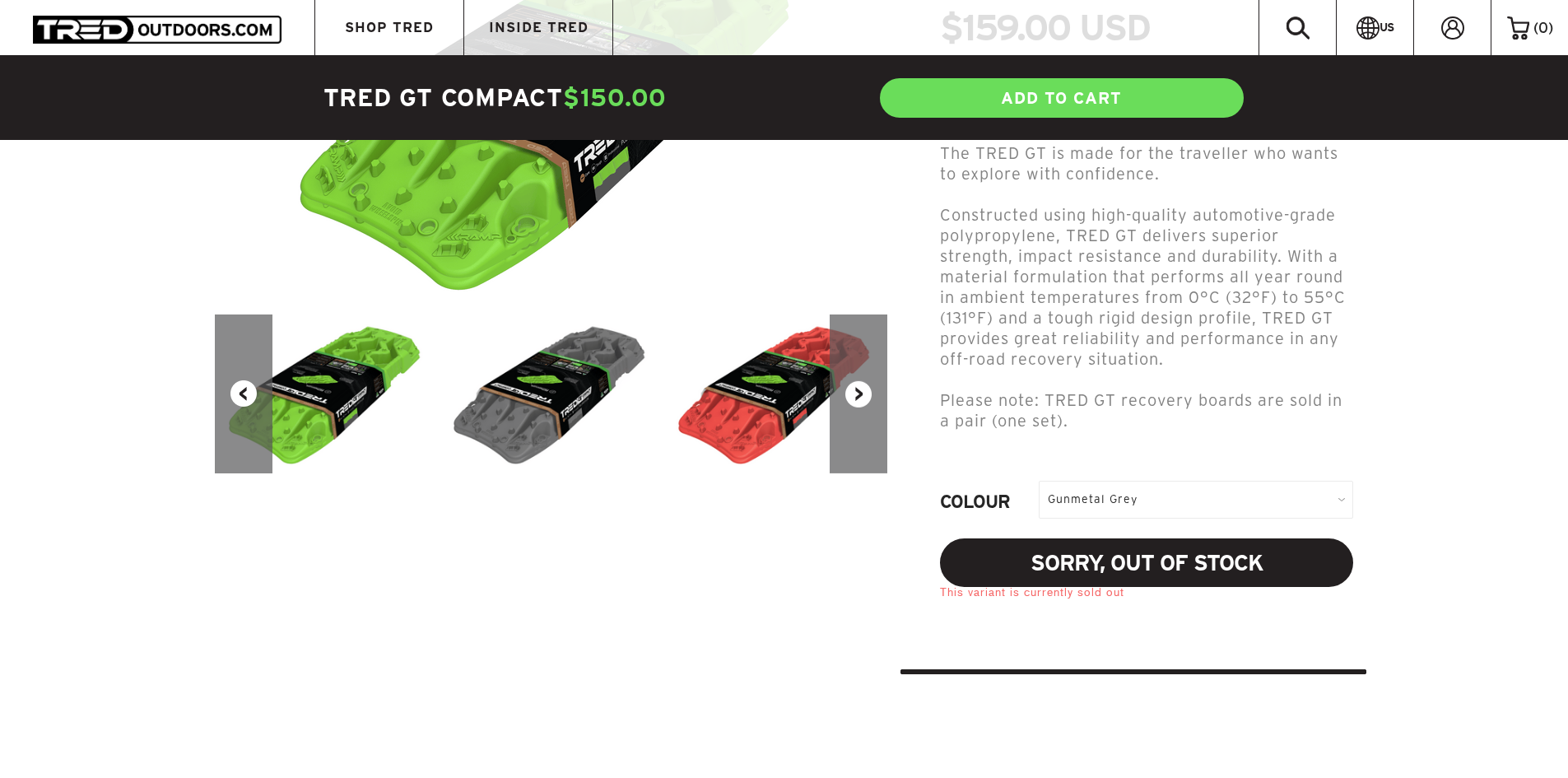
click at [1133, 481] on div "Gunmetal Grey" at bounding box center [1196, 499] width 314 height 37
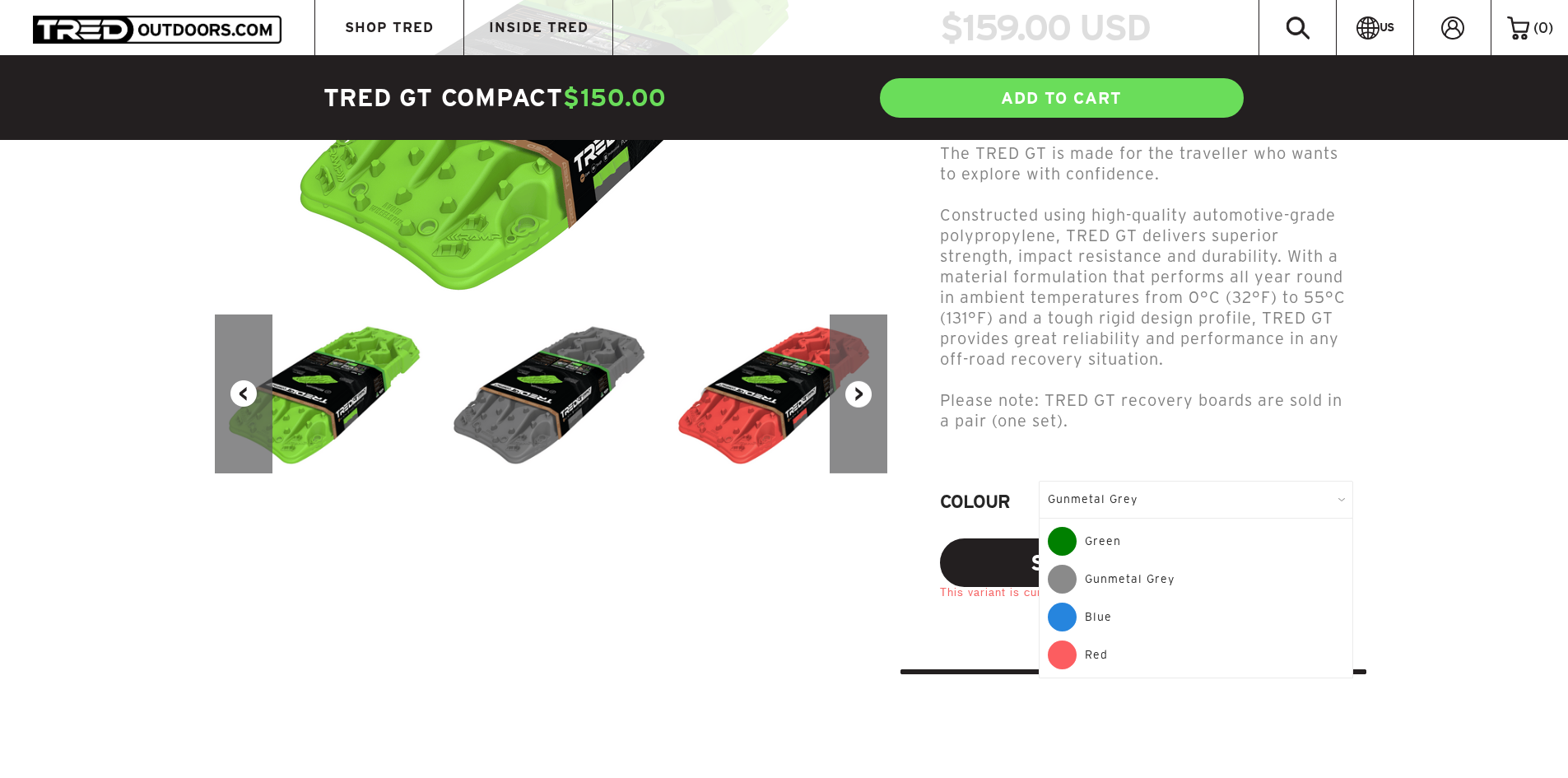
click at [1122, 603] on div "Blue" at bounding box center [1196, 622] width 297 height 38
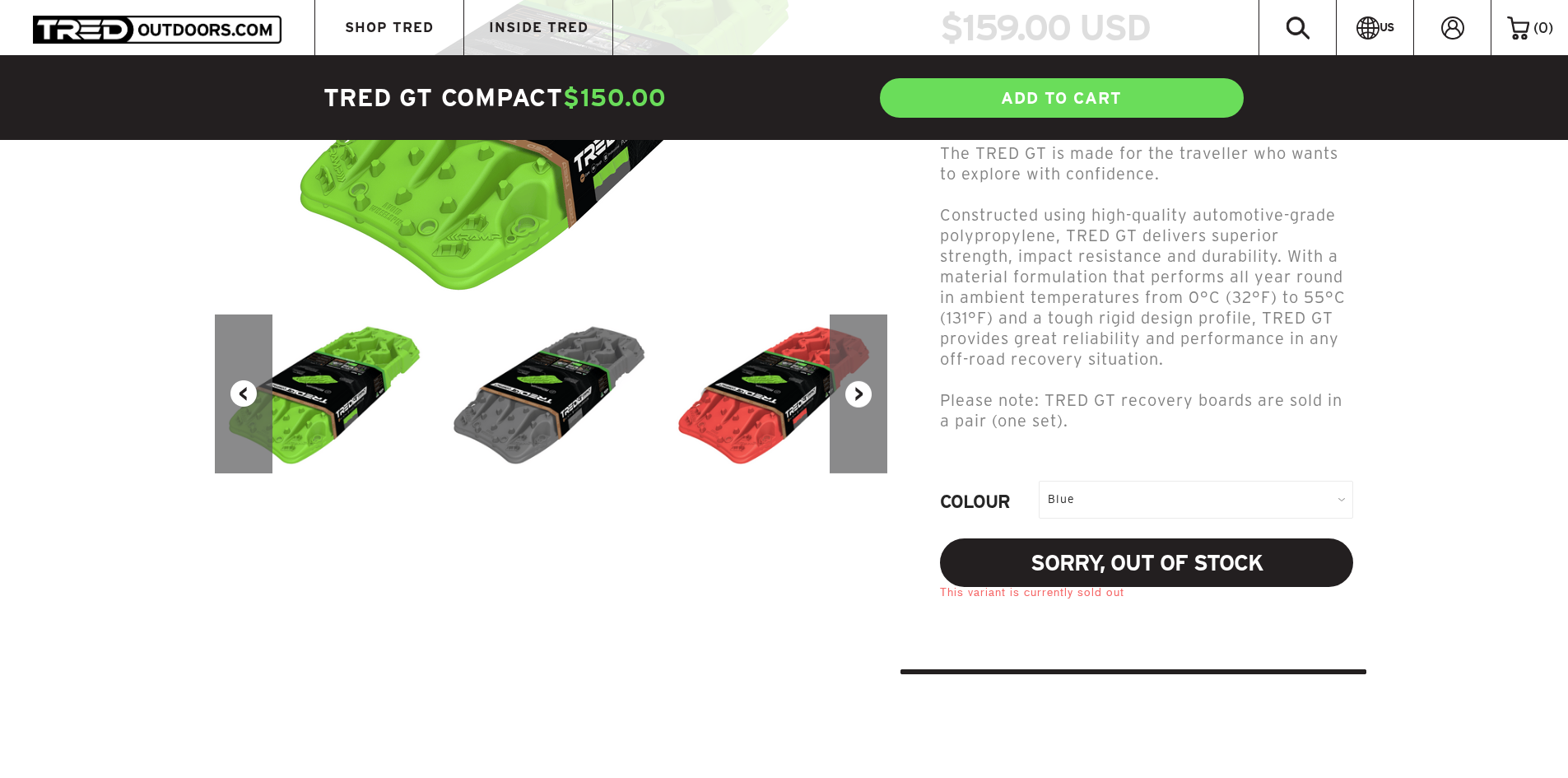
click at [1122, 481] on div "Blue" at bounding box center [1196, 499] width 314 height 37
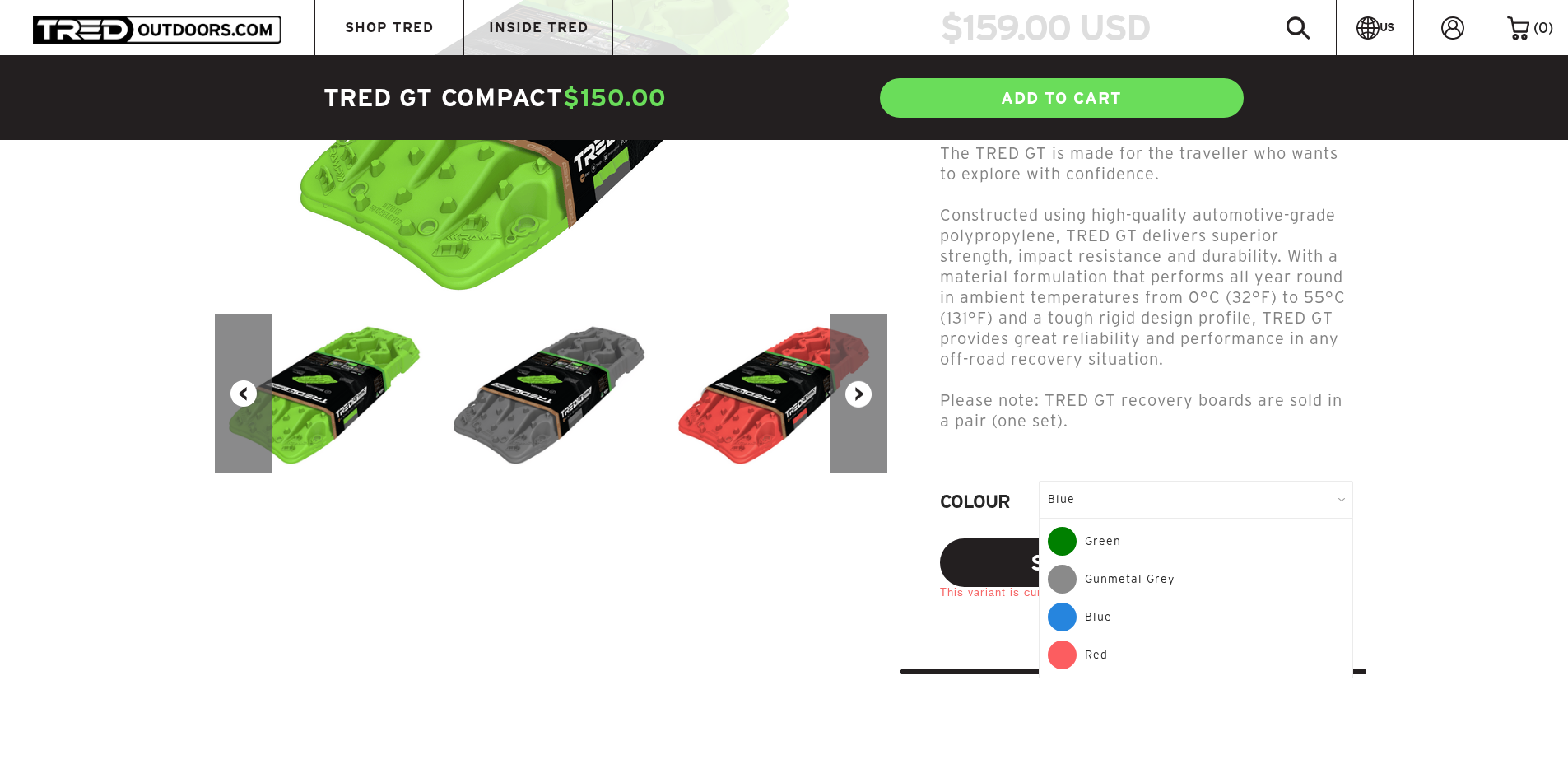
click at [1116, 641] on div "Red" at bounding box center [1196, 655] width 297 height 29
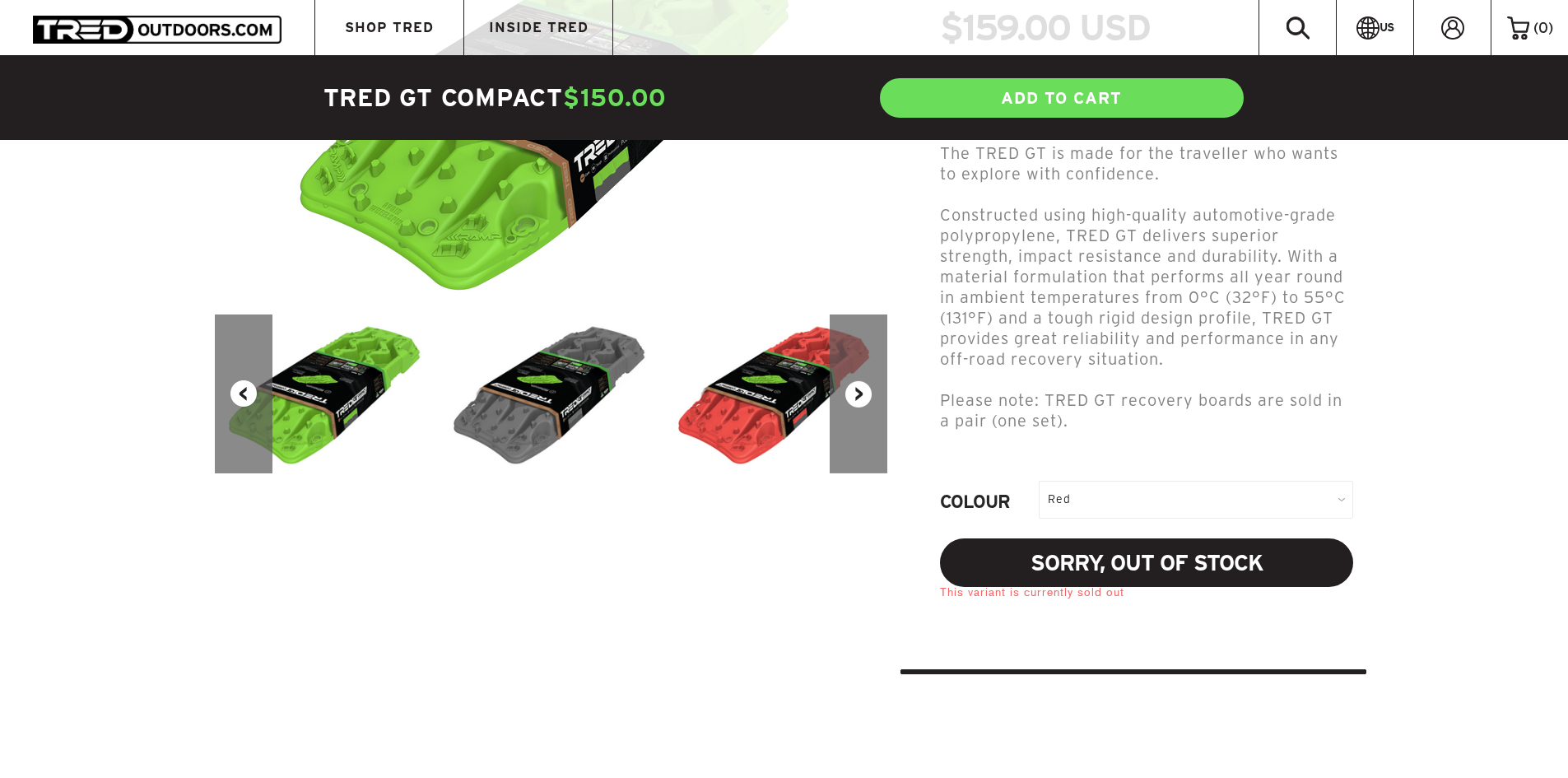
click at [1132, 481] on div "Red" at bounding box center [1196, 499] width 314 height 37
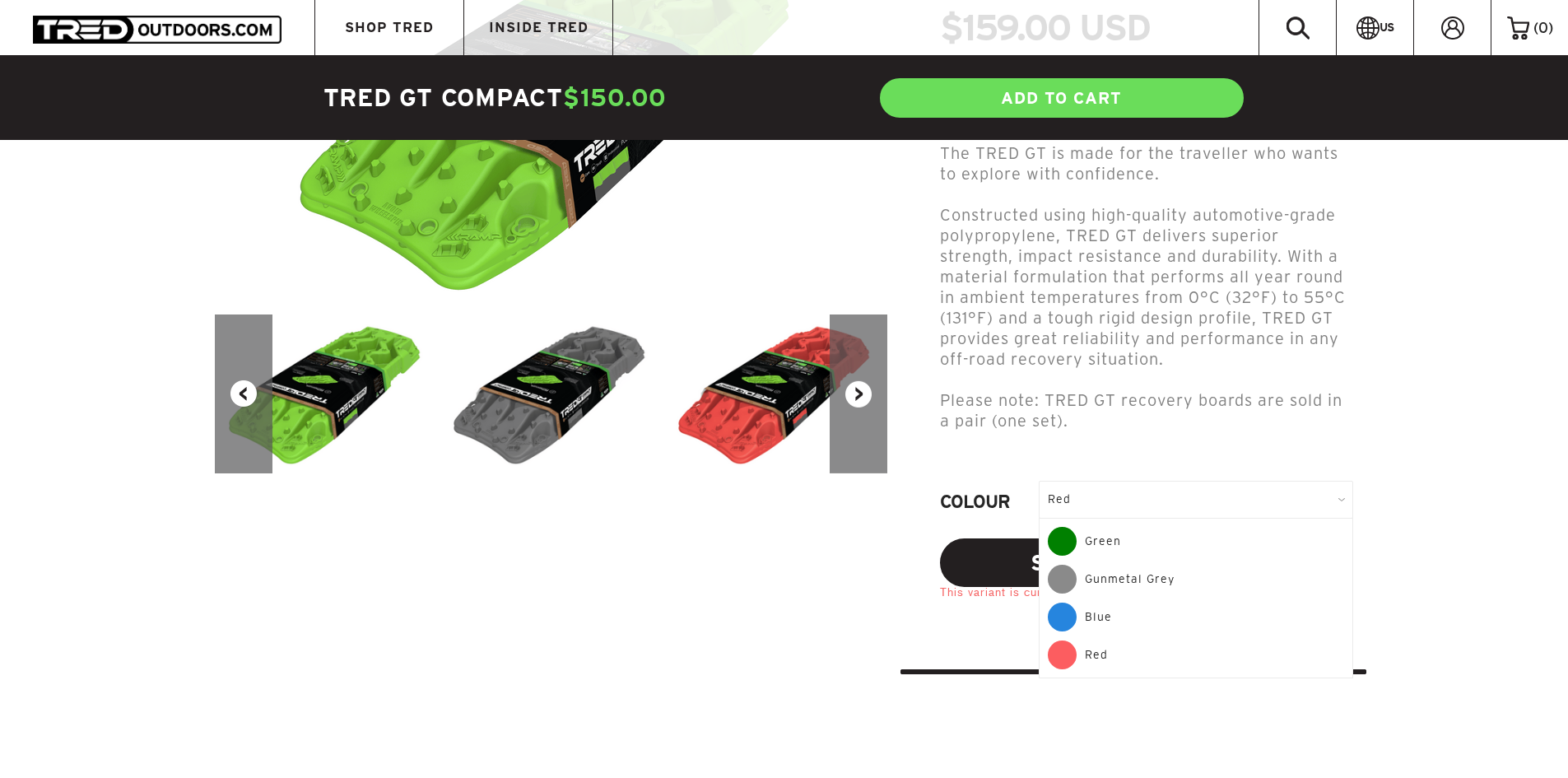
click at [1111, 527] on div "Green" at bounding box center [1196, 546] width 297 height 38
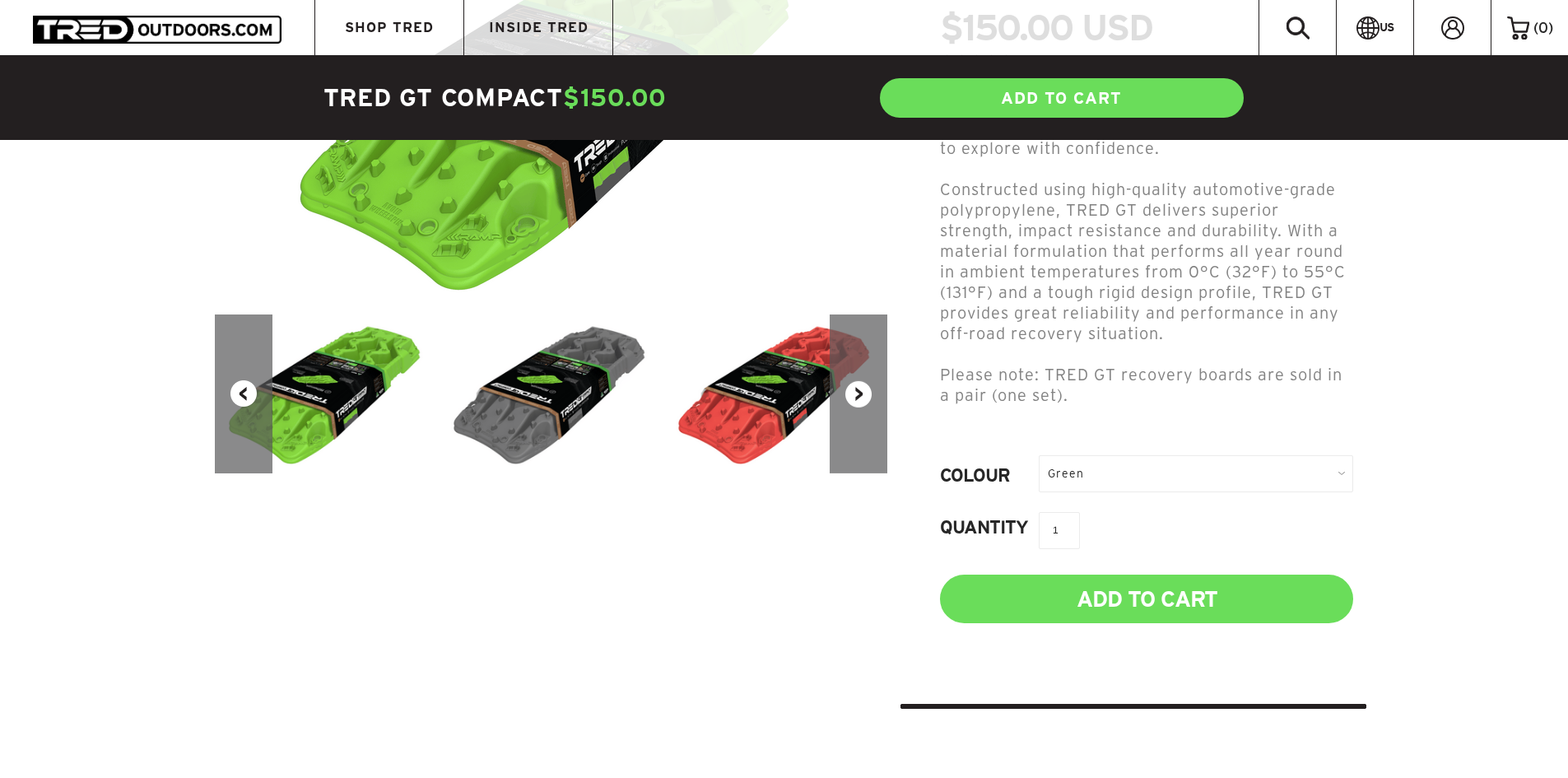
scroll to position [329, 0]
